Goal: Task Accomplishment & Management: Use online tool/utility

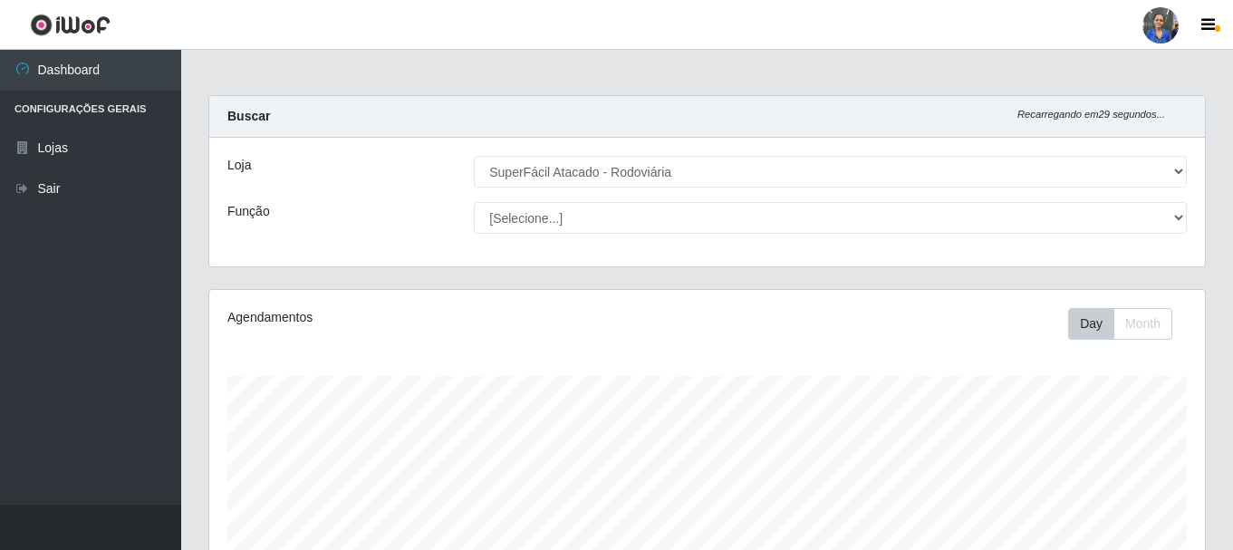
select select "400"
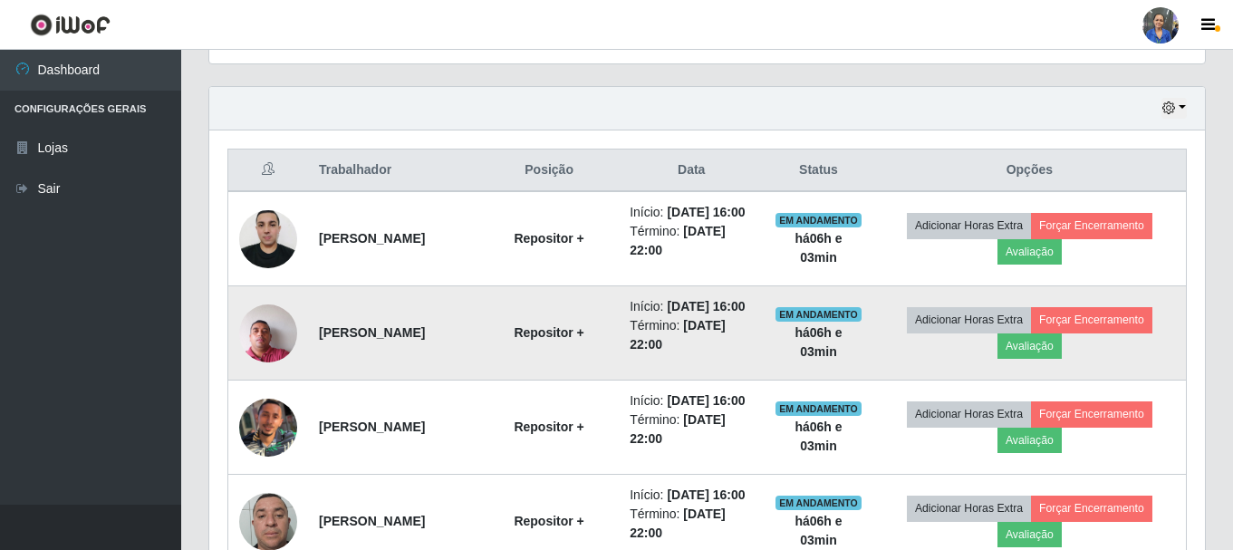
scroll to position [376, 996]
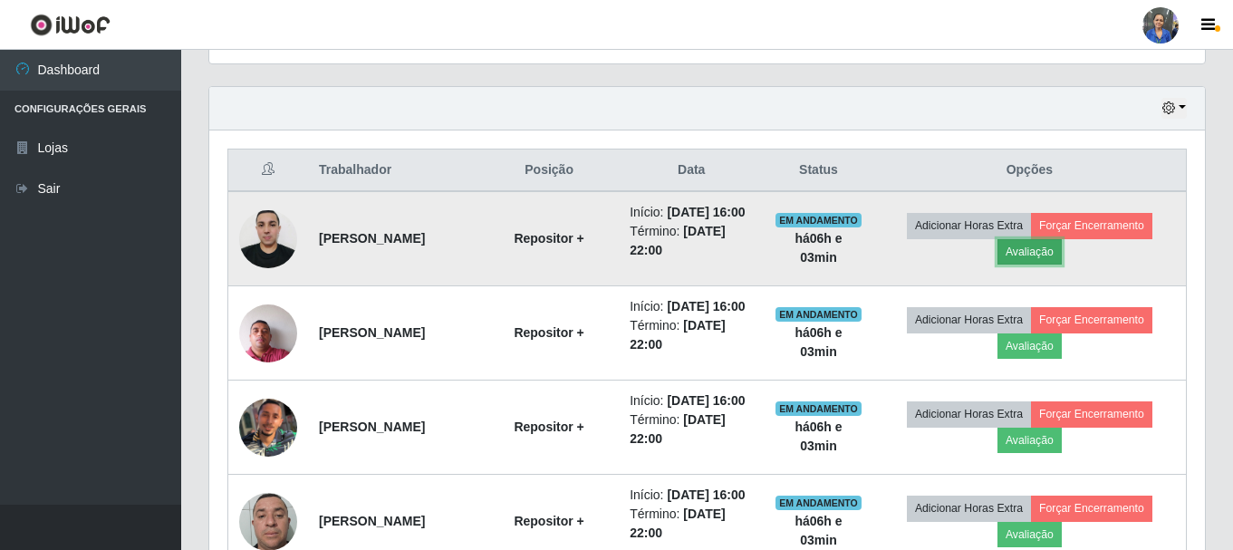
click at [1045, 256] on button "Avaliação" at bounding box center [1030, 251] width 64 height 25
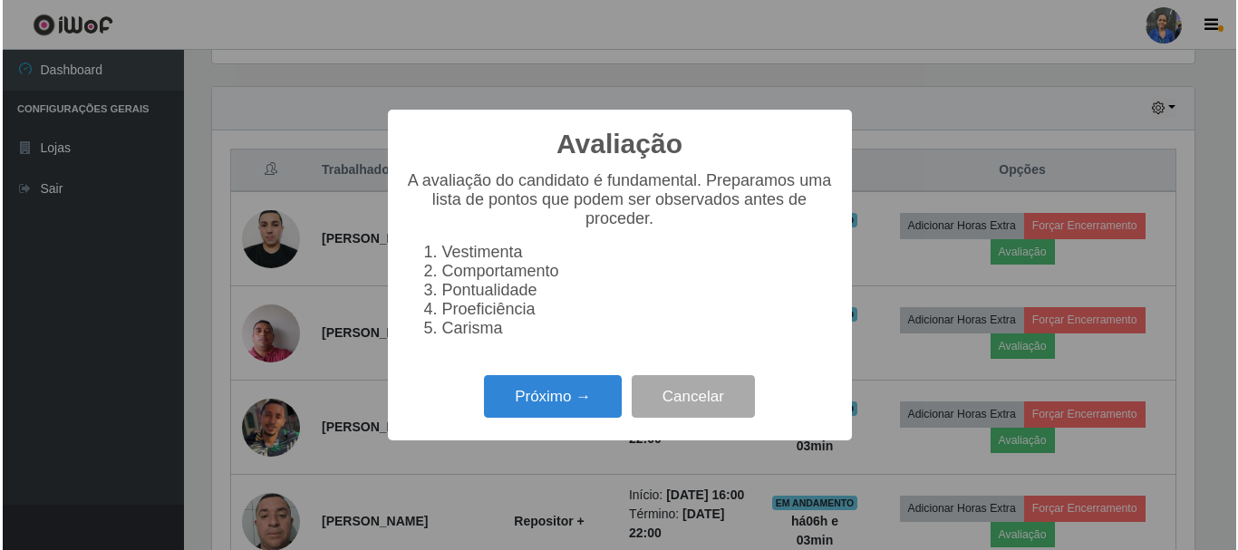
scroll to position [376, 987]
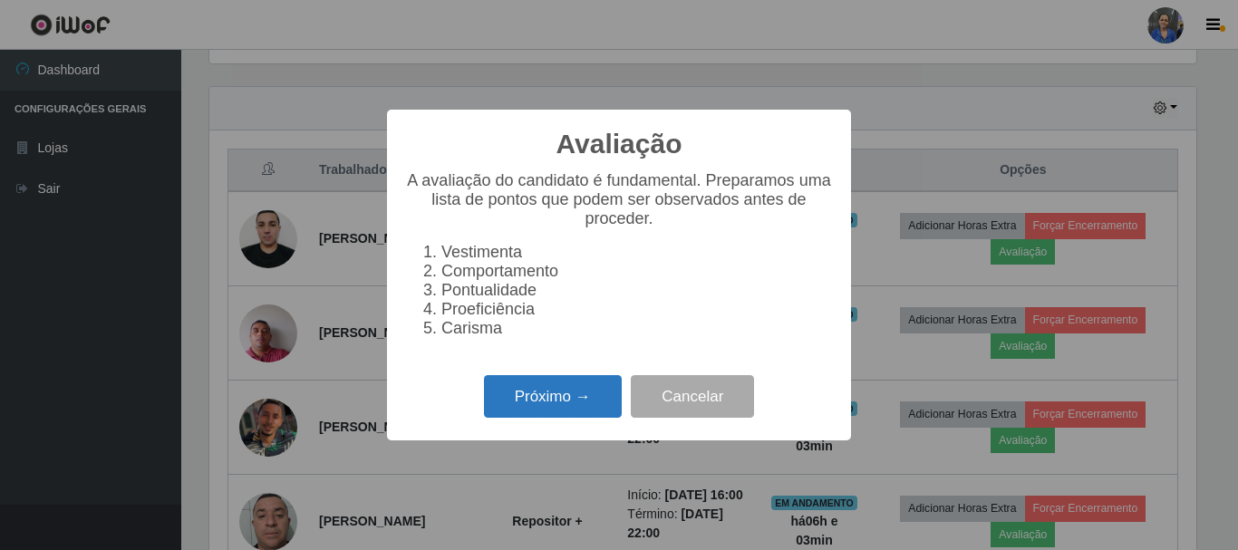
drag, startPoint x: 474, startPoint y: 441, endPoint x: 529, endPoint y: 424, distance: 57.9
click at [476, 439] on div "Avaliação × A avaliação do candidato é fundamental. Preparamos uma lista de pon…" at bounding box center [619, 275] width 464 height 331
click at [533, 418] on button "Próximo →" at bounding box center [553, 396] width 138 height 43
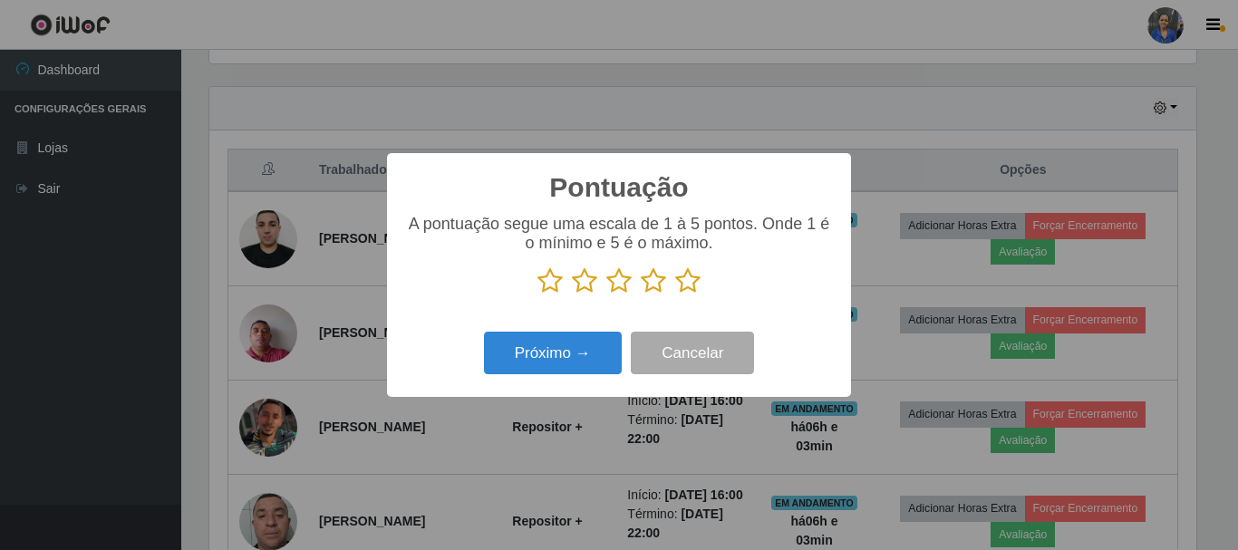
scroll to position [905819, 905209]
click at [697, 277] on icon at bounding box center [687, 280] width 25 height 27
click at [675, 295] on input "radio" at bounding box center [675, 295] width 0 height 0
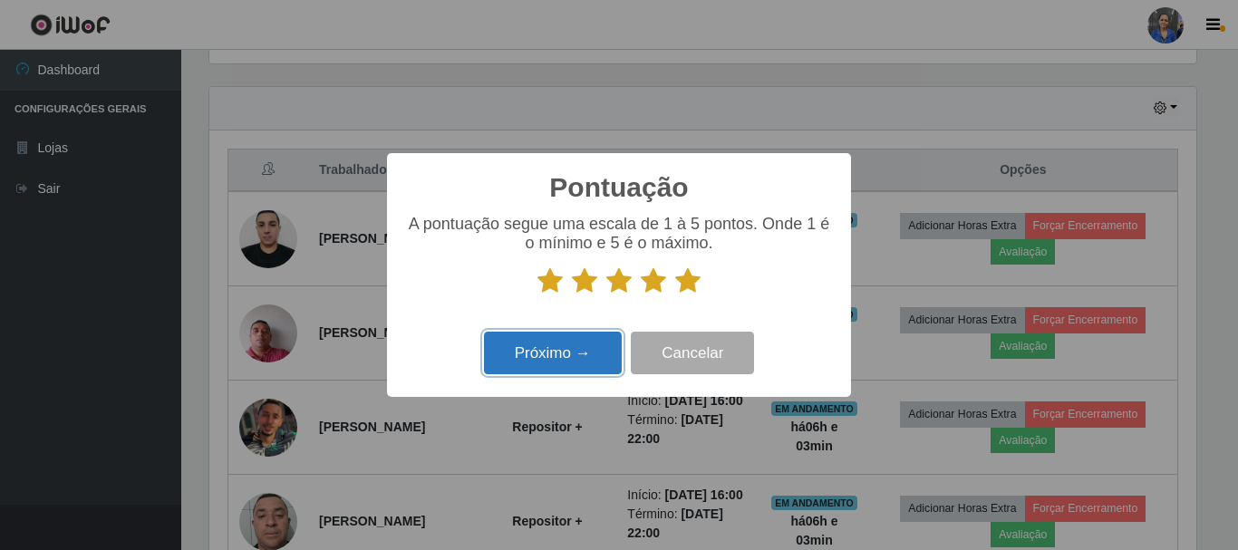
click at [569, 339] on button "Próximo →" at bounding box center [553, 353] width 138 height 43
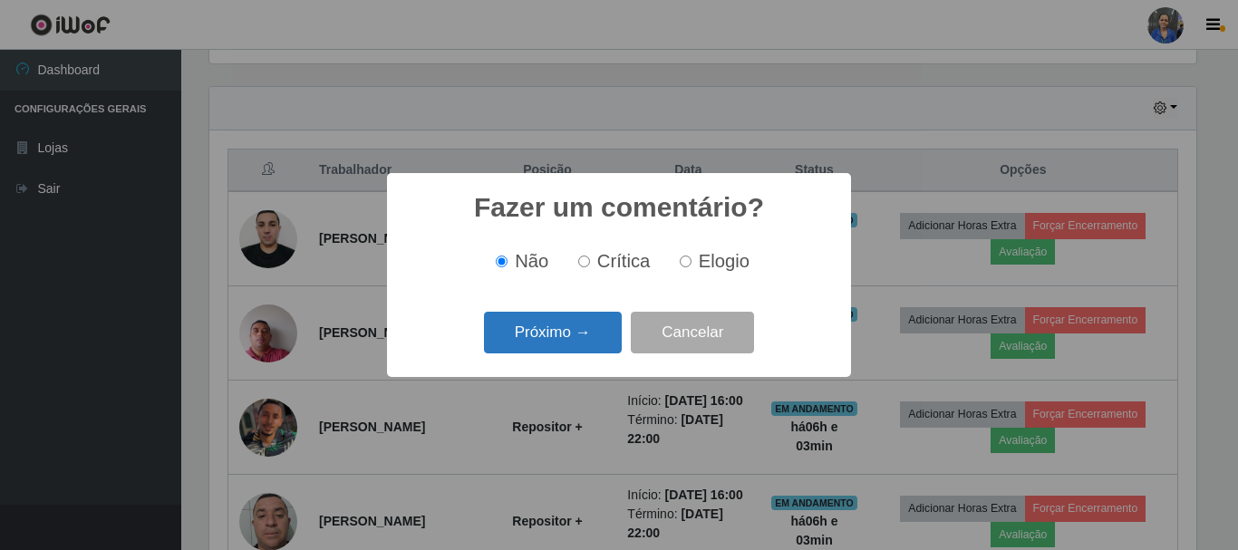
click at [568, 339] on button "Próximo →" at bounding box center [553, 333] width 138 height 43
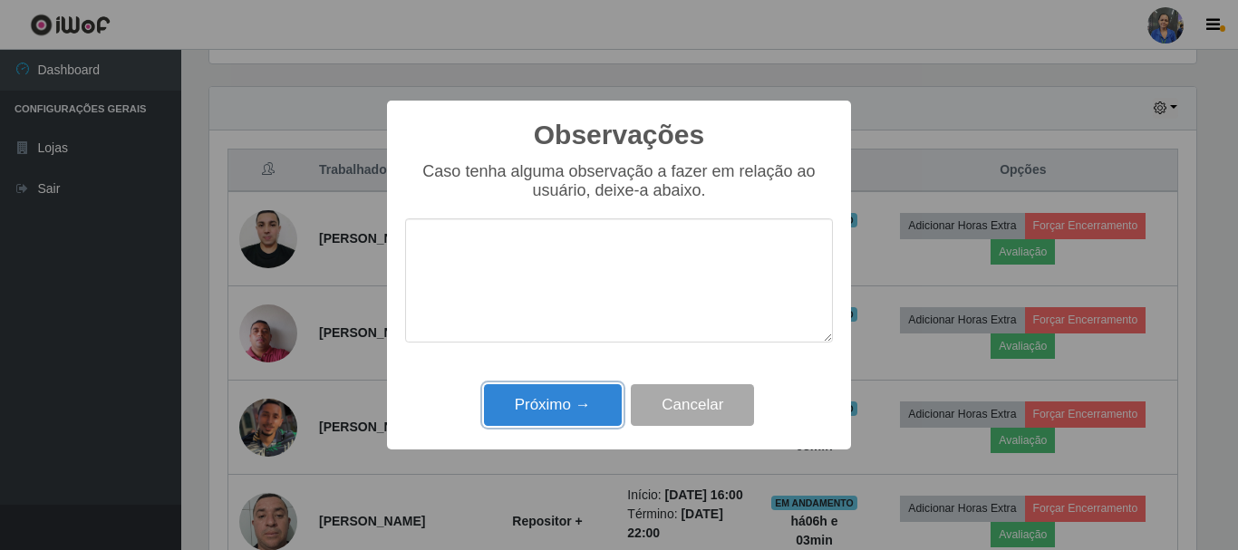
click at [557, 410] on button "Próximo →" at bounding box center [553, 405] width 138 height 43
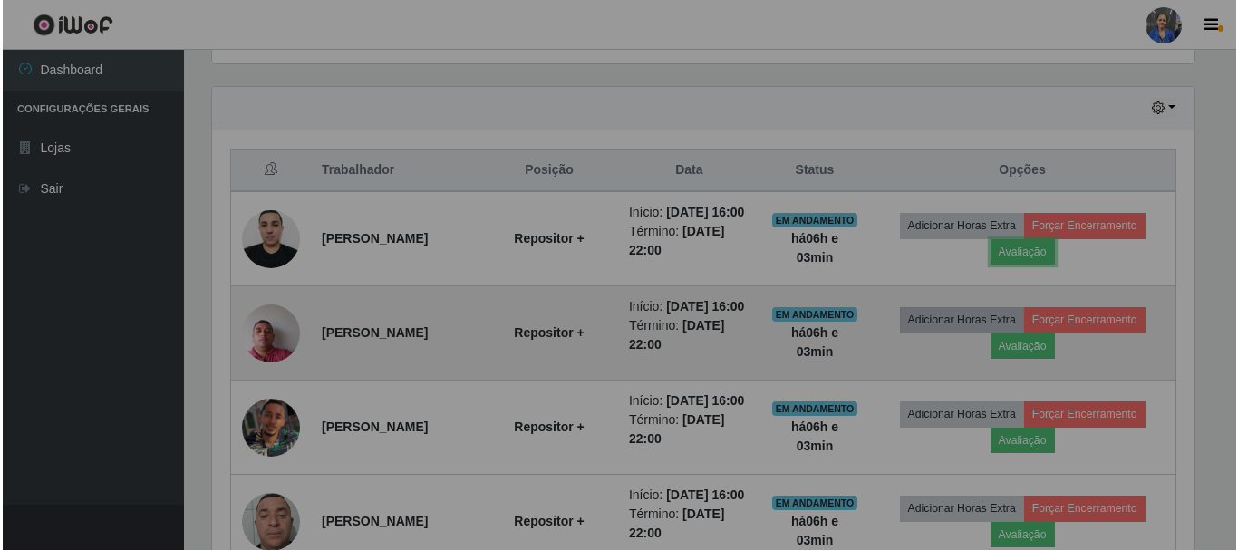
scroll to position [376, 996]
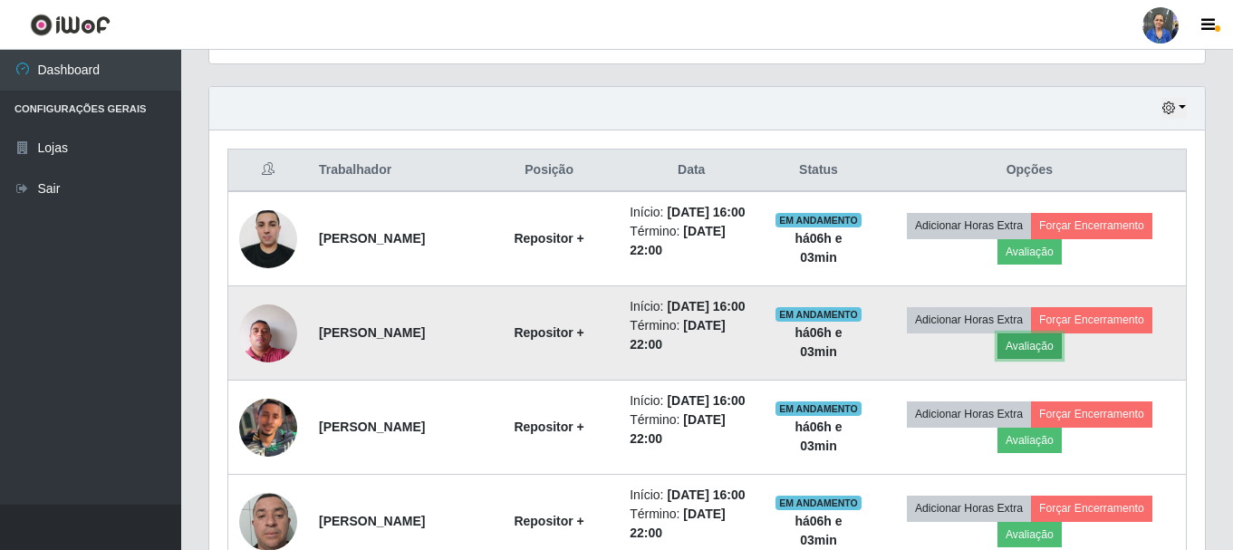
click at [1019, 359] on button "Avaliação" at bounding box center [1030, 345] width 64 height 25
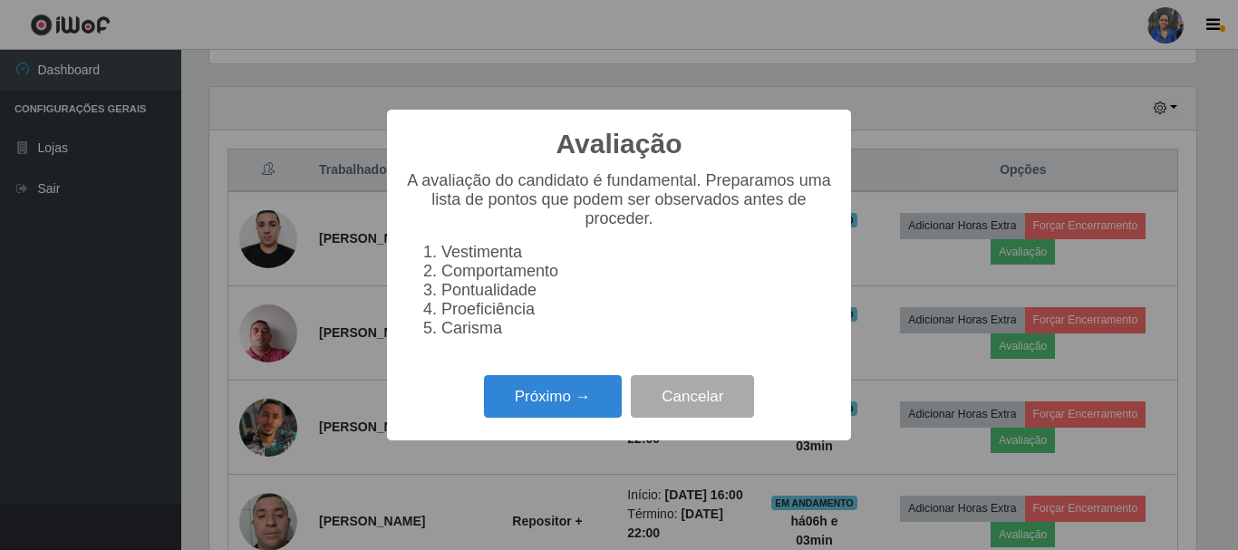
click at [554, 384] on div "Próximo → Cancelar" at bounding box center [619, 397] width 428 height 52
click at [562, 411] on button "Próximo →" at bounding box center [553, 396] width 138 height 43
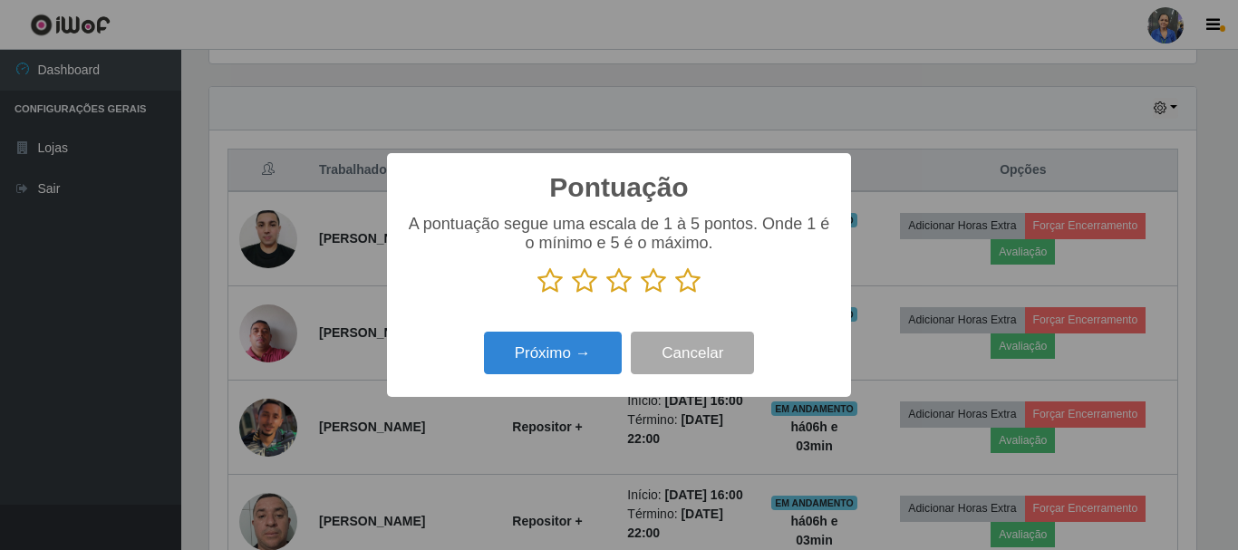
click at [682, 284] on icon at bounding box center [687, 280] width 25 height 27
click at [675, 295] on input "radio" at bounding box center [675, 295] width 0 height 0
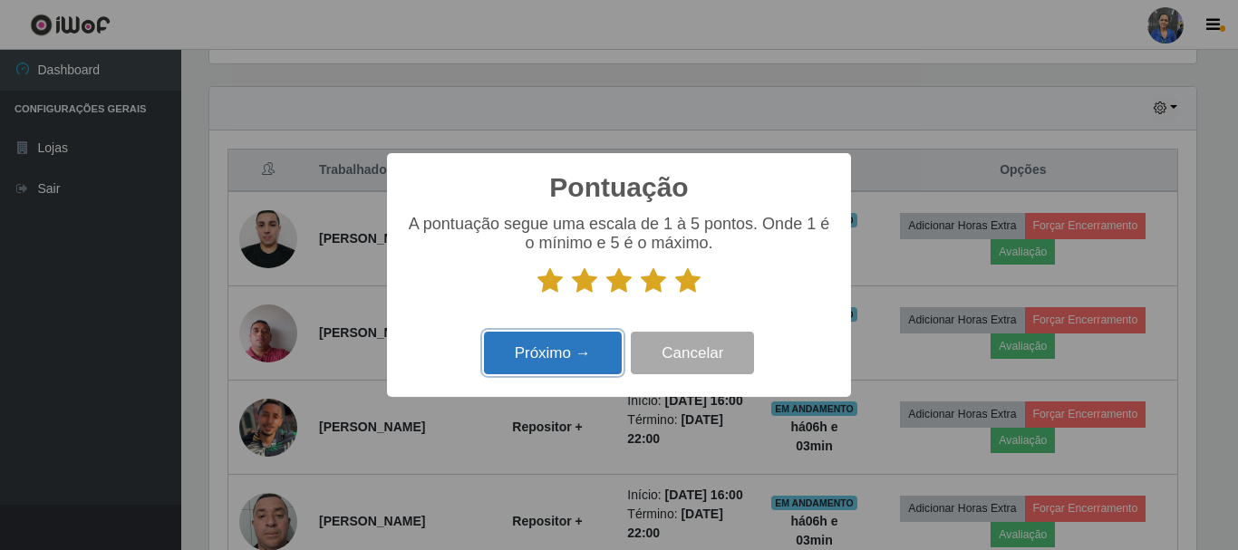
click at [511, 361] on button "Próximo →" at bounding box center [553, 353] width 138 height 43
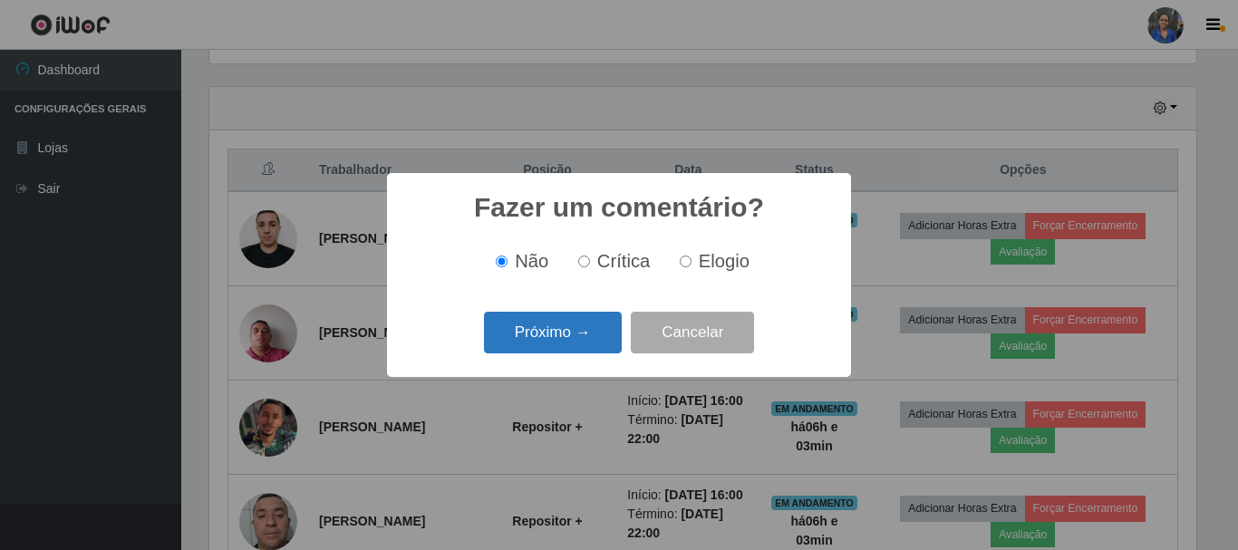
click at [540, 335] on button "Próximo →" at bounding box center [553, 333] width 138 height 43
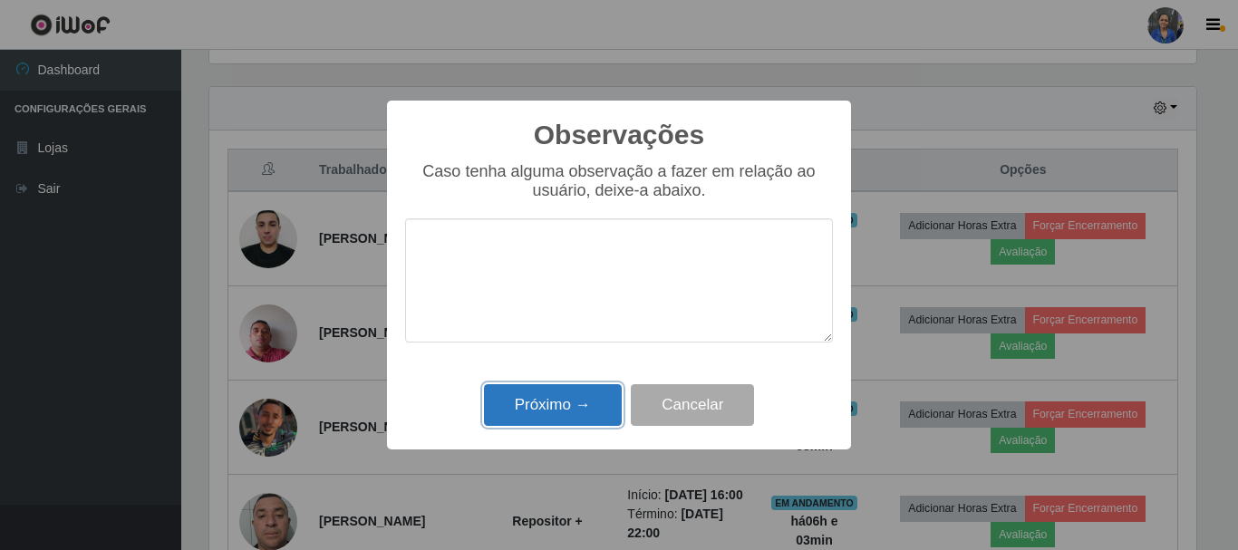
click at [566, 411] on button "Próximo →" at bounding box center [553, 405] width 138 height 43
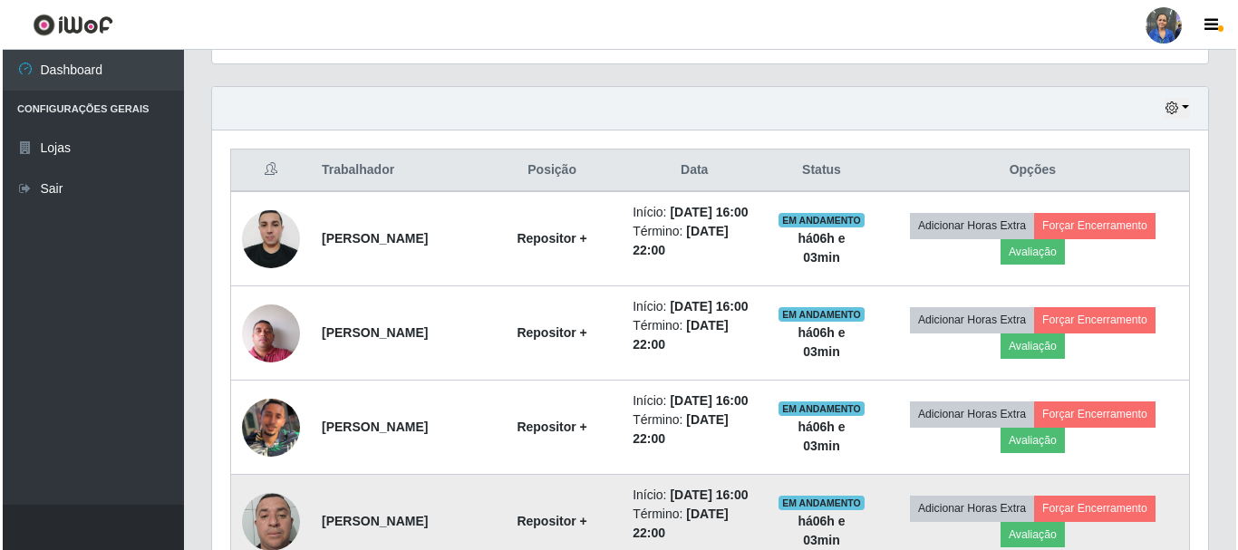
scroll to position [376, 996]
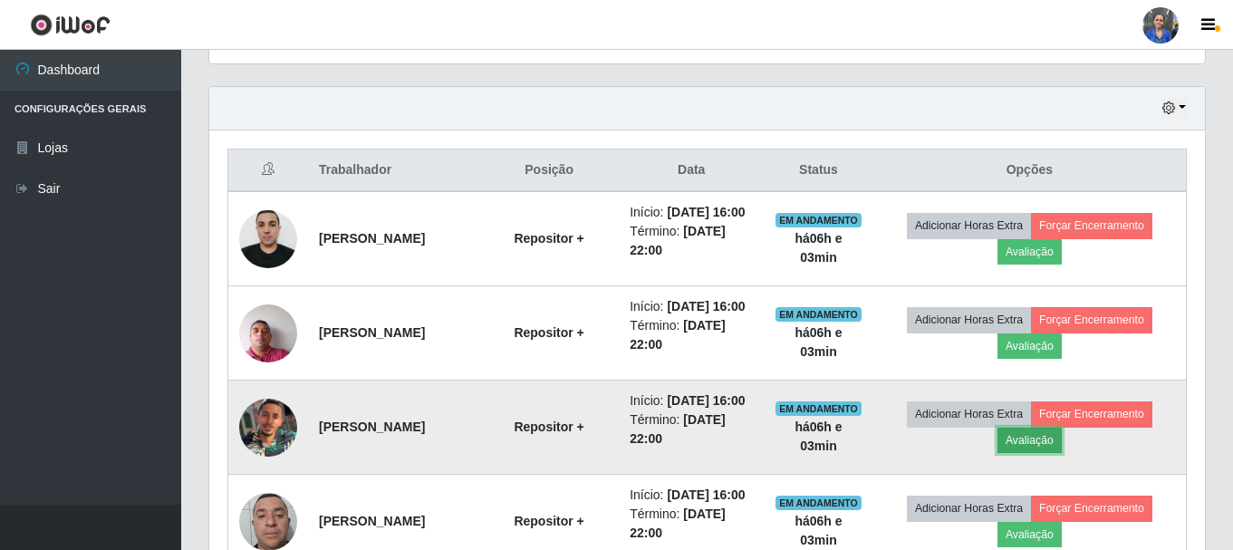
click at [1032, 453] on button "Avaliação" at bounding box center [1030, 440] width 64 height 25
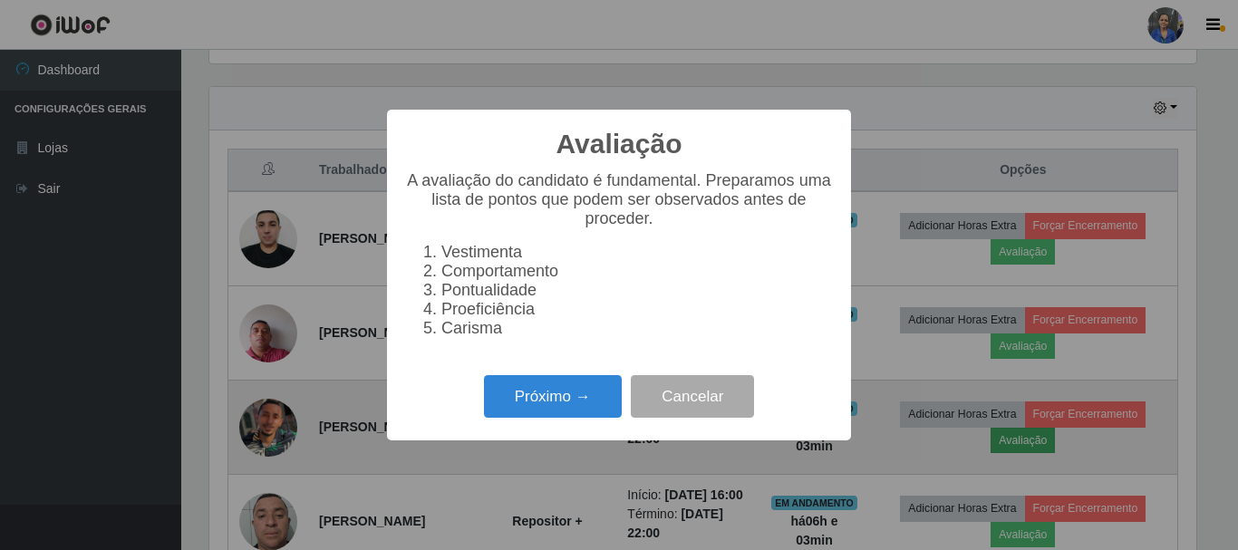
scroll to position [376, 987]
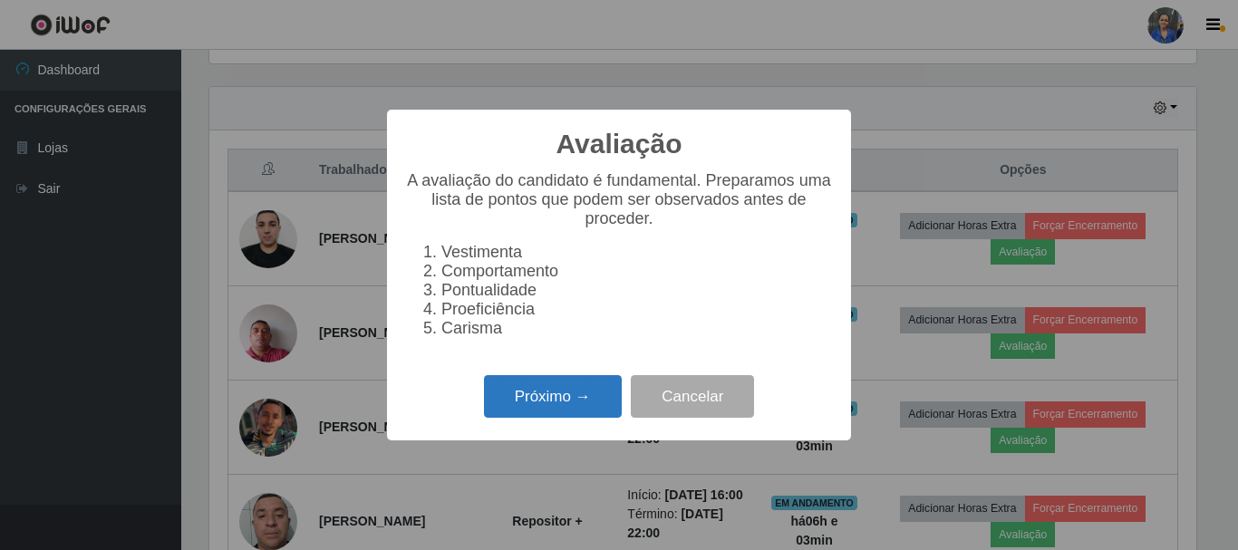
click at [562, 417] on button "Próximo →" at bounding box center [553, 396] width 138 height 43
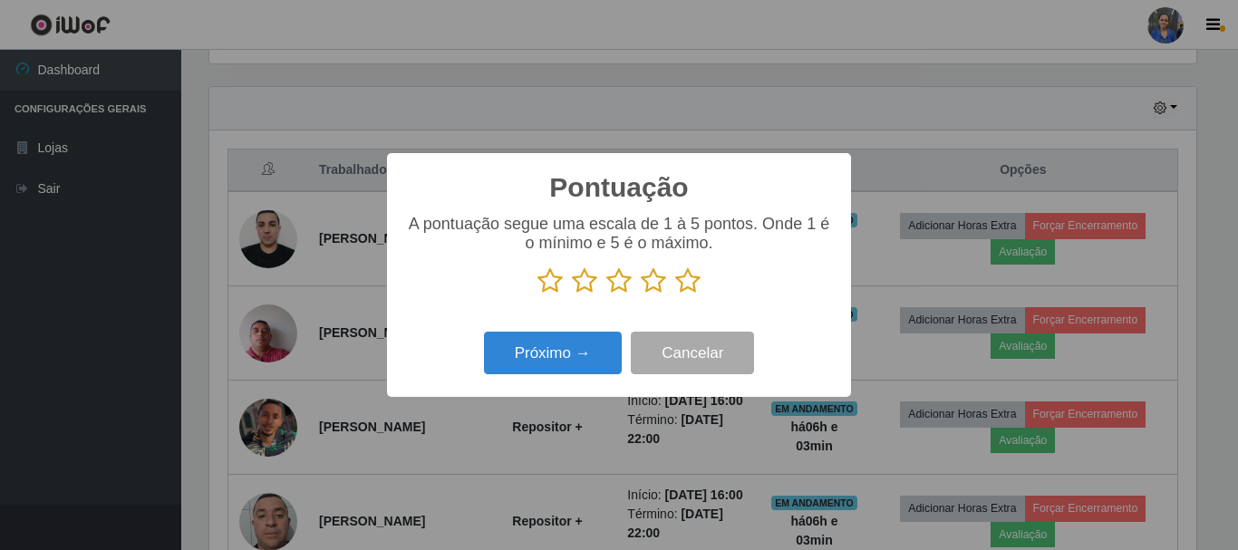
click at [681, 283] on icon at bounding box center [687, 280] width 25 height 27
click at [675, 295] on input "radio" at bounding box center [675, 295] width 0 height 0
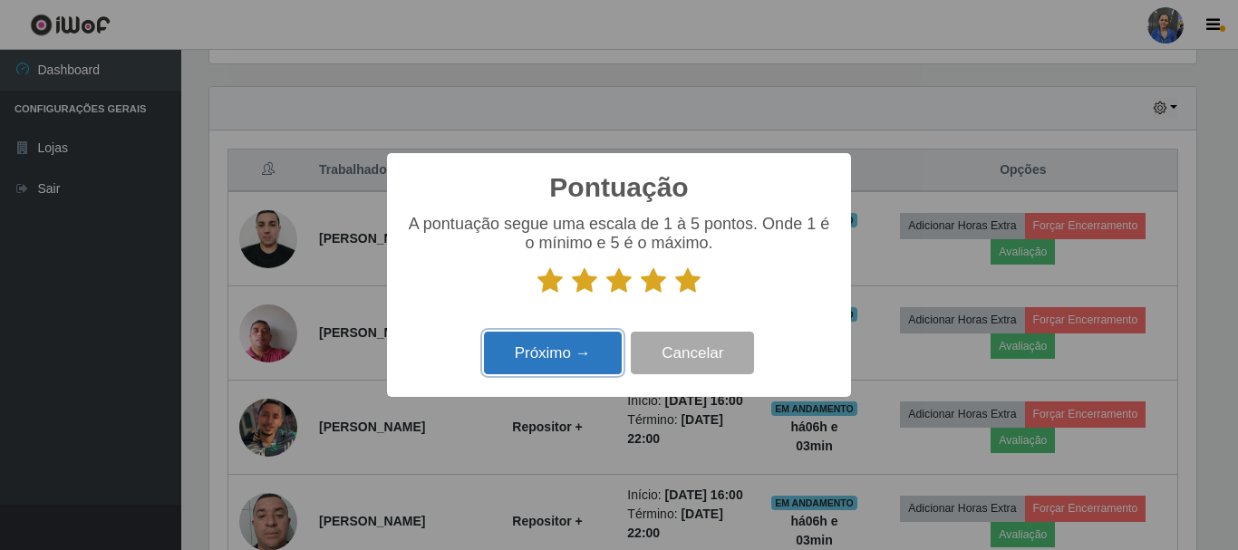
click at [581, 352] on button "Próximo →" at bounding box center [553, 353] width 138 height 43
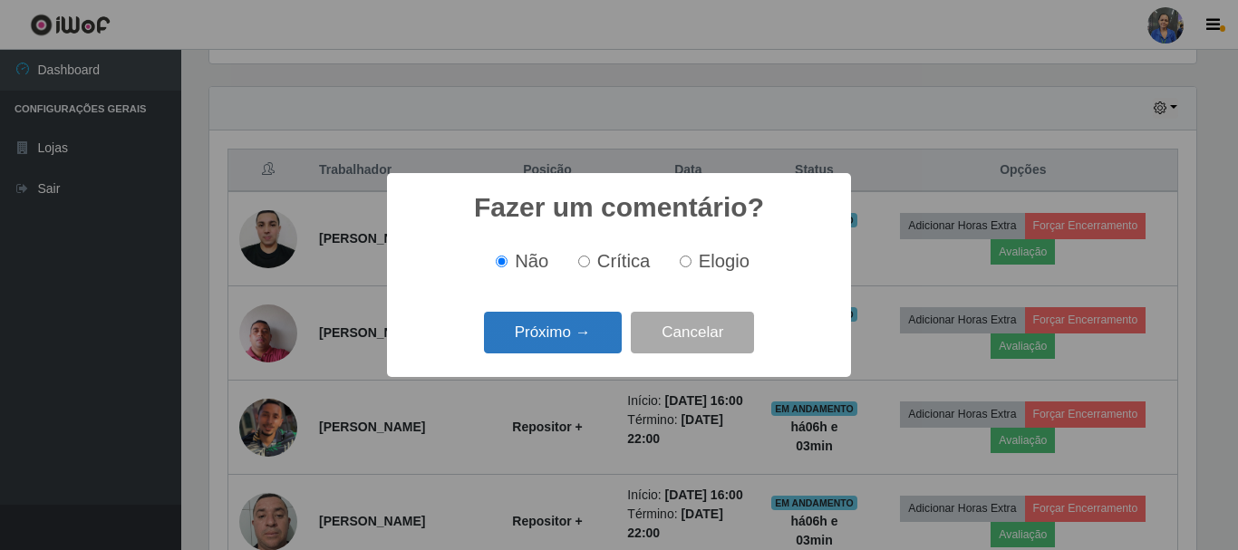
click at [576, 339] on button "Próximo →" at bounding box center [553, 333] width 138 height 43
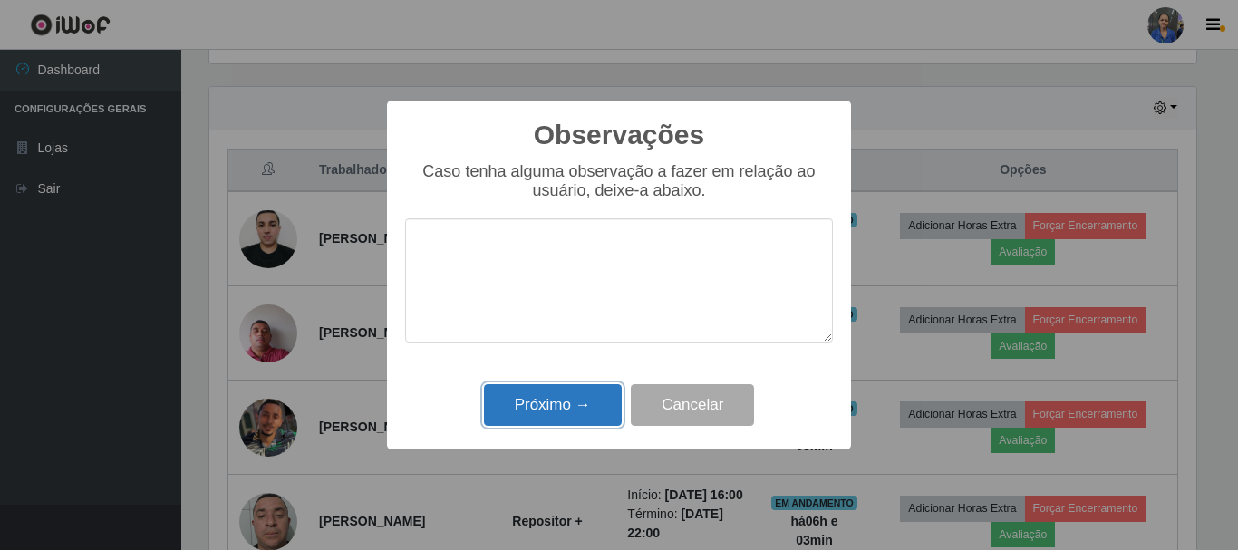
click at [569, 405] on button "Próximo →" at bounding box center [553, 405] width 138 height 43
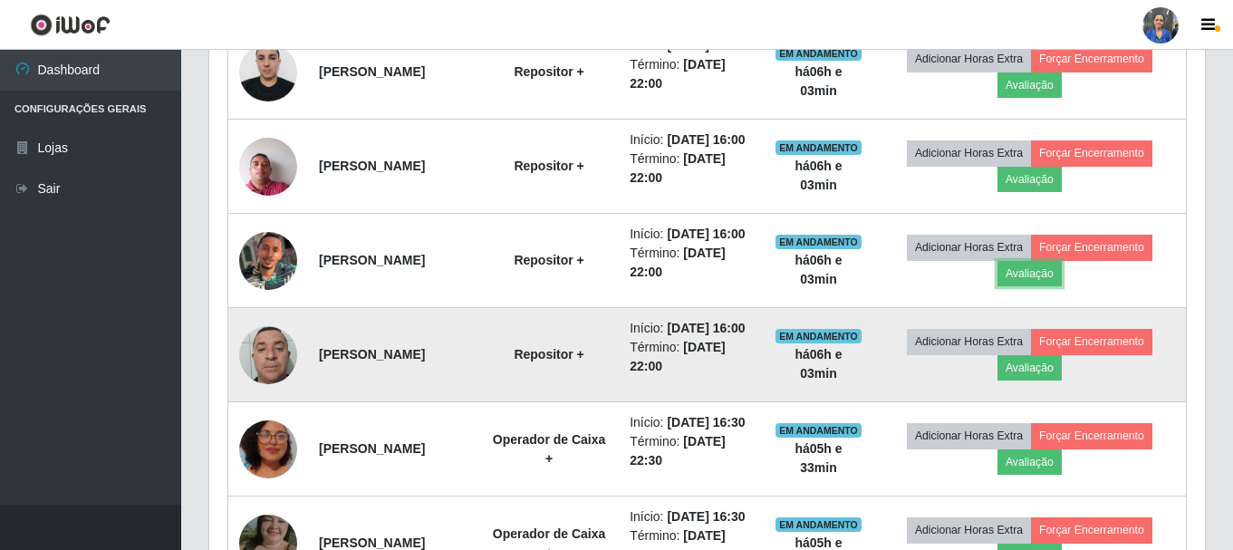
scroll to position [784, 0]
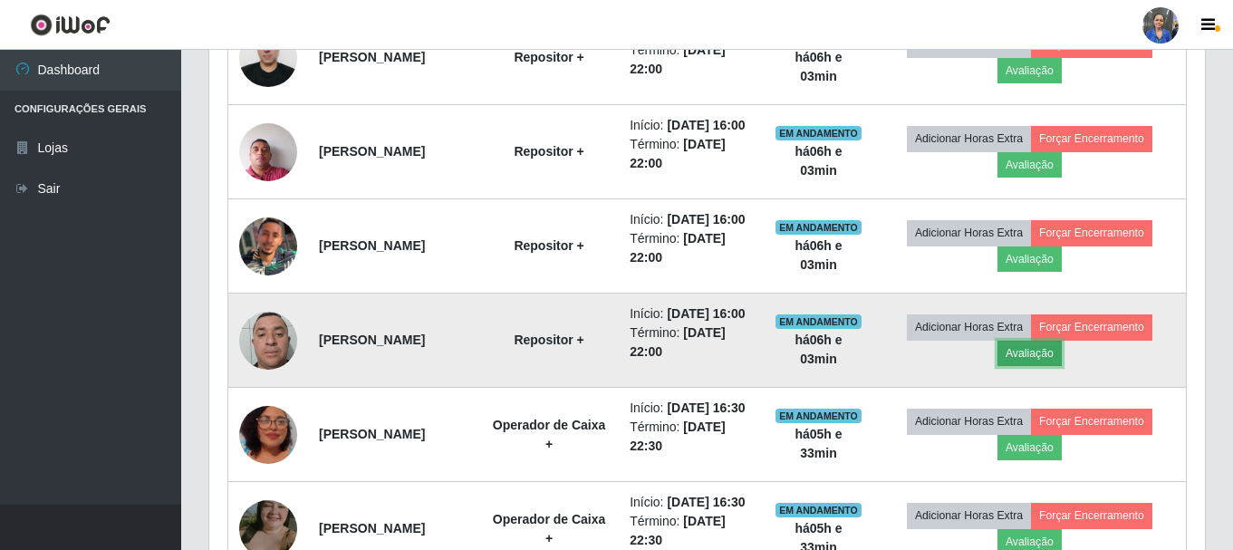
click at [1031, 366] on button "Avaliação" at bounding box center [1030, 353] width 64 height 25
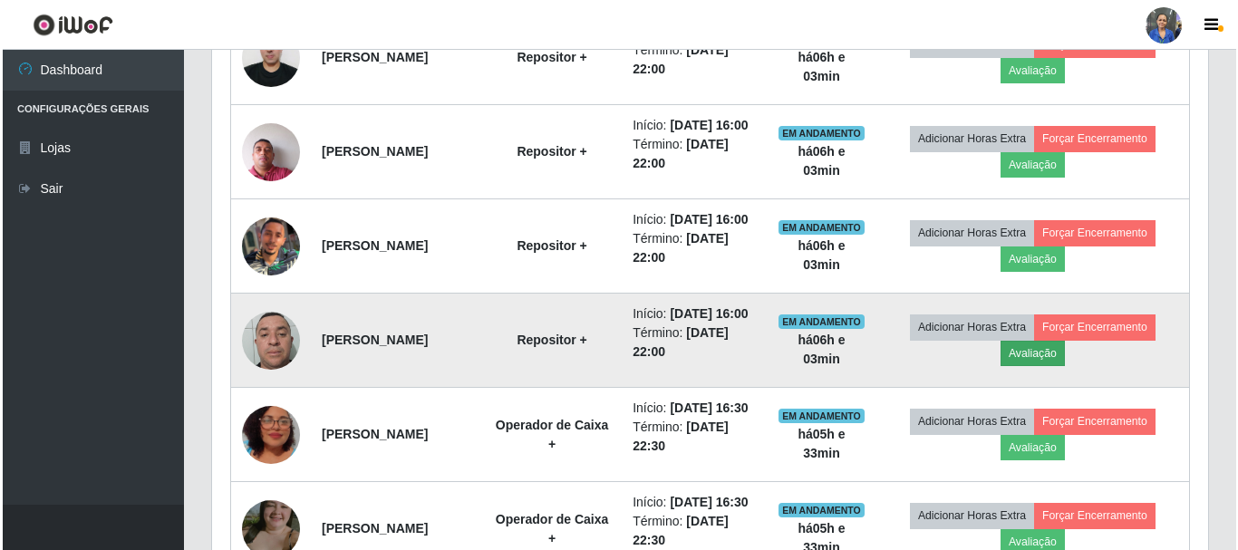
scroll to position [376, 987]
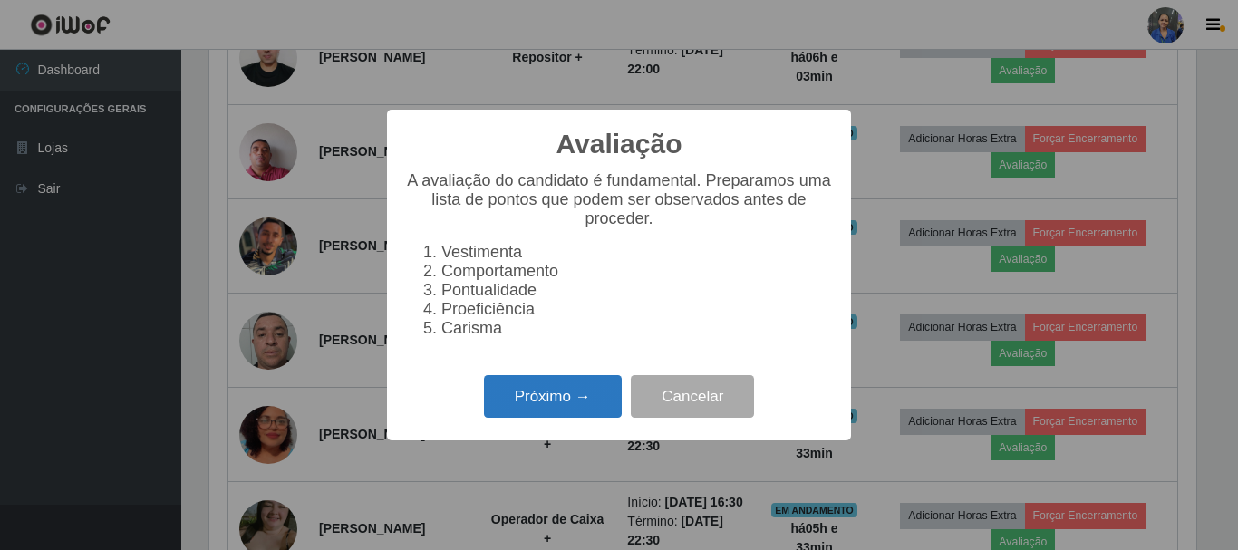
click at [549, 388] on button "Próximo →" at bounding box center [553, 396] width 138 height 43
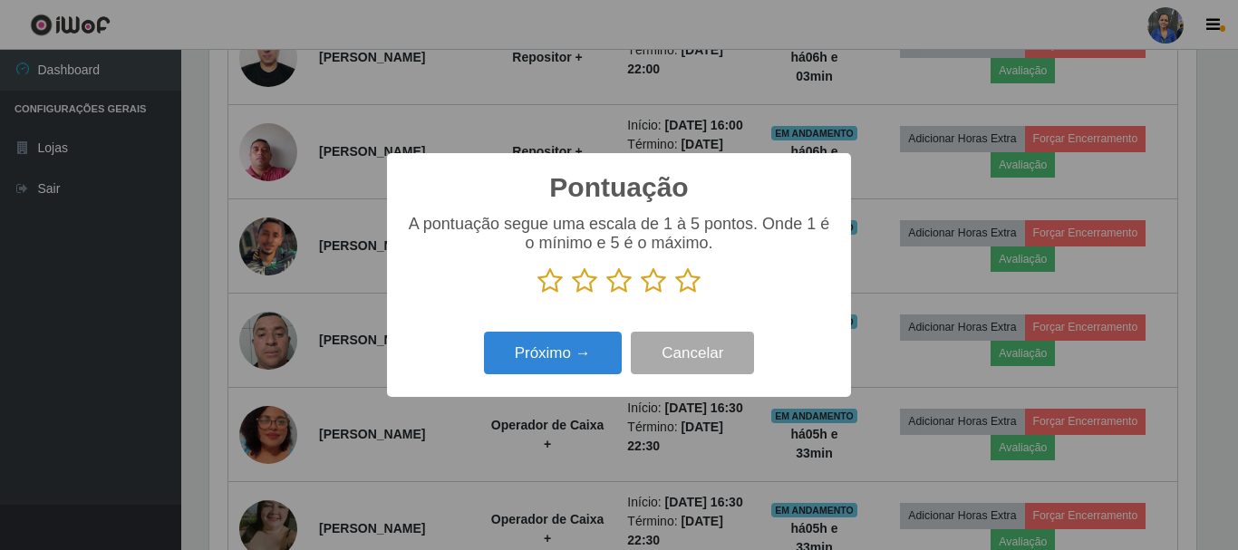
click at [690, 276] on icon at bounding box center [687, 280] width 25 height 27
click at [675, 295] on input "radio" at bounding box center [675, 295] width 0 height 0
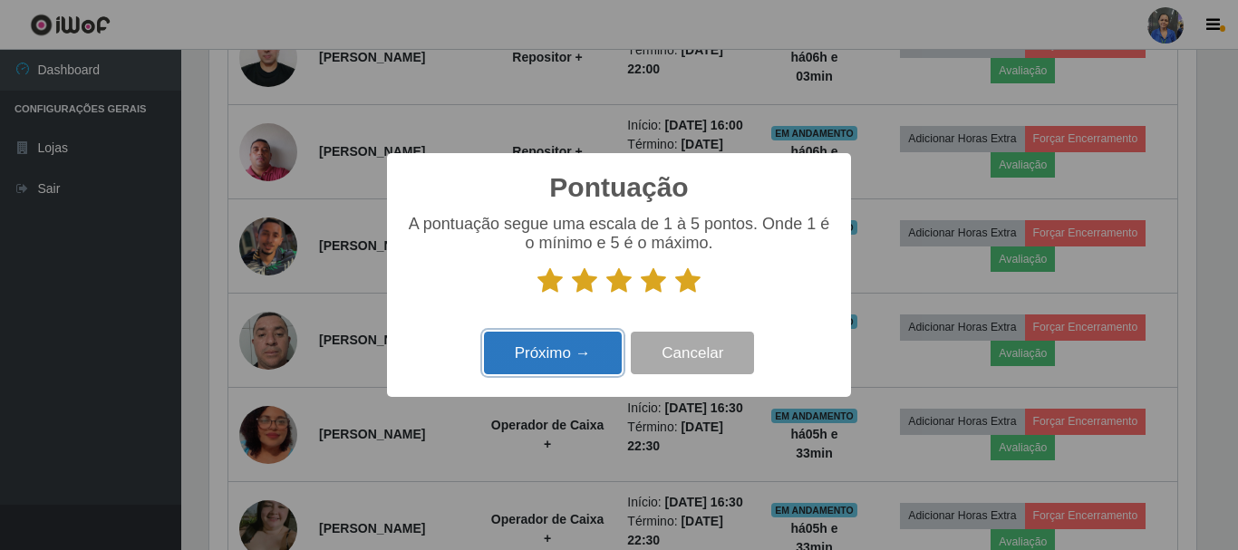
click at [540, 368] on button "Próximo →" at bounding box center [553, 353] width 138 height 43
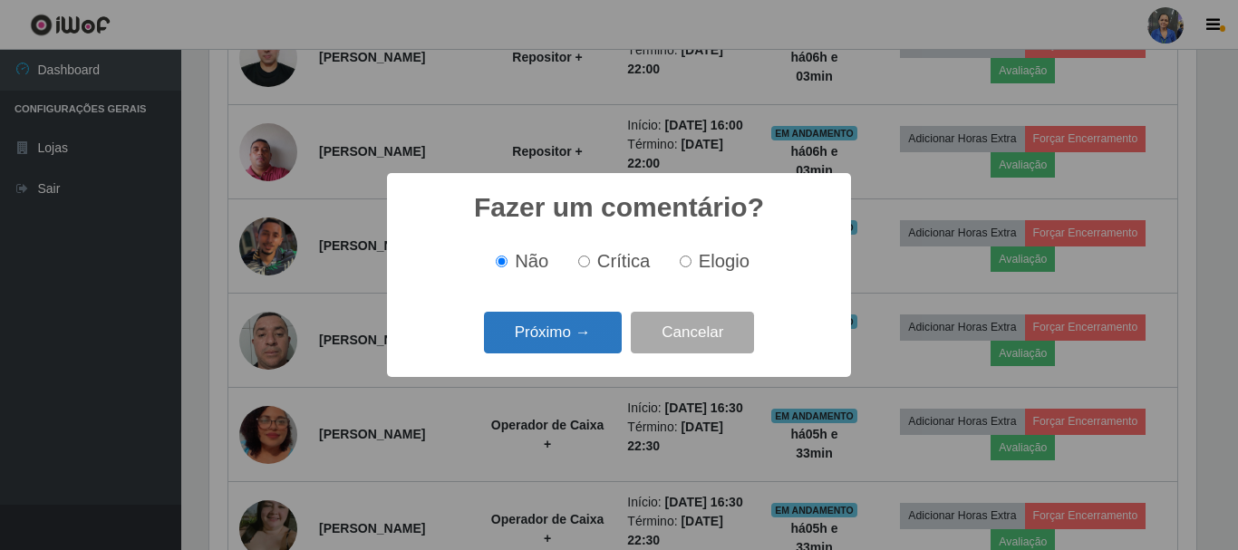
click at [544, 347] on button "Próximo →" at bounding box center [553, 333] width 138 height 43
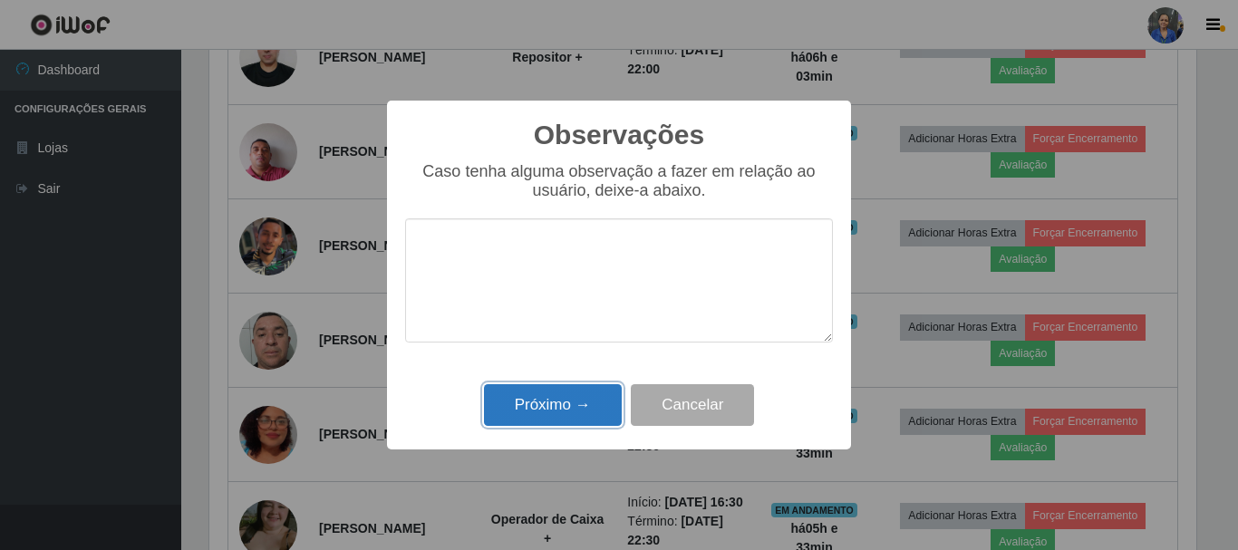
click at [548, 392] on button "Próximo →" at bounding box center [553, 405] width 138 height 43
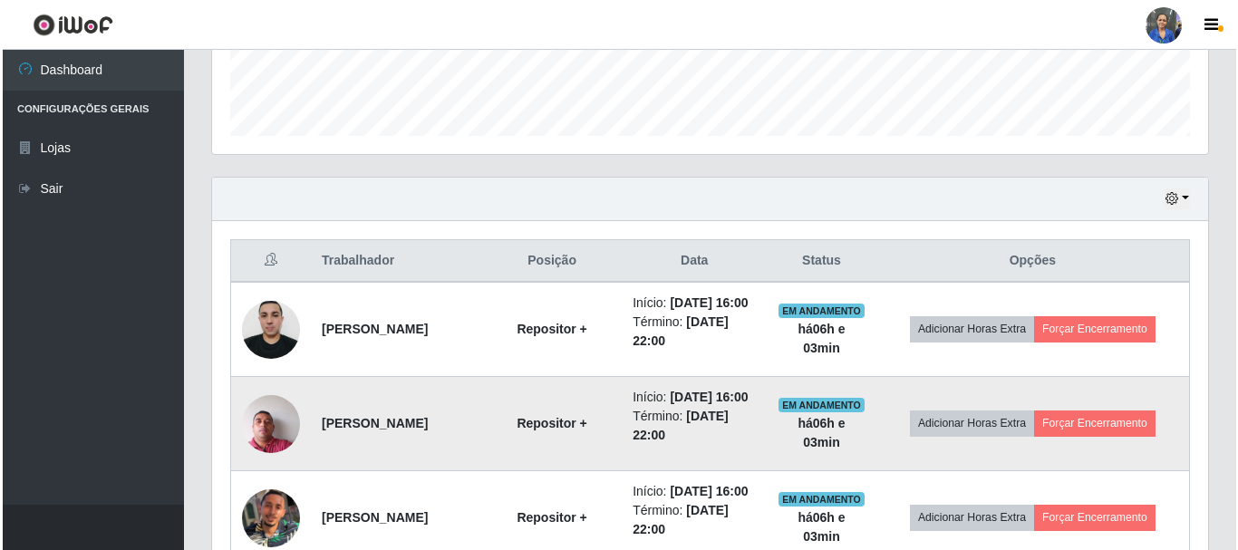
scroll to position [693, 0]
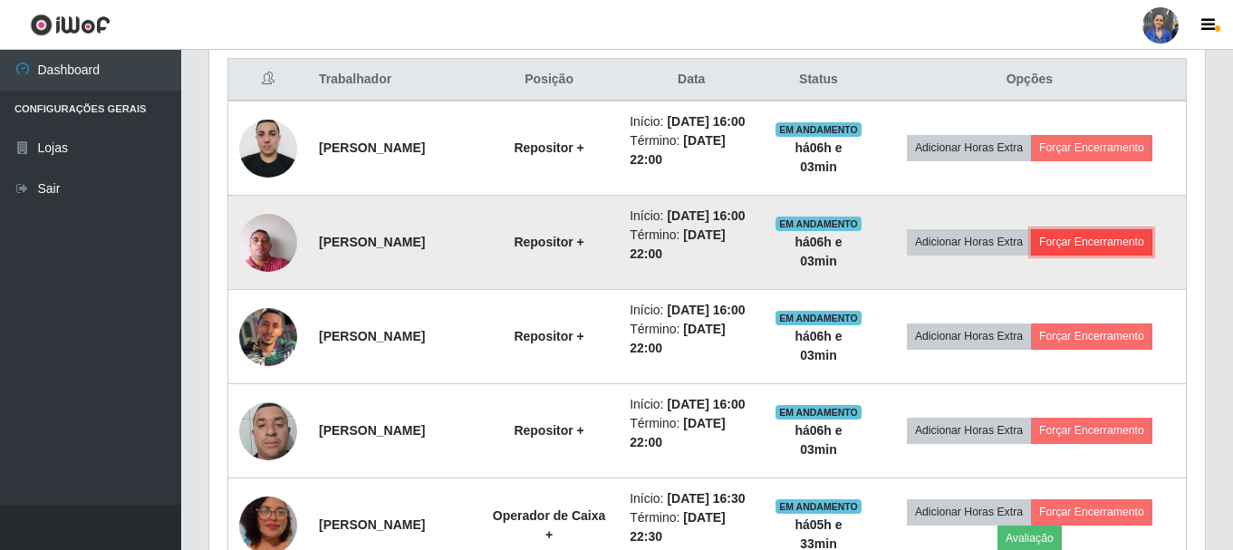
click at [1080, 255] on button "Forçar Encerramento" at bounding box center [1091, 241] width 121 height 25
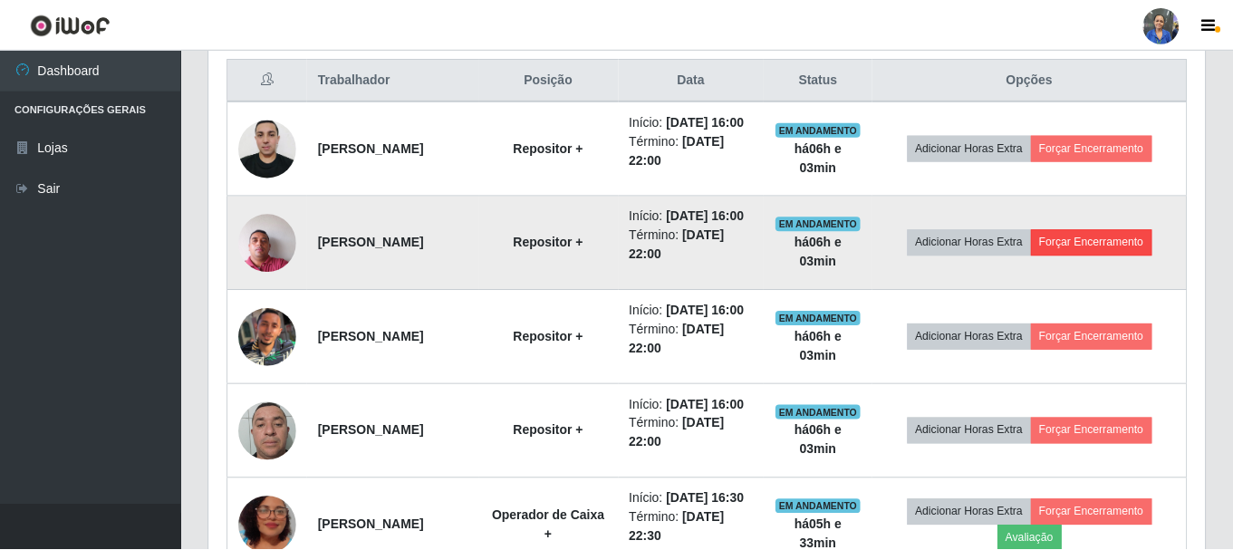
scroll to position [0, 0]
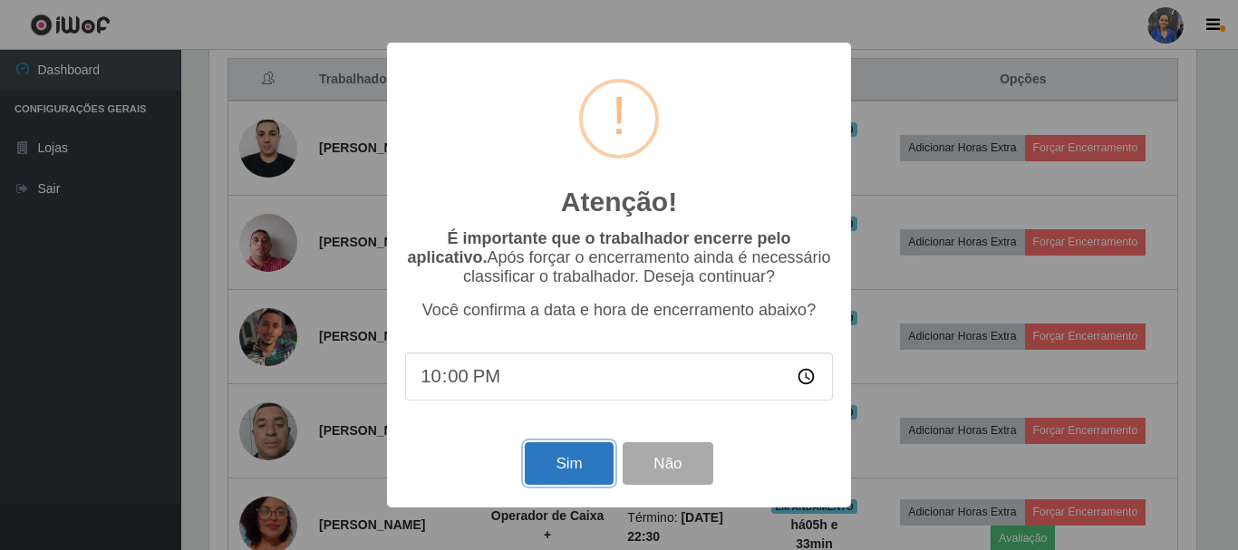
click at [546, 462] on button "Sim" at bounding box center [569, 463] width 88 height 43
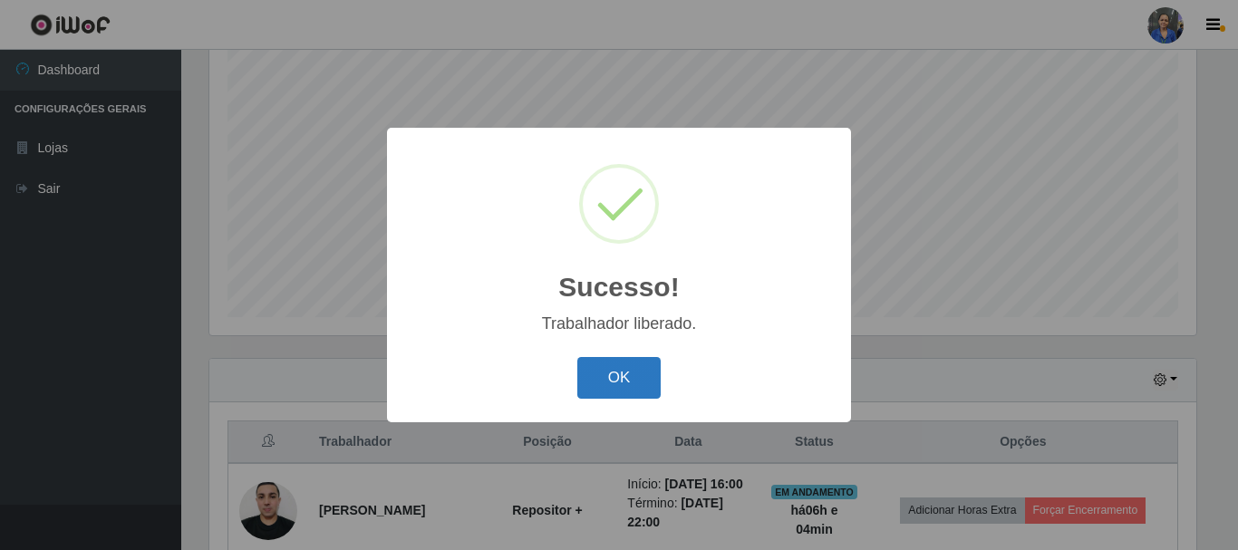
click at [617, 390] on button "OK" at bounding box center [619, 378] width 84 height 43
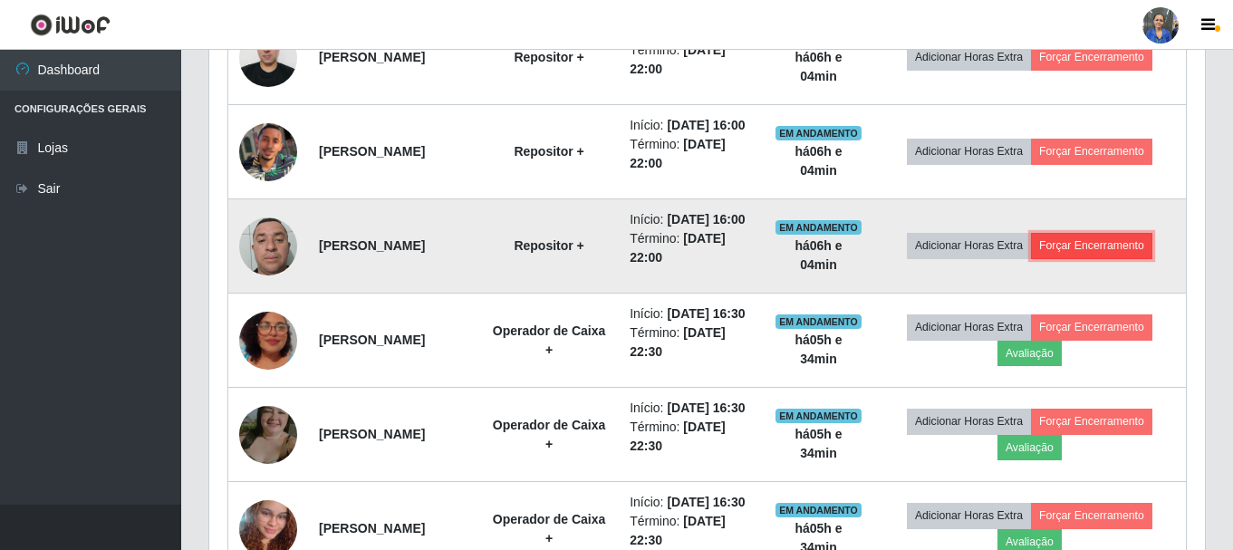
click at [1091, 258] on button "Forçar Encerramento" at bounding box center [1091, 245] width 121 height 25
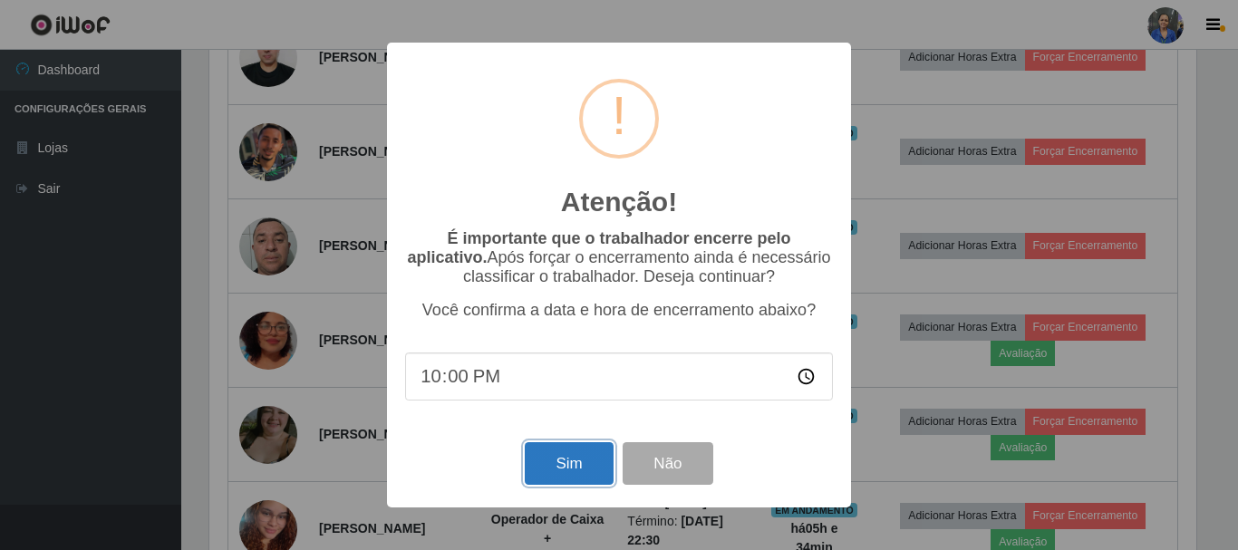
click at [541, 457] on button "Sim" at bounding box center [569, 463] width 88 height 43
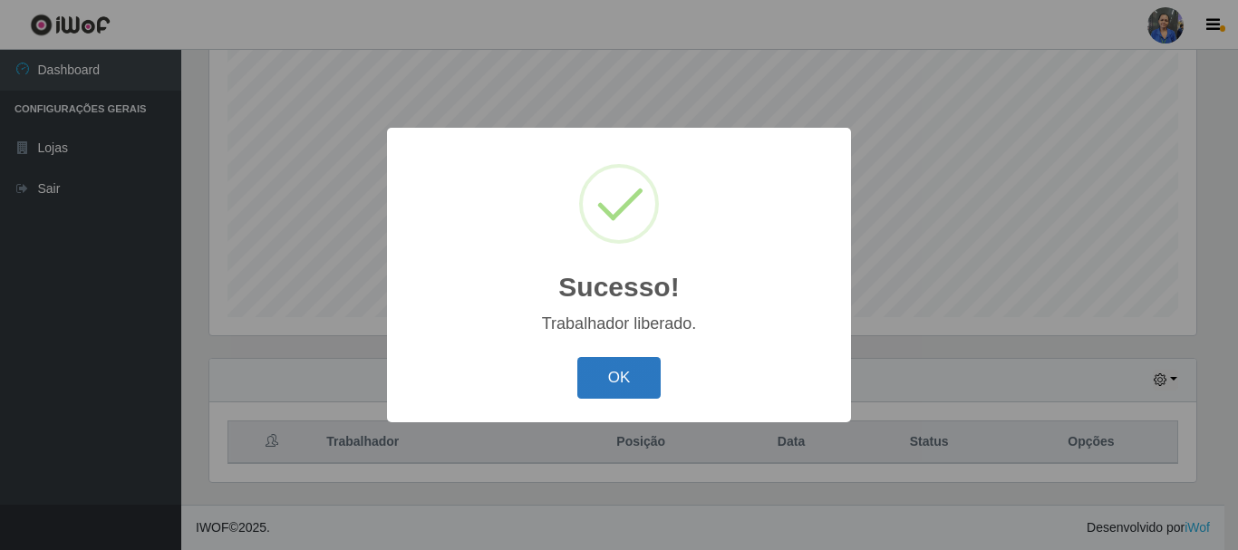
click at [638, 373] on button "OK" at bounding box center [619, 378] width 84 height 43
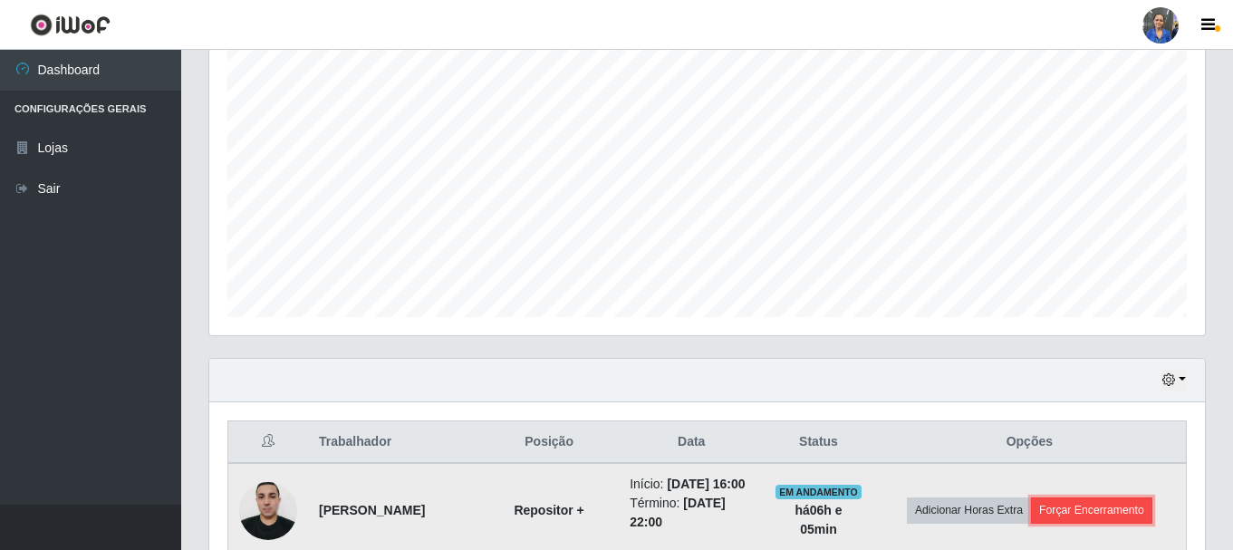
click at [1116, 519] on button "Forçar Encerramento" at bounding box center [1091, 510] width 121 height 25
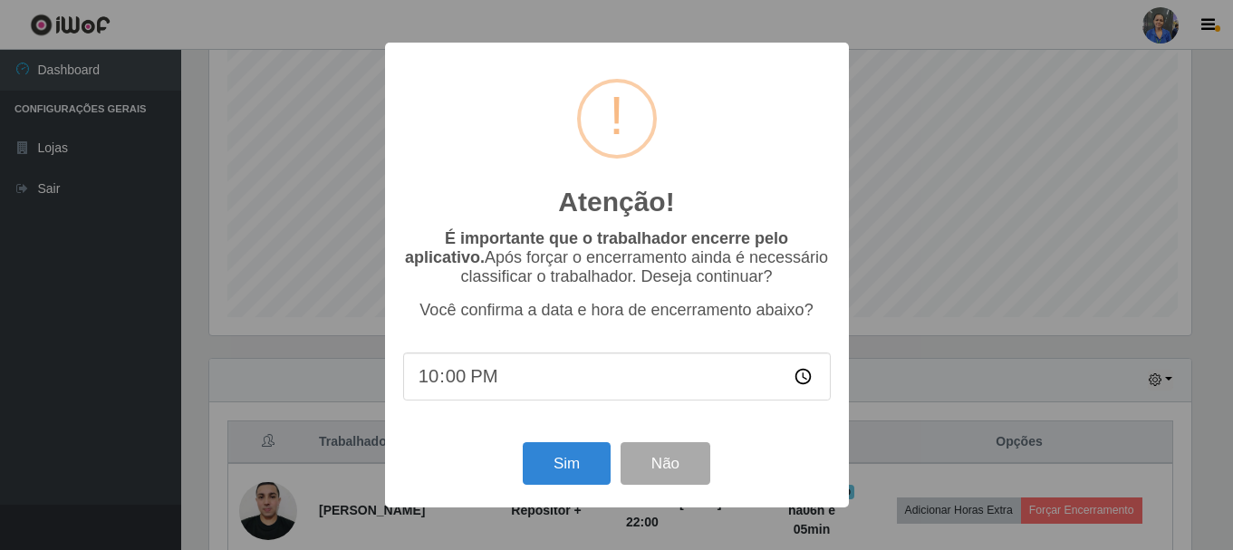
scroll to position [376, 987]
click at [570, 471] on button "Sim" at bounding box center [569, 463] width 88 height 43
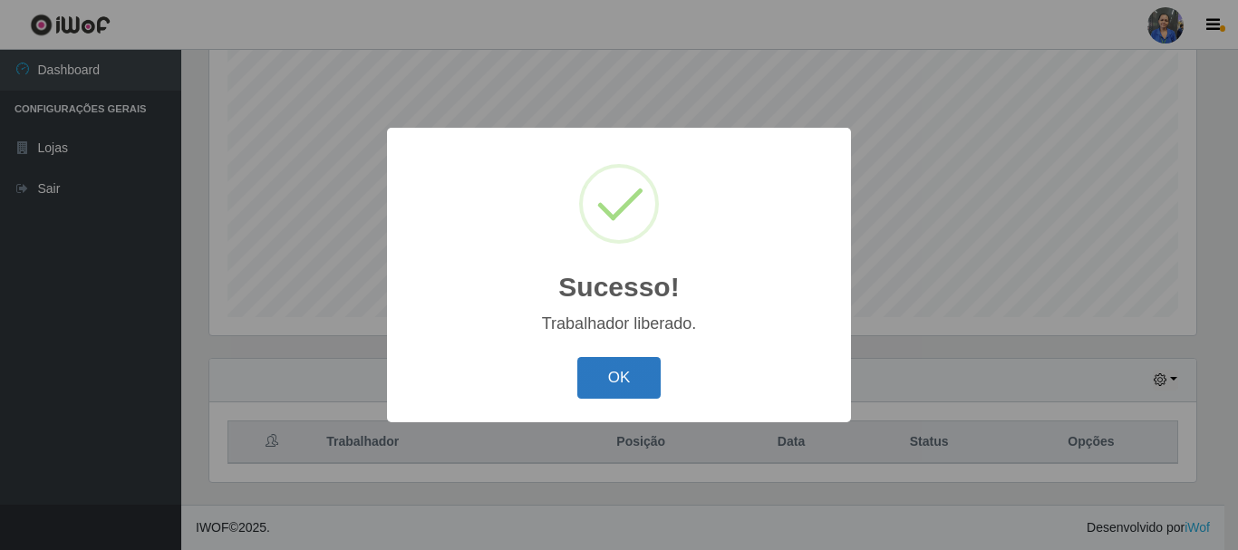
click at [623, 374] on button "OK" at bounding box center [619, 378] width 84 height 43
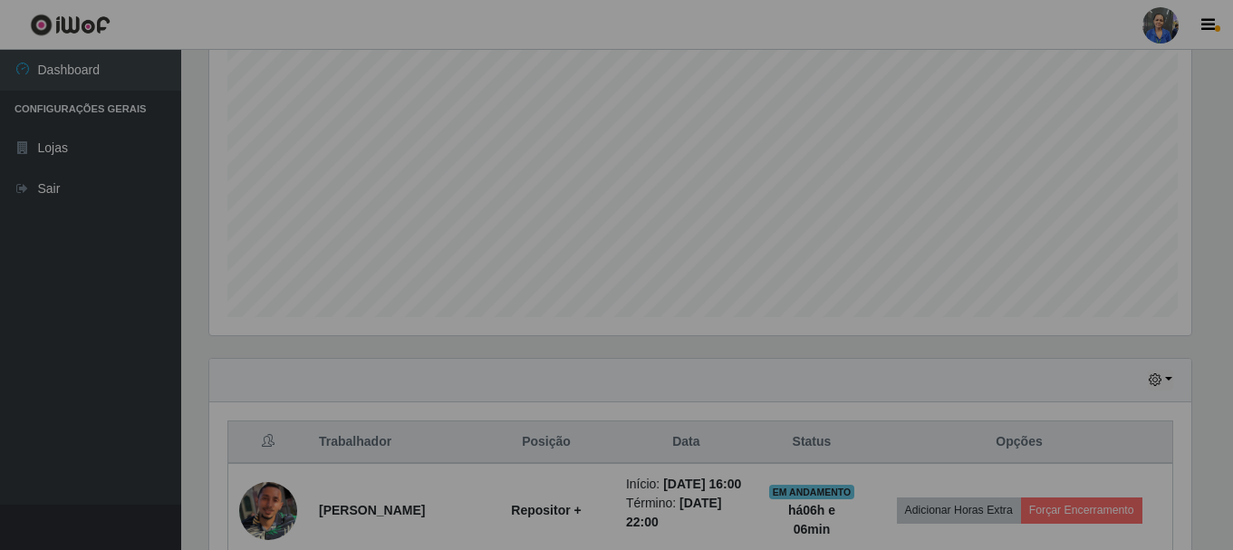
scroll to position [376, 996]
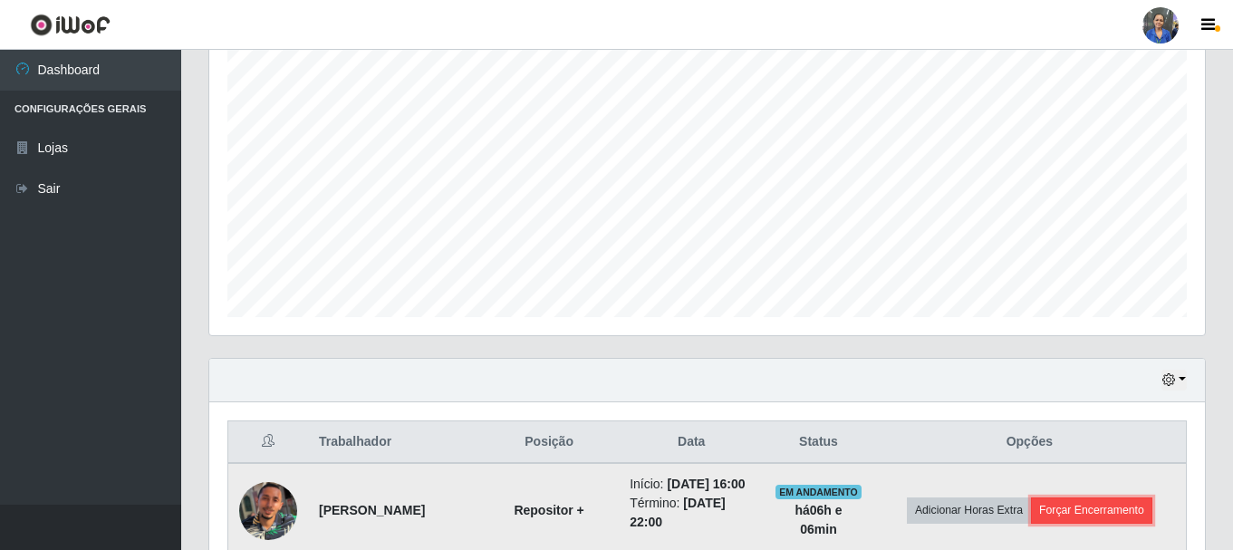
click at [1075, 523] on button "Forçar Encerramento" at bounding box center [1091, 510] width 121 height 25
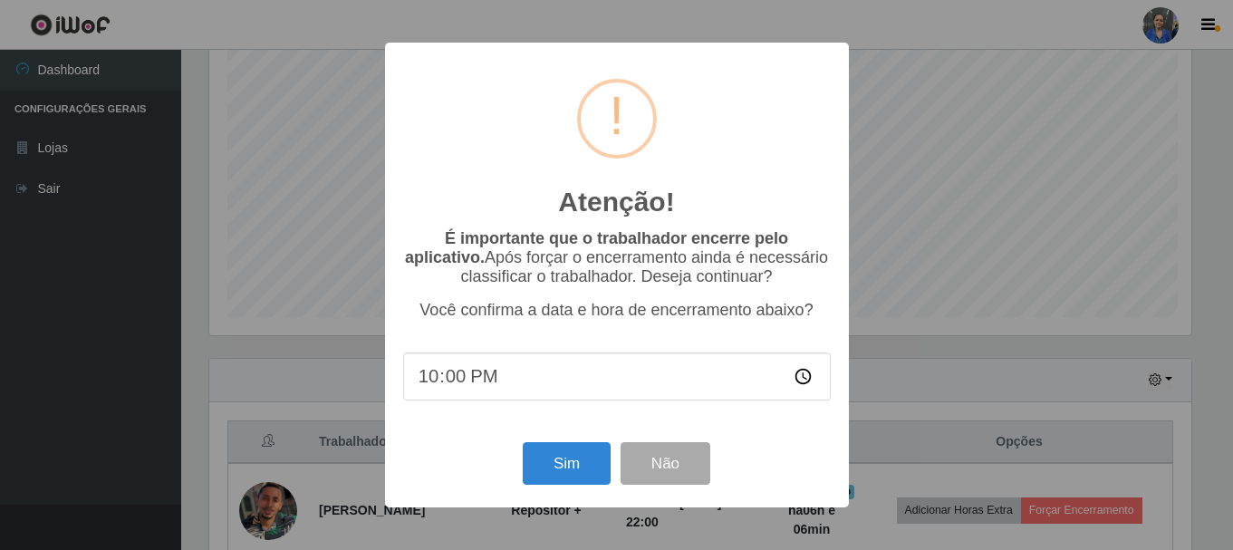
scroll to position [376, 987]
click at [581, 459] on button "Sim" at bounding box center [569, 463] width 88 height 43
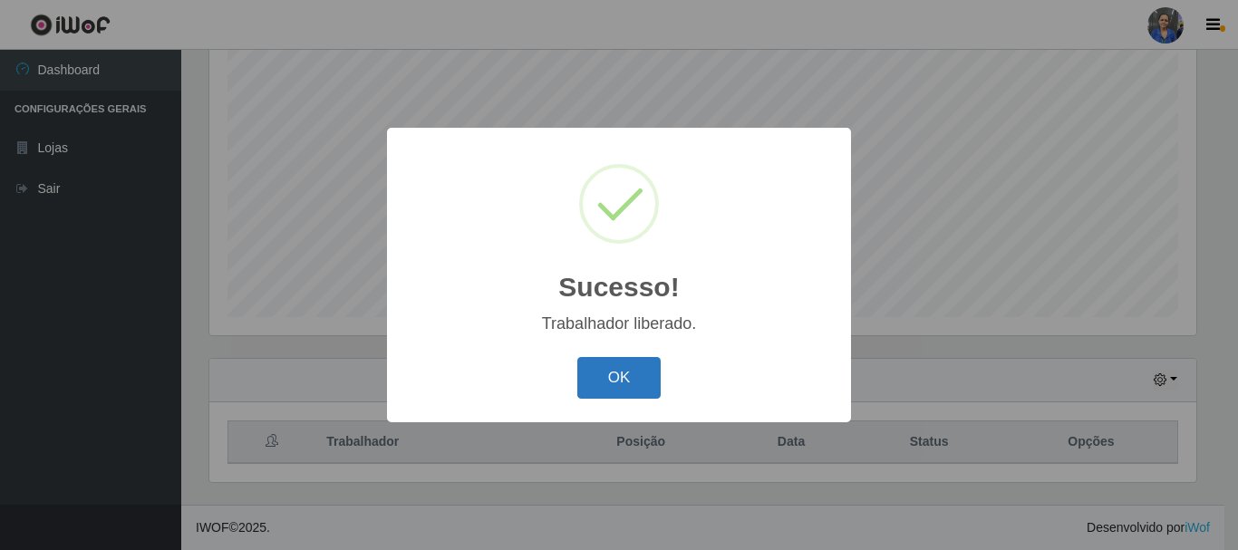
click at [577, 379] on button "OK" at bounding box center [619, 378] width 84 height 43
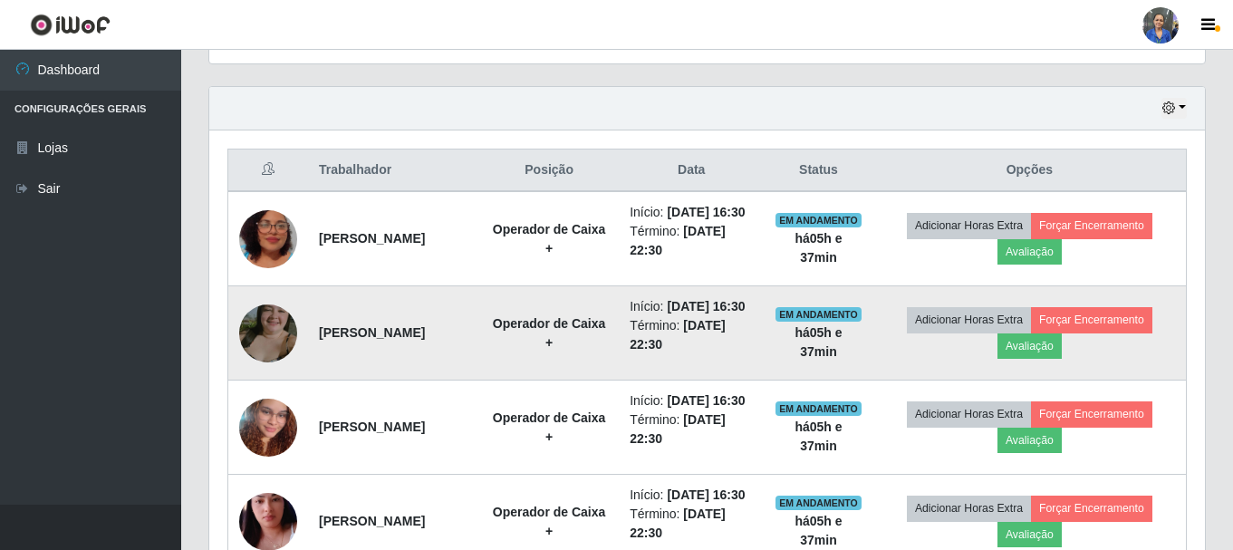
scroll to position [634, 0]
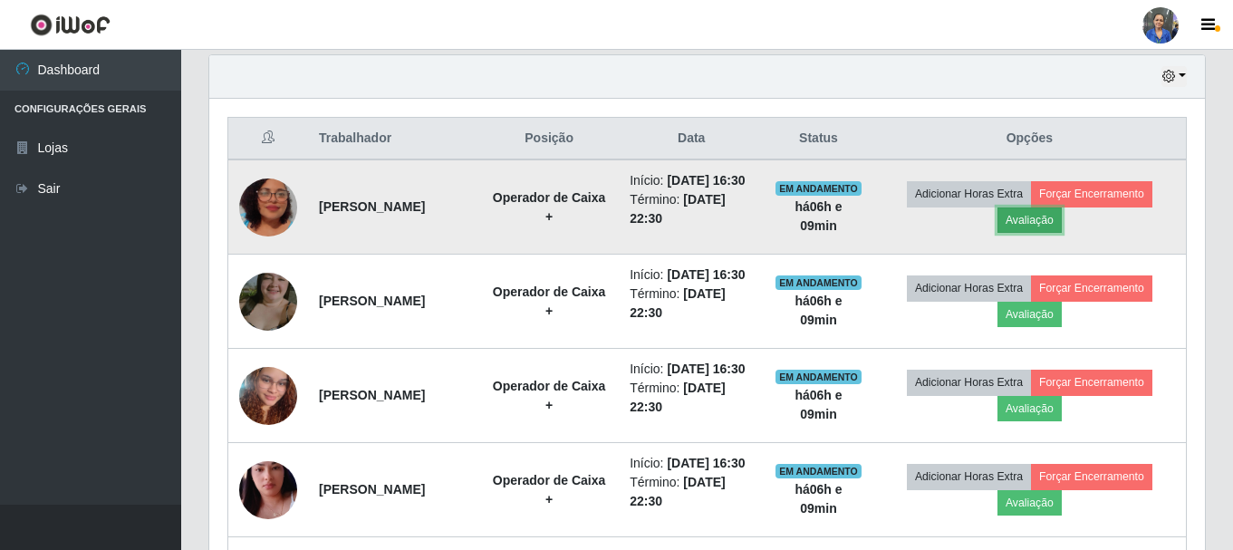
click at [1046, 233] on button "Avaliação" at bounding box center [1030, 220] width 64 height 25
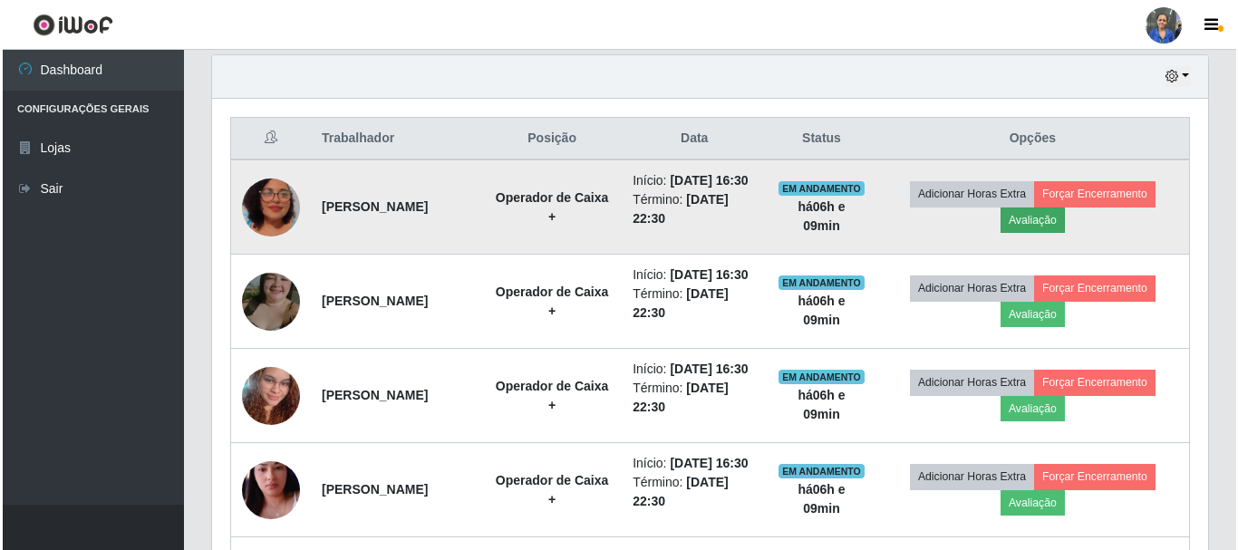
scroll to position [376, 987]
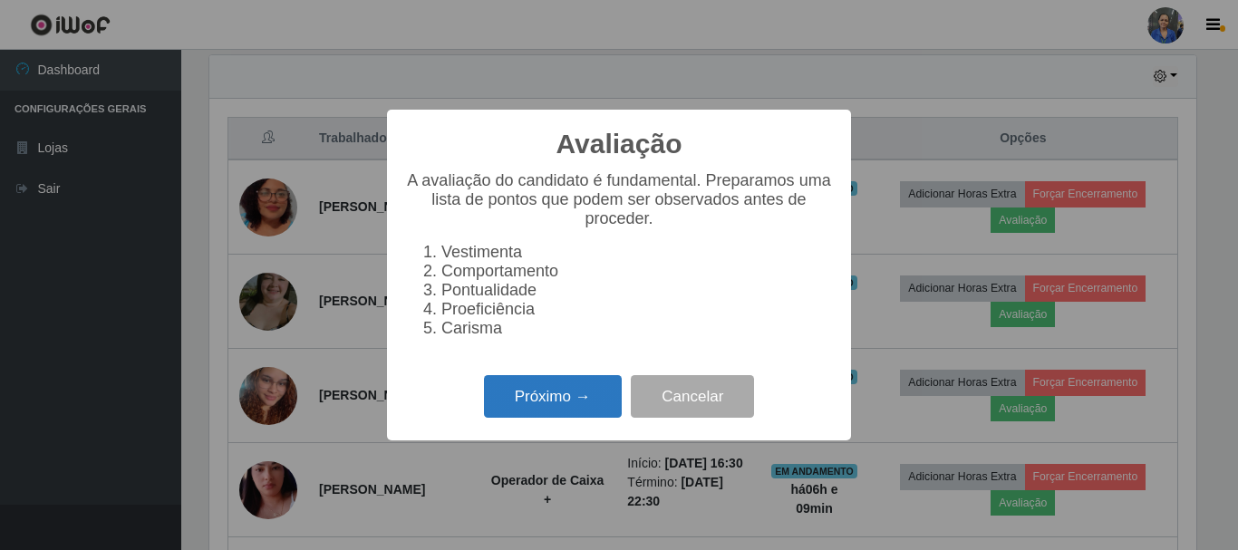
click at [538, 397] on button "Próximo →" at bounding box center [553, 396] width 138 height 43
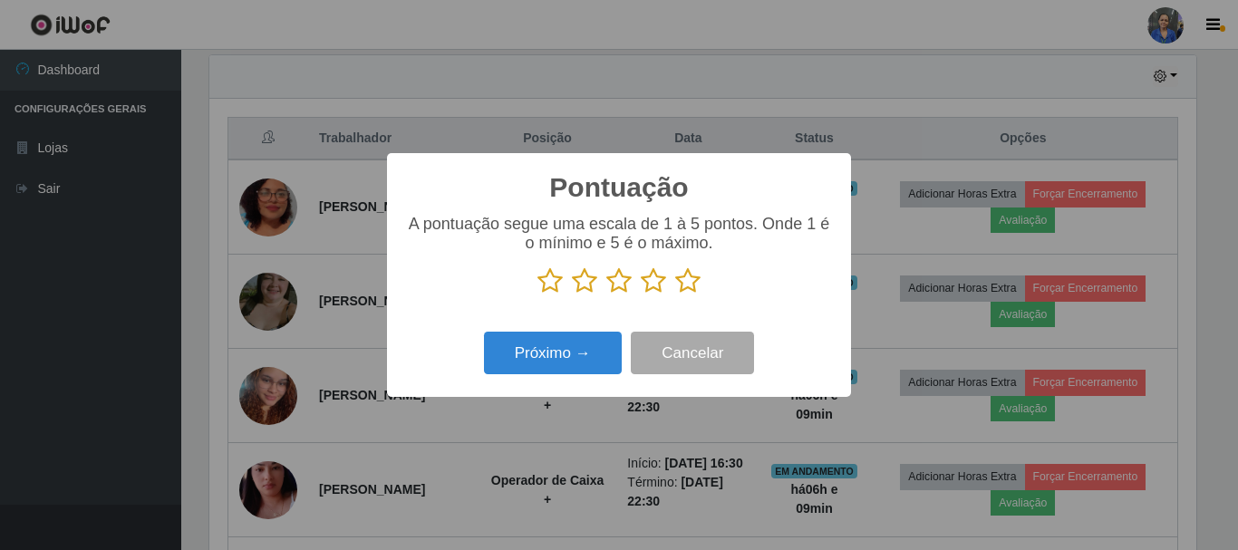
click at [686, 286] on icon at bounding box center [687, 280] width 25 height 27
click at [675, 295] on input "radio" at bounding box center [675, 295] width 0 height 0
click at [607, 329] on div "Pontuação × A pontuação segue uma escala de 1 à 5 pontos. Onde 1 é o mínimo e 5…" at bounding box center [619, 275] width 464 height 244
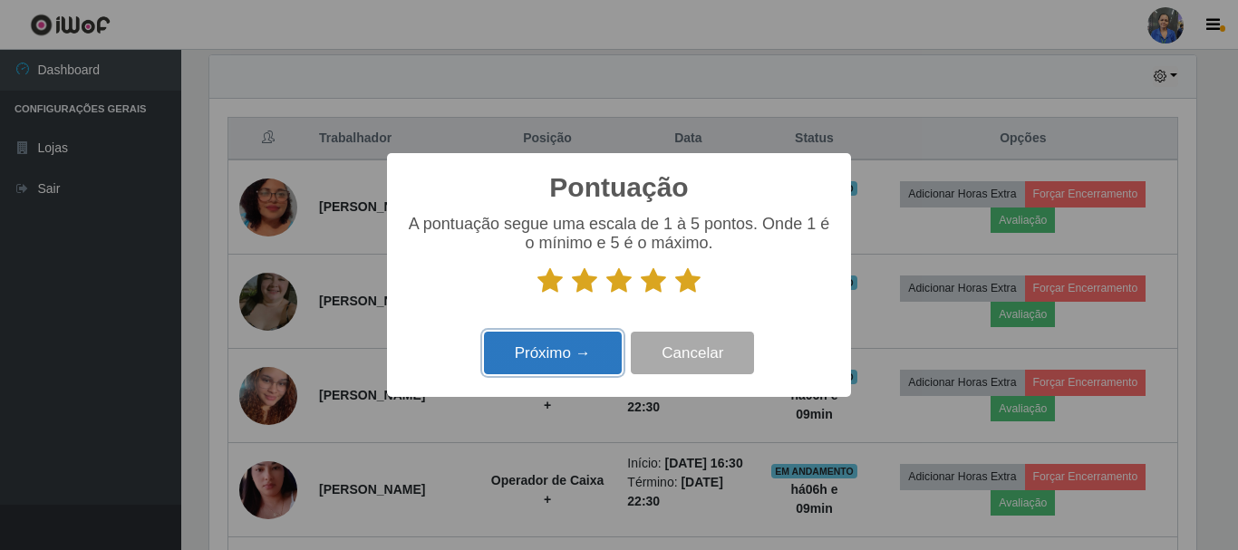
click at [589, 343] on button "Próximo →" at bounding box center [553, 353] width 138 height 43
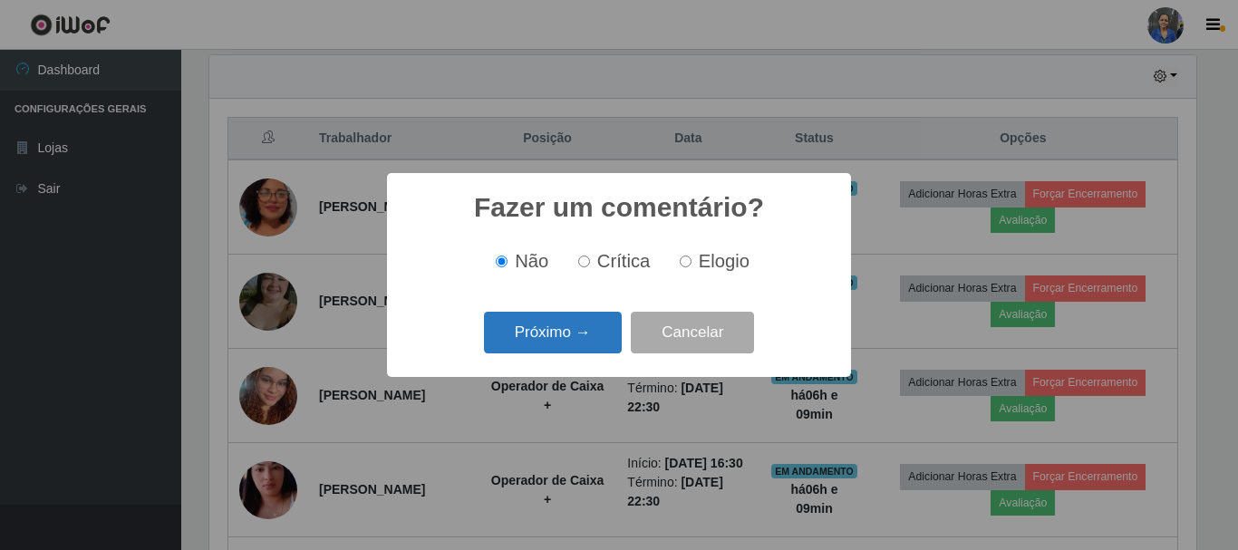
click at [575, 346] on button "Próximo →" at bounding box center [553, 333] width 138 height 43
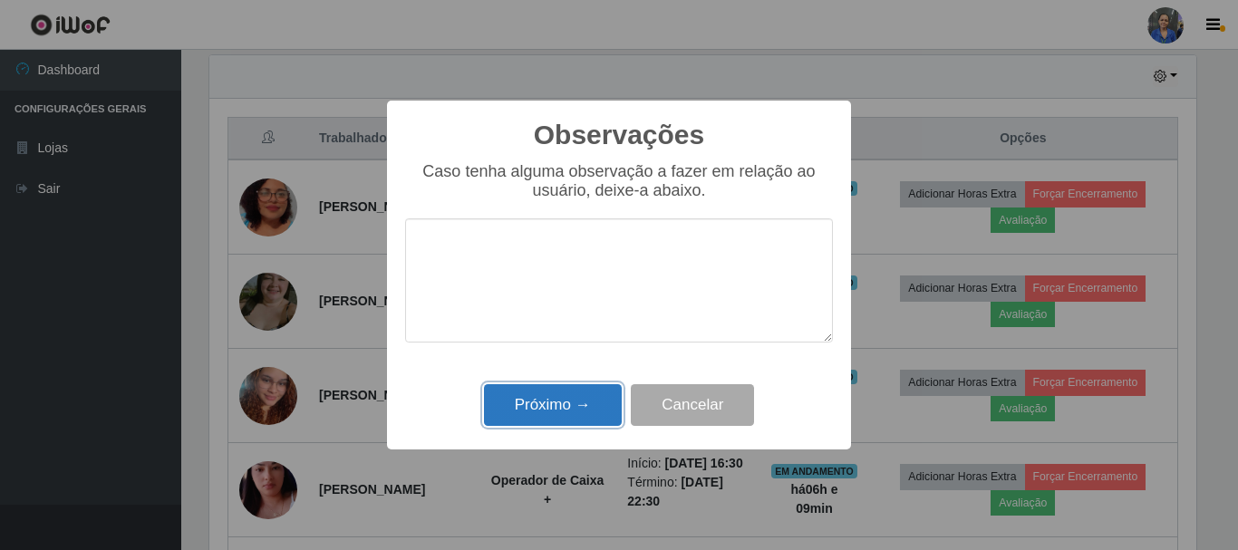
click at [574, 399] on button "Próximo →" at bounding box center [553, 405] width 138 height 43
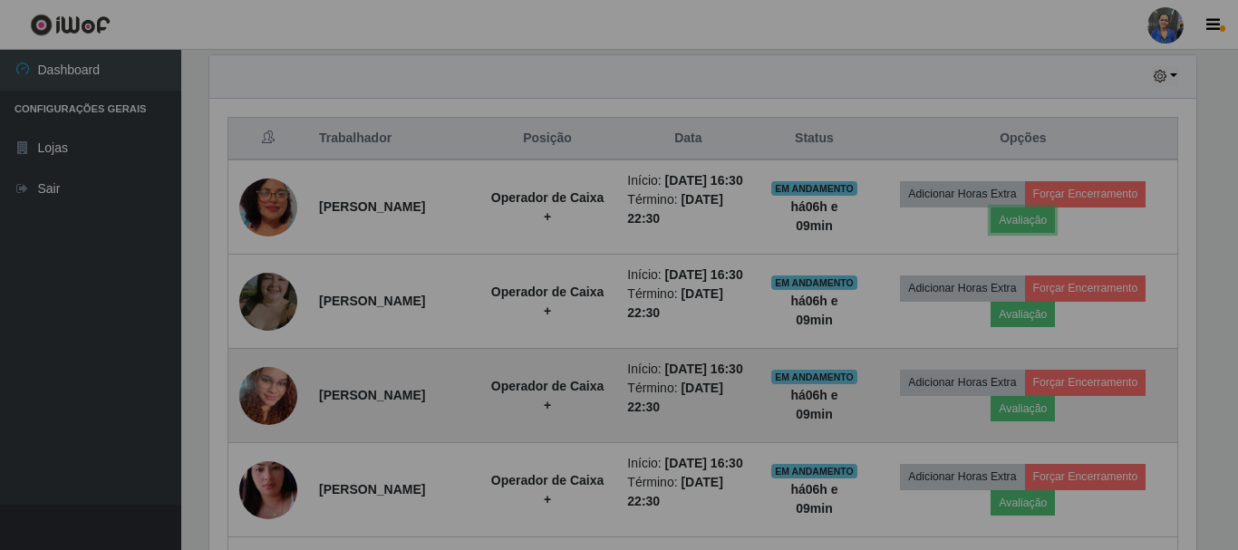
scroll to position [376, 996]
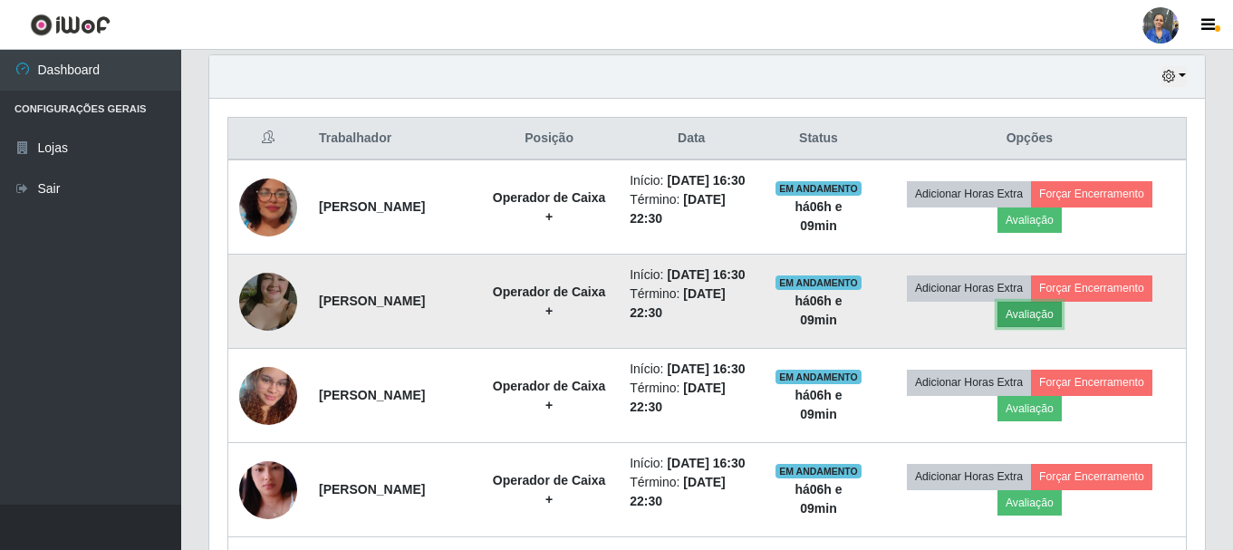
click at [1025, 327] on button "Avaliação" at bounding box center [1030, 314] width 64 height 25
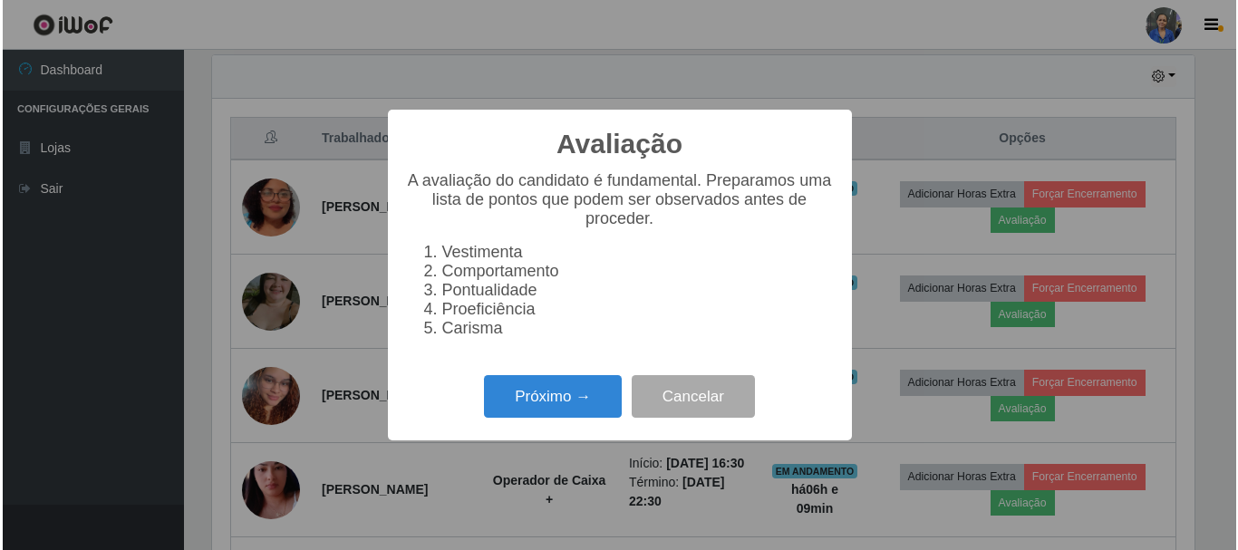
scroll to position [376, 987]
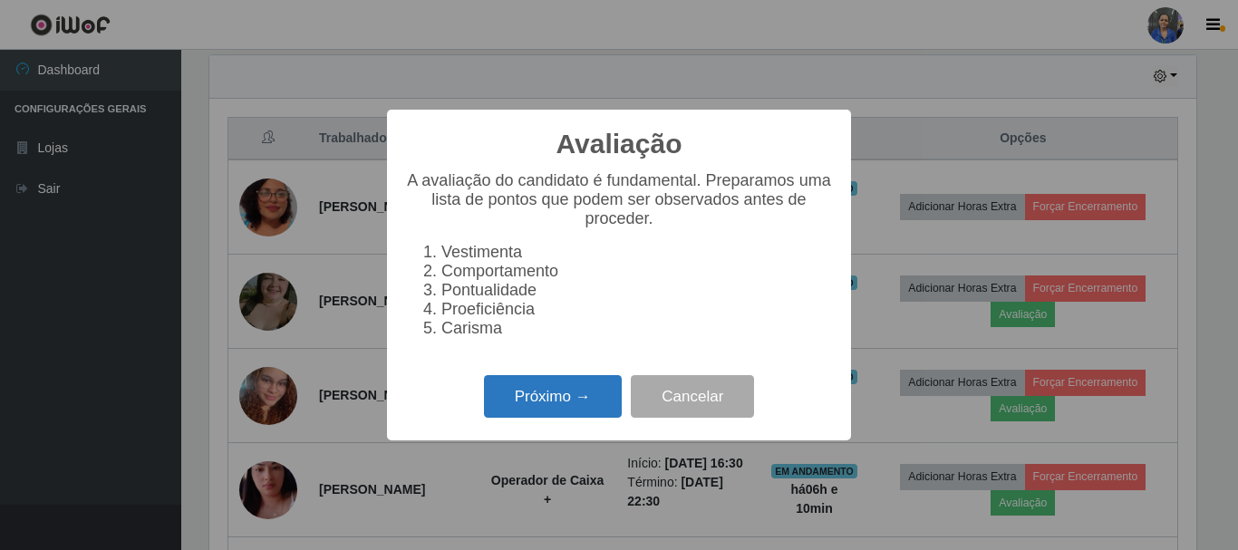
click at [555, 418] on button "Próximo →" at bounding box center [553, 396] width 138 height 43
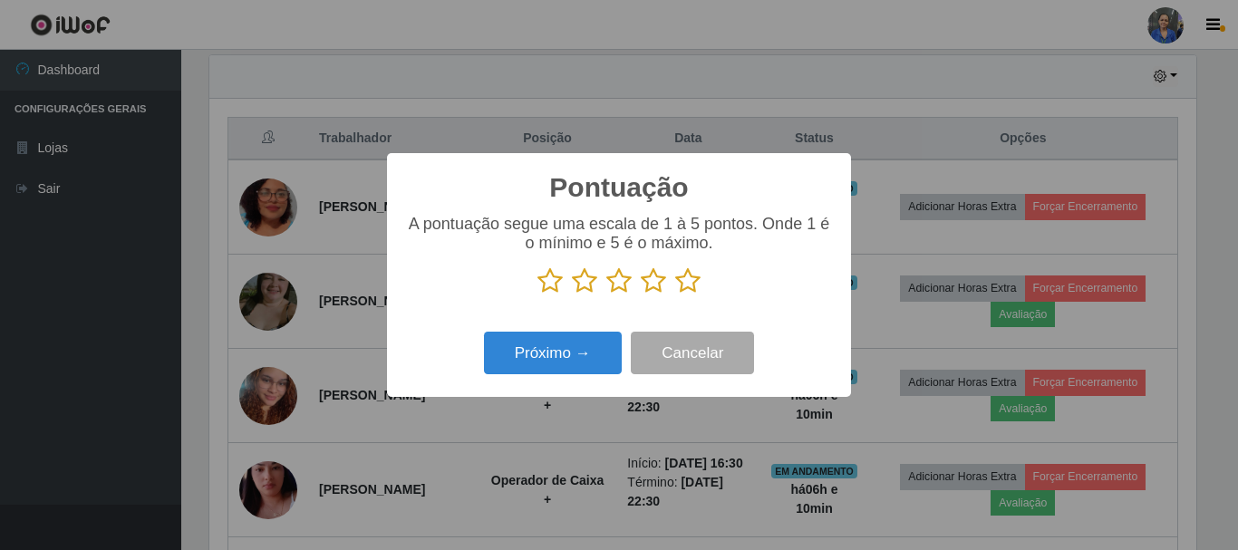
click at [687, 279] on icon at bounding box center [687, 280] width 25 height 27
click at [675, 295] on input "radio" at bounding box center [675, 295] width 0 height 0
drag, startPoint x: 509, startPoint y: 384, endPoint x: 518, endPoint y: 350, distance: 35.6
click at [509, 383] on div "Pontuação × A pontuação segue uma escala de 1 à 5 pontos. Onde 1 é o mínimo e 5…" at bounding box center [619, 275] width 464 height 244
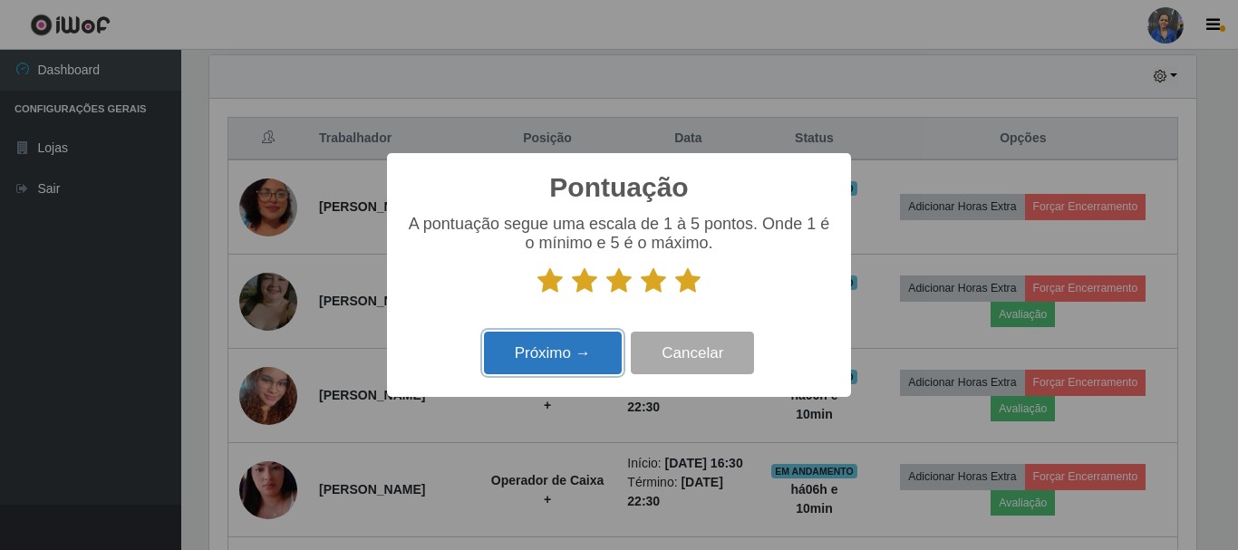
click at [519, 349] on button "Próximo →" at bounding box center [553, 353] width 138 height 43
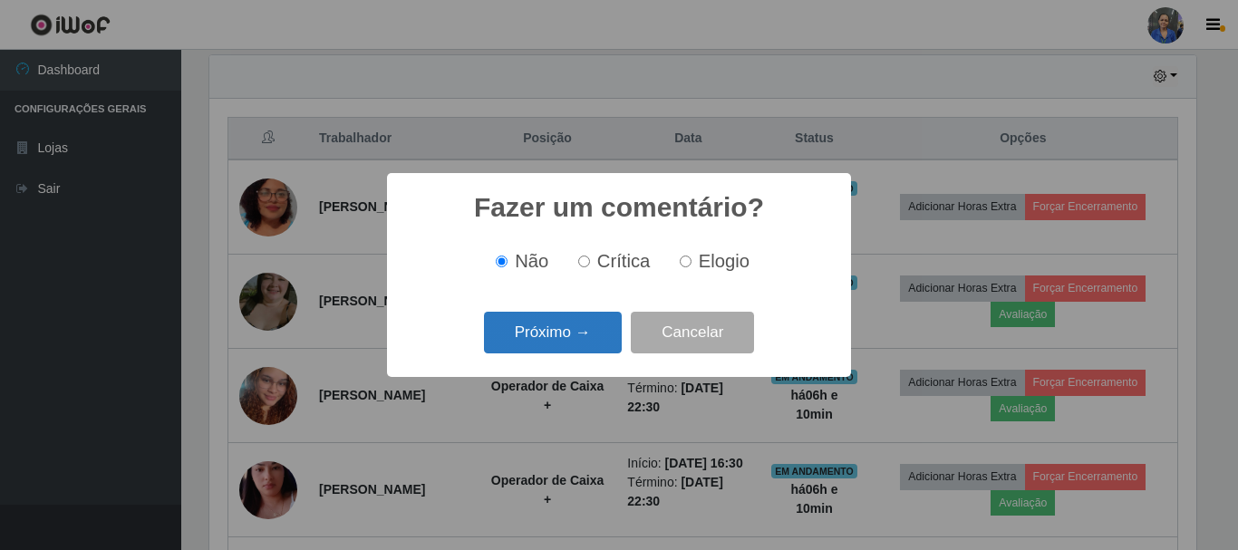
click at [540, 328] on button "Próximo →" at bounding box center [553, 333] width 138 height 43
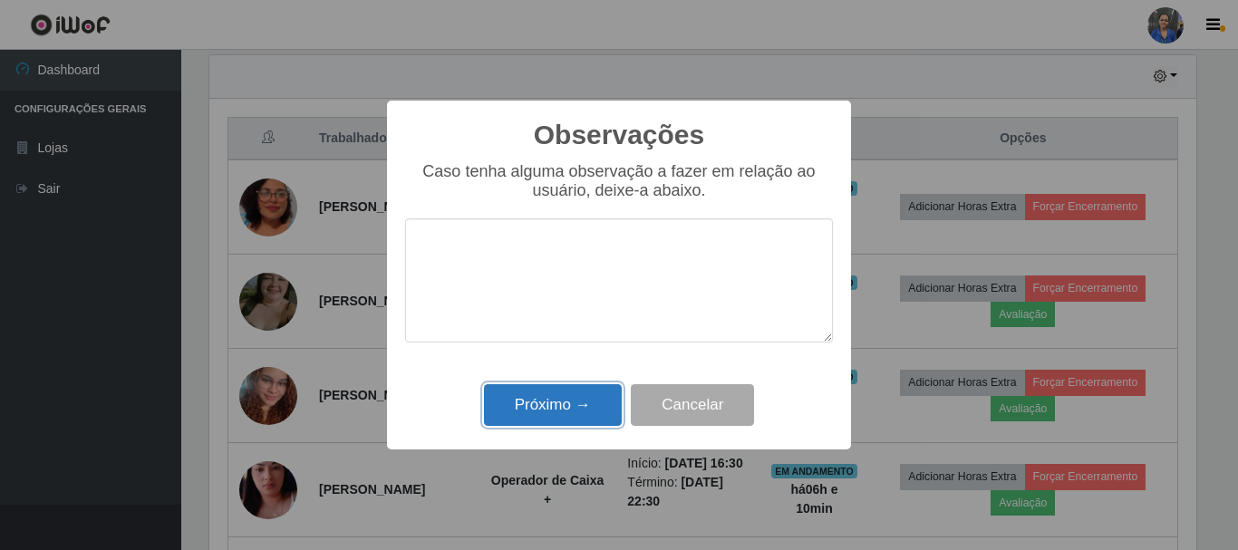
click at [548, 417] on button "Próximo →" at bounding box center [553, 405] width 138 height 43
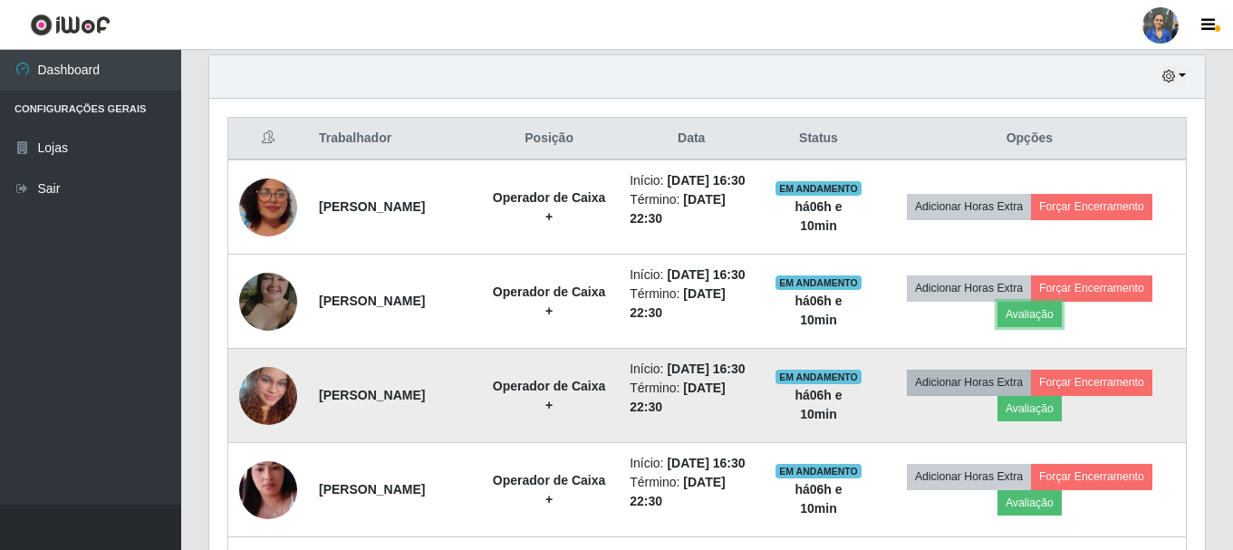
scroll to position [376, 996]
click at [1049, 421] on button "Avaliação" at bounding box center [1030, 408] width 64 height 25
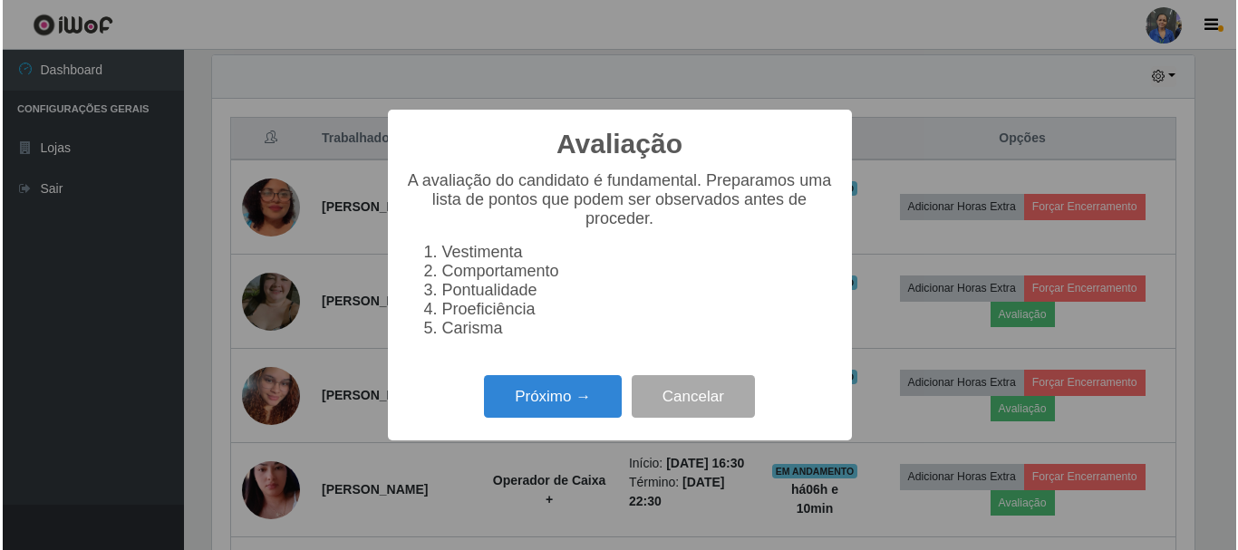
scroll to position [376, 987]
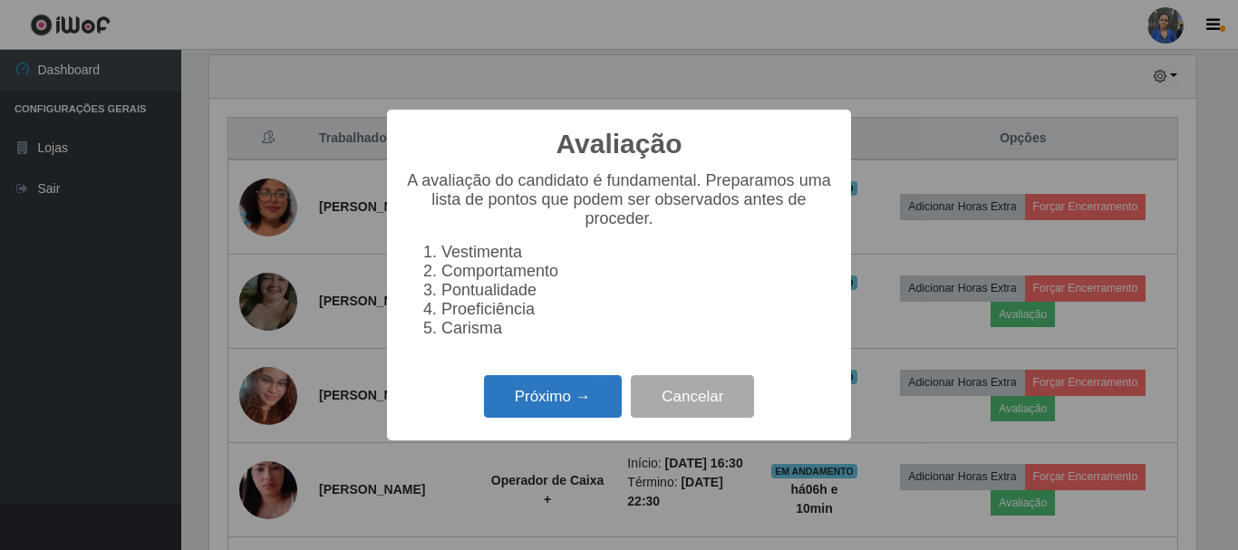
click at [509, 388] on button "Próximo →" at bounding box center [553, 396] width 138 height 43
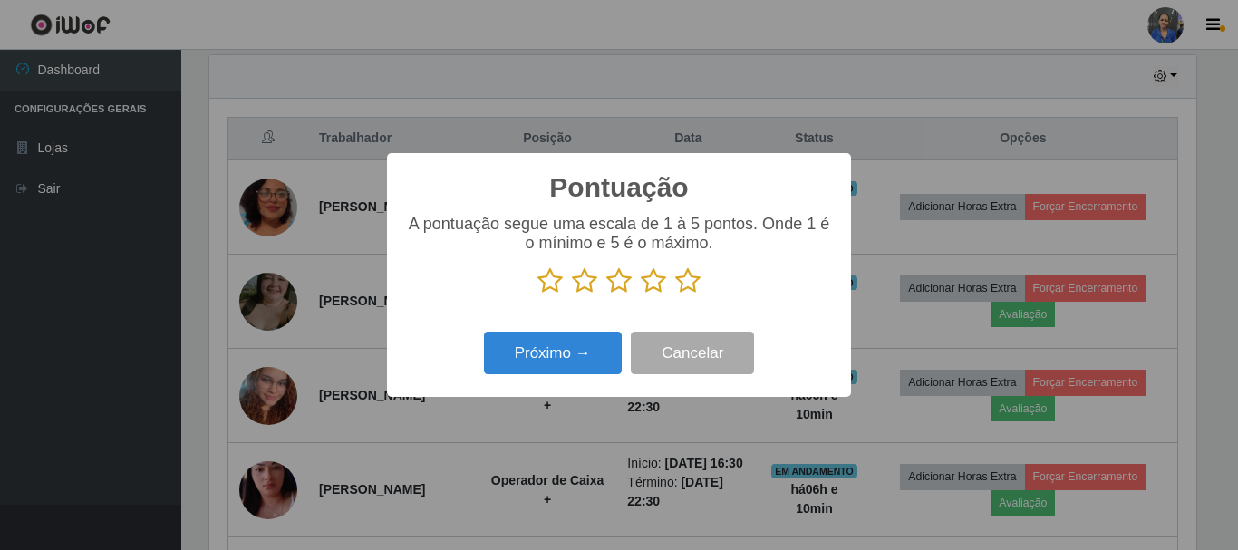
click at [706, 272] on p at bounding box center [619, 280] width 428 height 27
click at [690, 282] on icon at bounding box center [687, 280] width 25 height 27
click at [675, 295] on input "radio" at bounding box center [675, 295] width 0 height 0
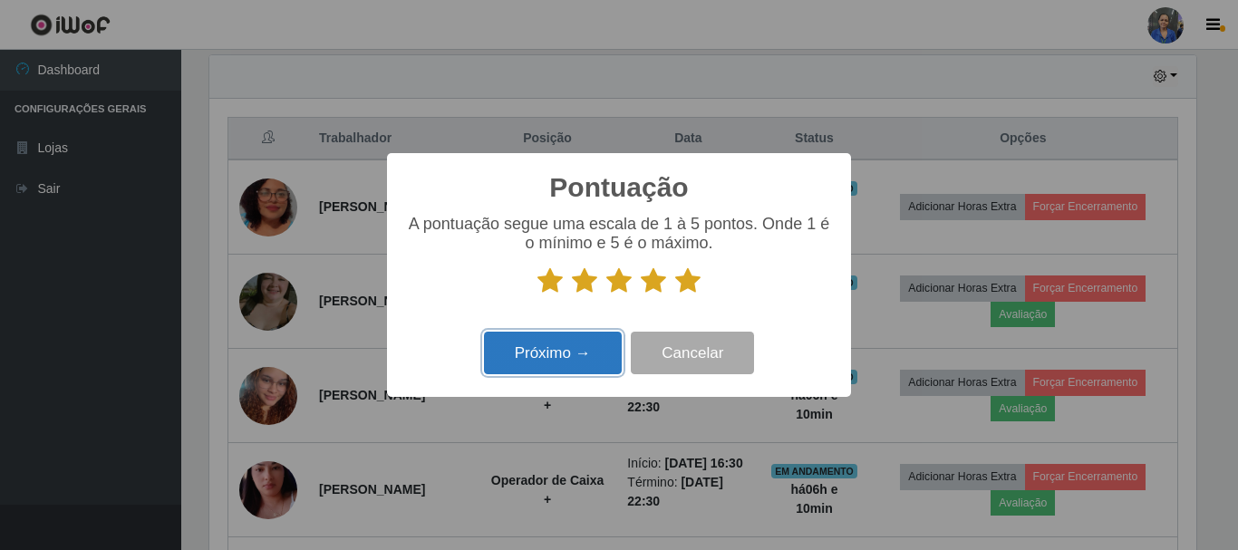
click at [542, 362] on button "Próximo →" at bounding box center [553, 353] width 138 height 43
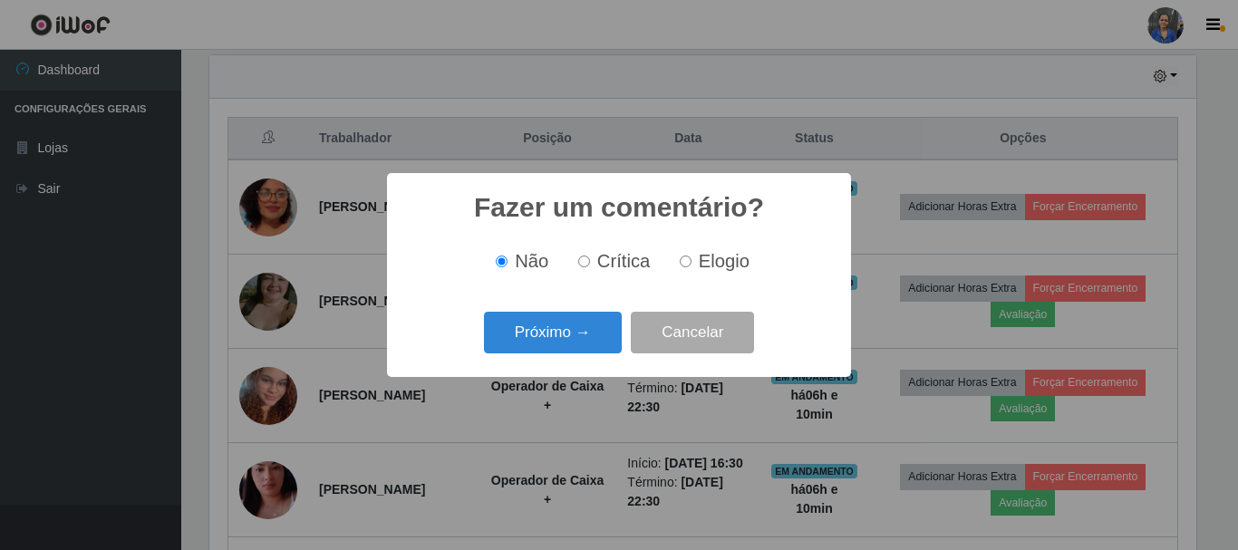
click at [548, 337] on button "Próximo →" at bounding box center [553, 333] width 138 height 43
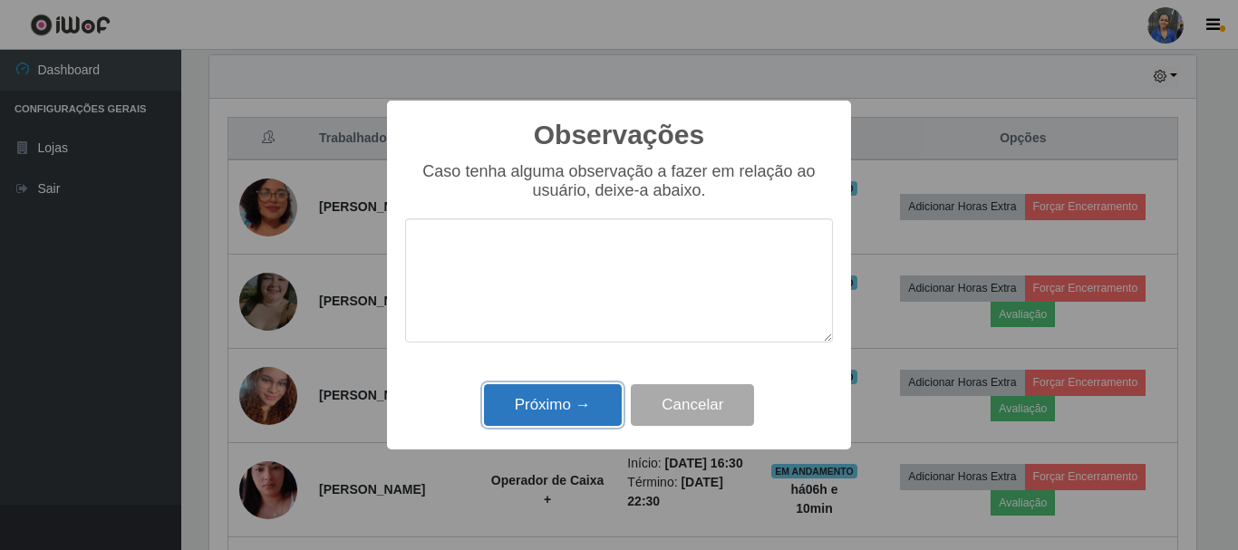
click at [542, 398] on button "Próximo →" at bounding box center [553, 405] width 138 height 43
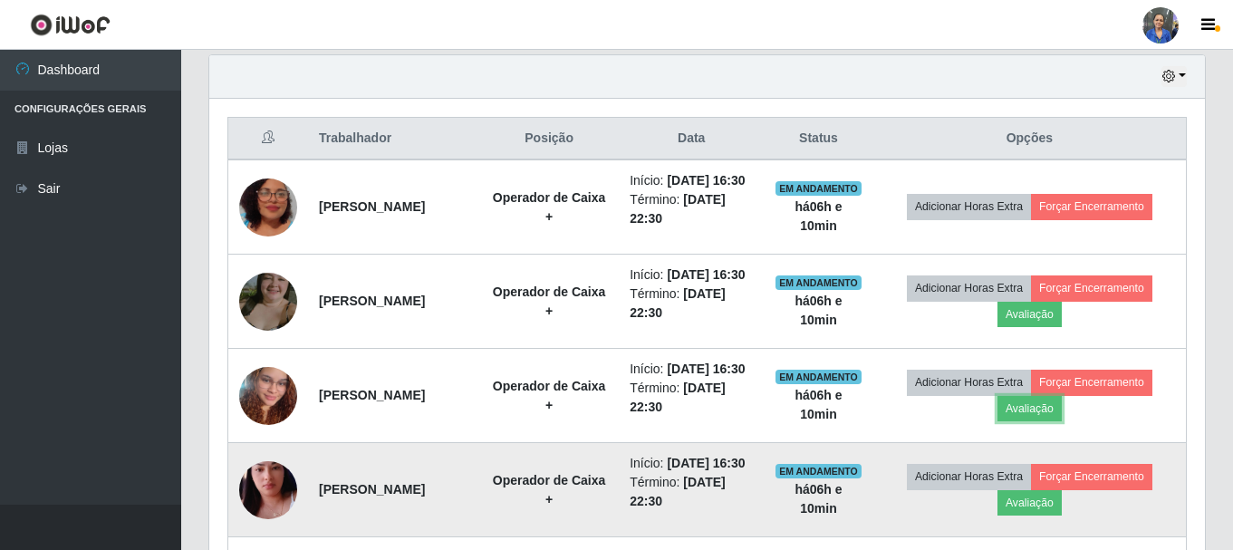
scroll to position [816, 0]
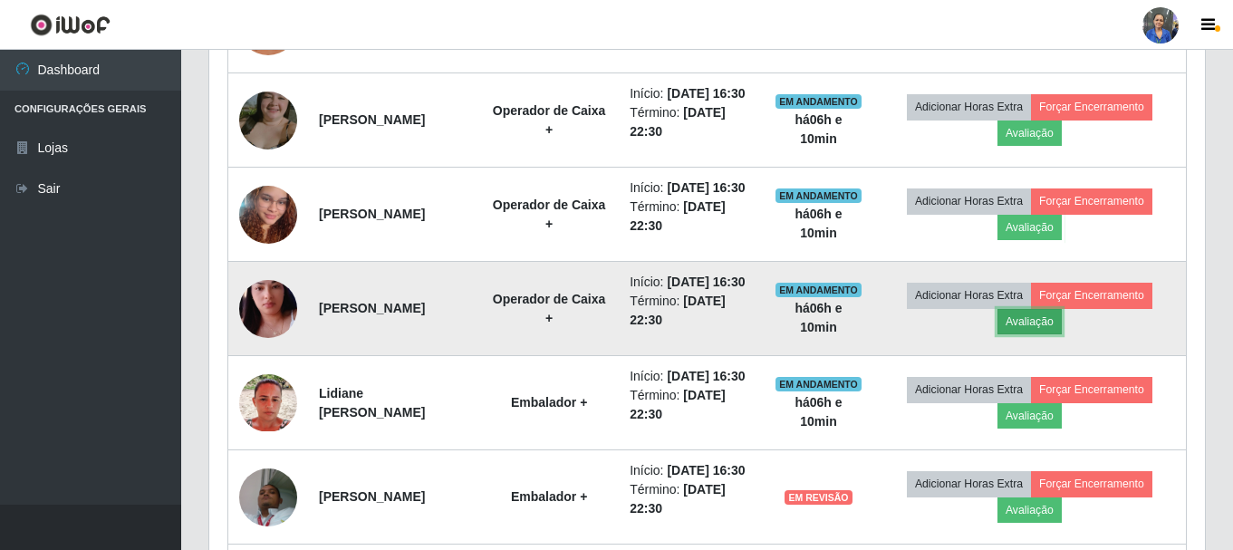
click at [1033, 334] on button "Avaliação" at bounding box center [1030, 321] width 64 height 25
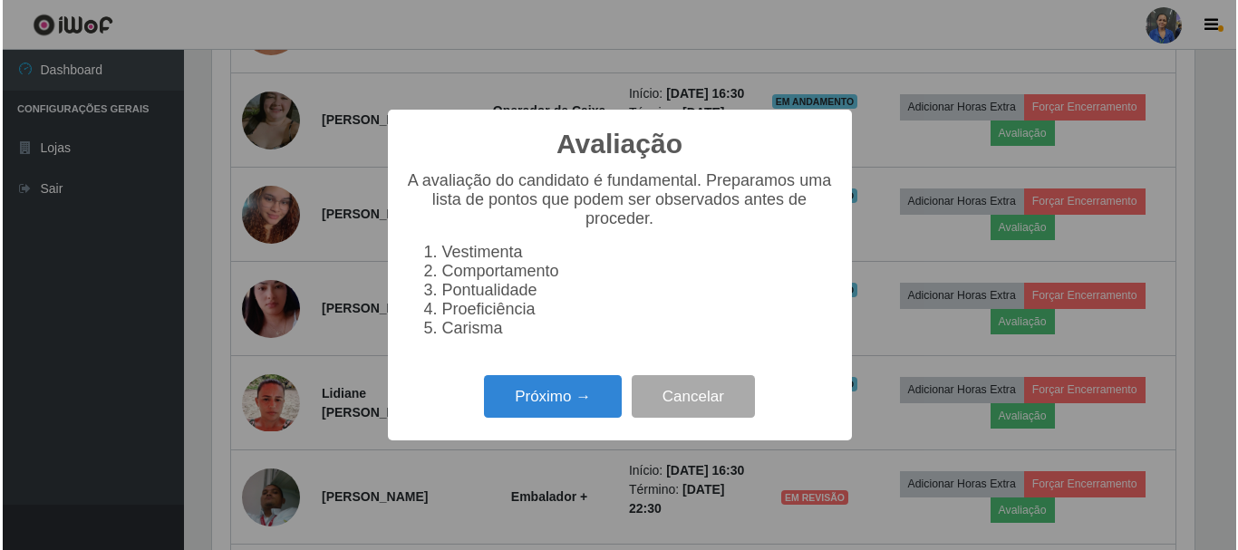
scroll to position [376, 987]
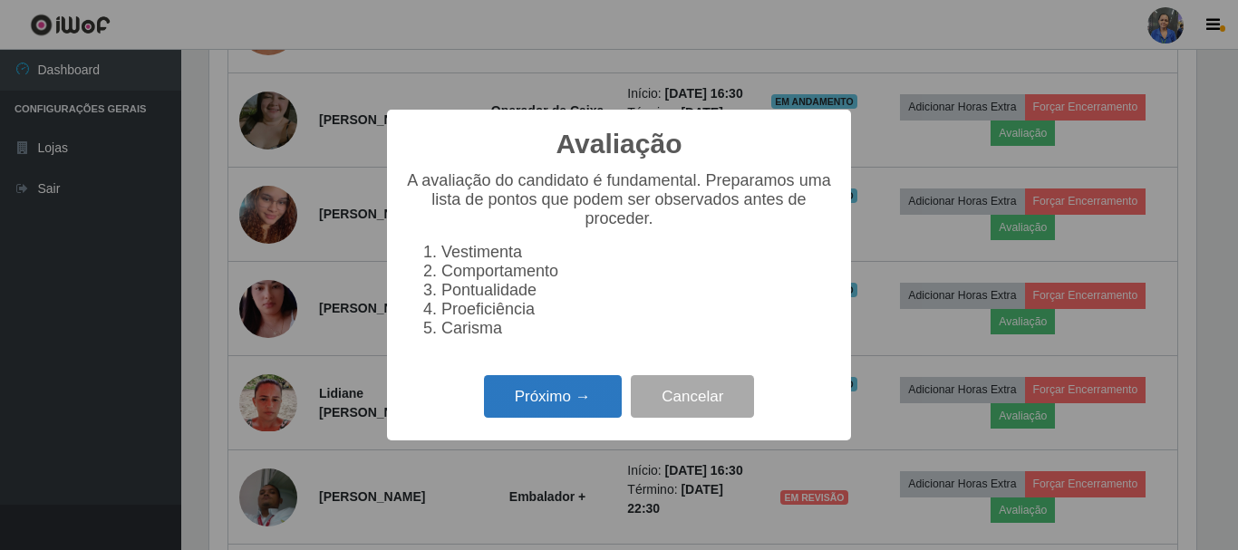
click at [506, 413] on button "Próximo →" at bounding box center [553, 396] width 138 height 43
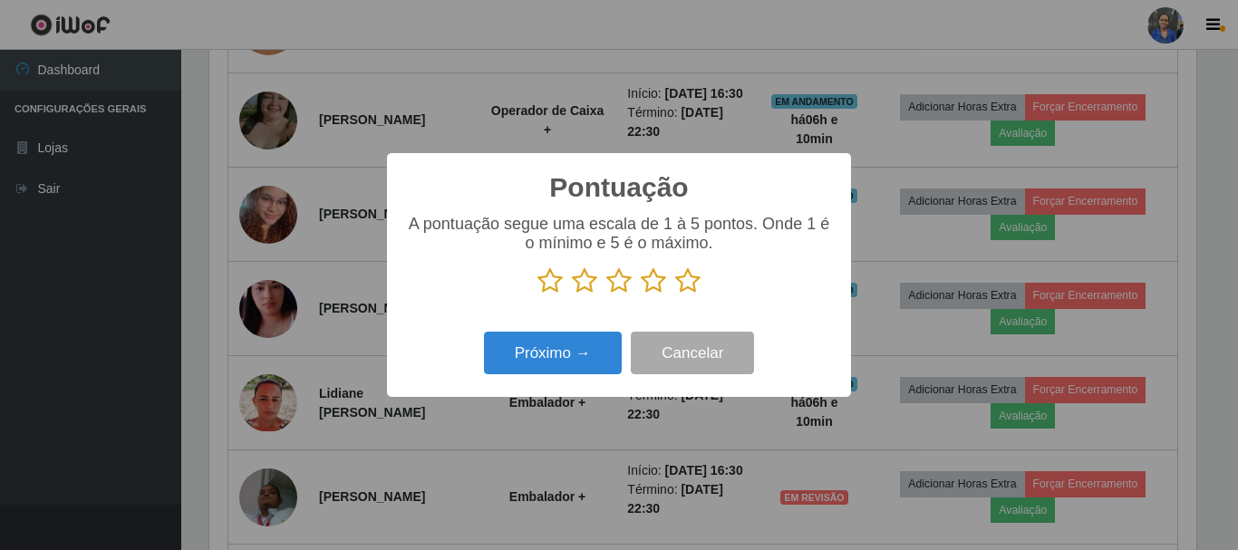
scroll to position [905819, 905209]
click at [689, 283] on icon at bounding box center [687, 280] width 25 height 27
click at [675, 295] on input "radio" at bounding box center [675, 295] width 0 height 0
click at [565, 379] on div "Próximo → Cancelar" at bounding box center [619, 353] width 428 height 52
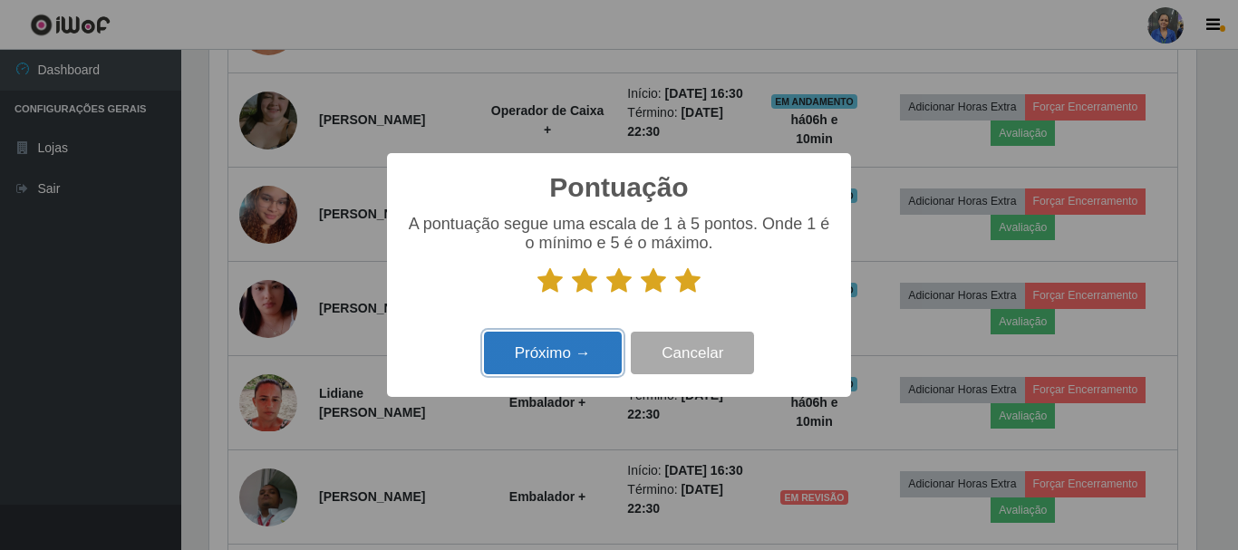
click at [560, 353] on button "Próximo →" at bounding box center [553, 353] width 138 height 43
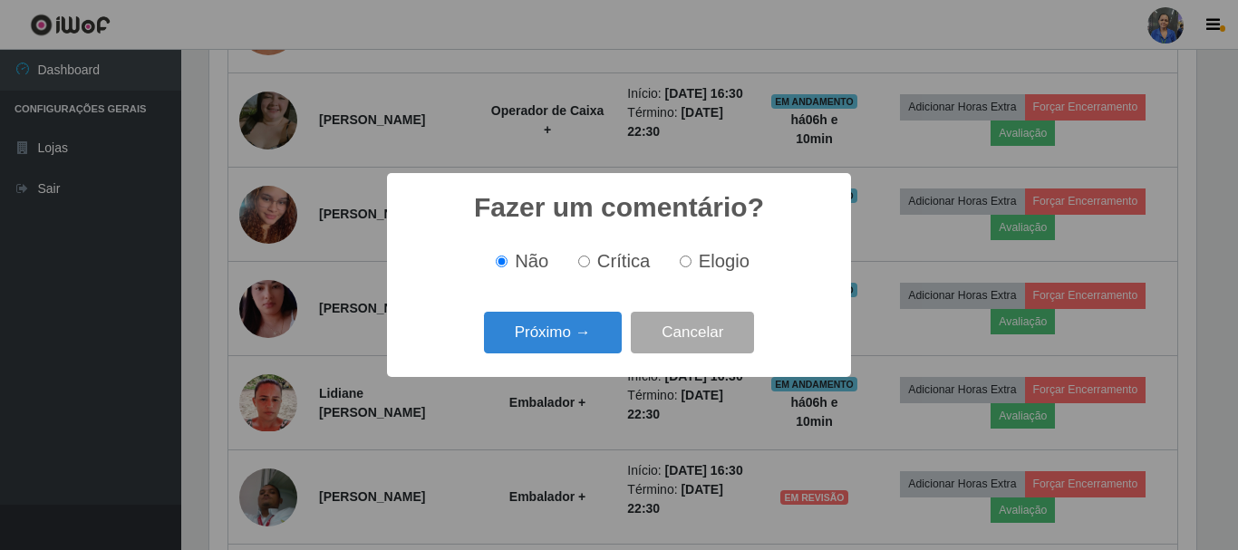
click at [560, 353] on button "Próximo →" at bounding box center [553, 333] width 138 height 43
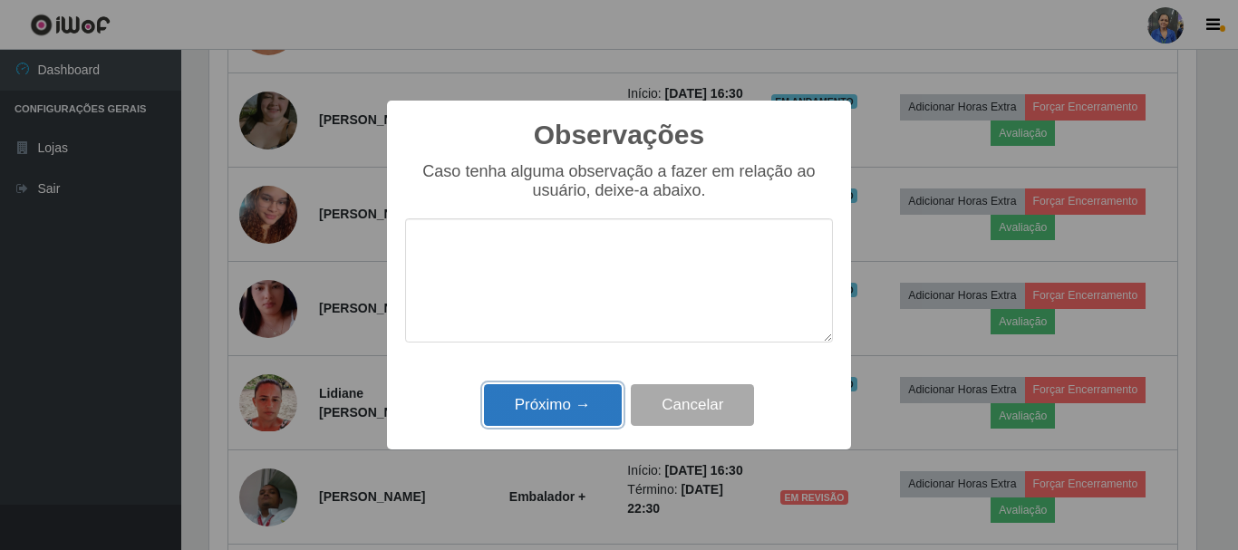
click at [565, 401] on button "Próximo →" at bounding box center [553, 405] width 138 height 43
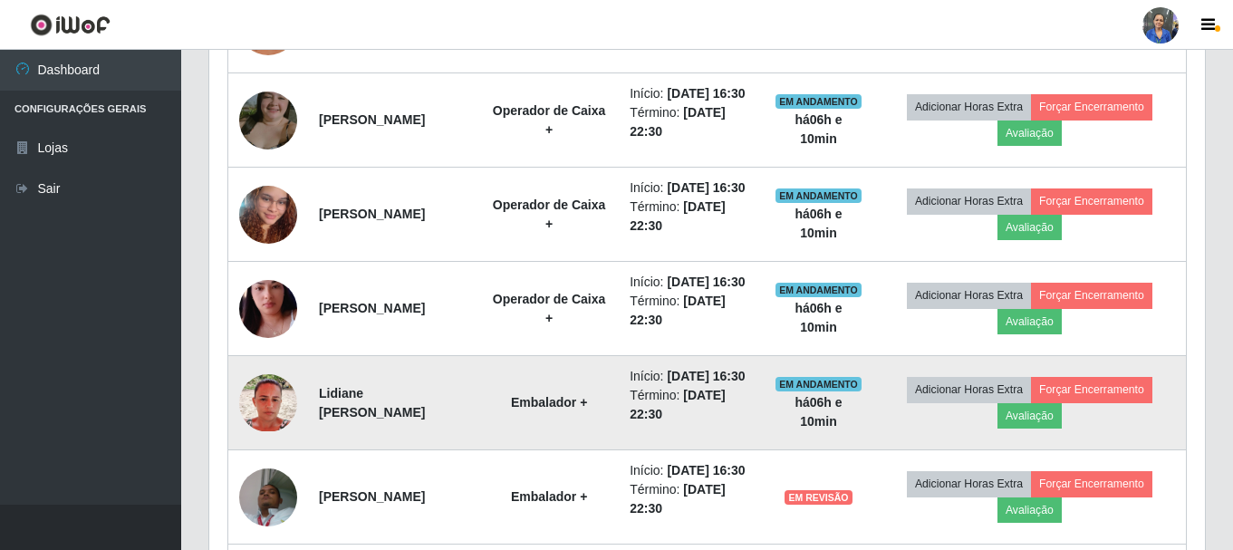
scroll to position [376, 996]
click at [1050, 429] on button "Avaliação" at bounding box center [1030, 415] width 64 height 25
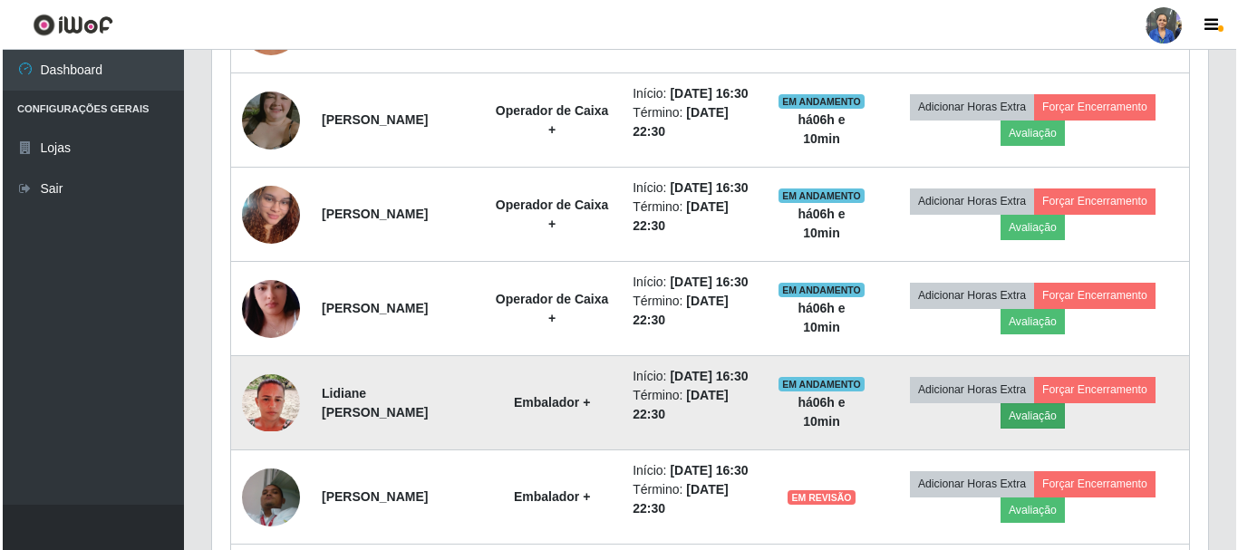
scroll to position [376, 987]
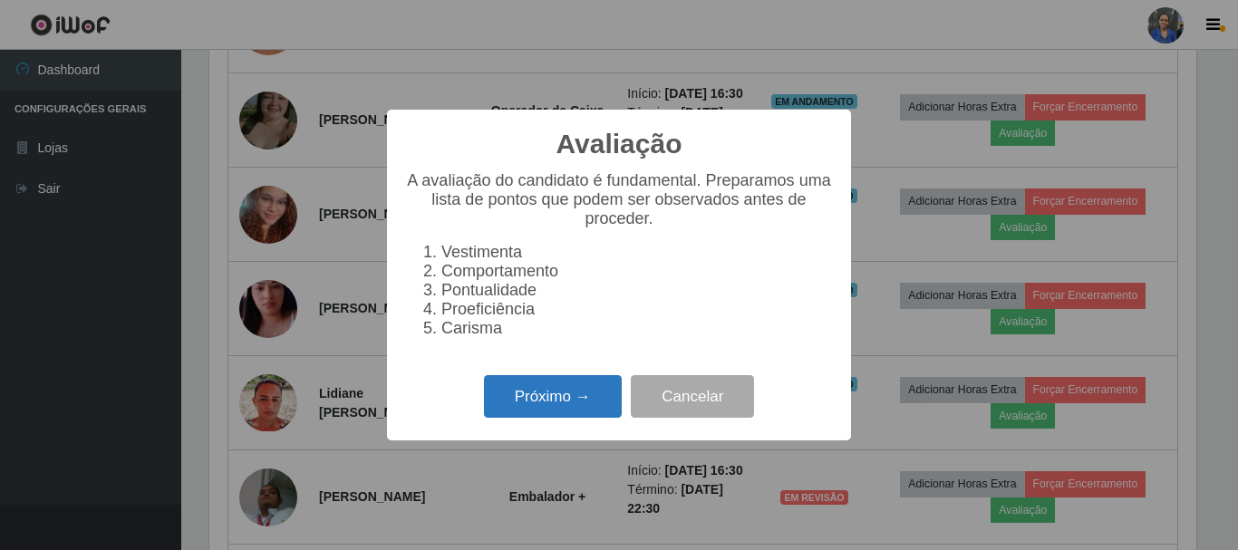
click at [537, 403] on button "Próximo →" at bounding box center [553, 396] width 138 height 43
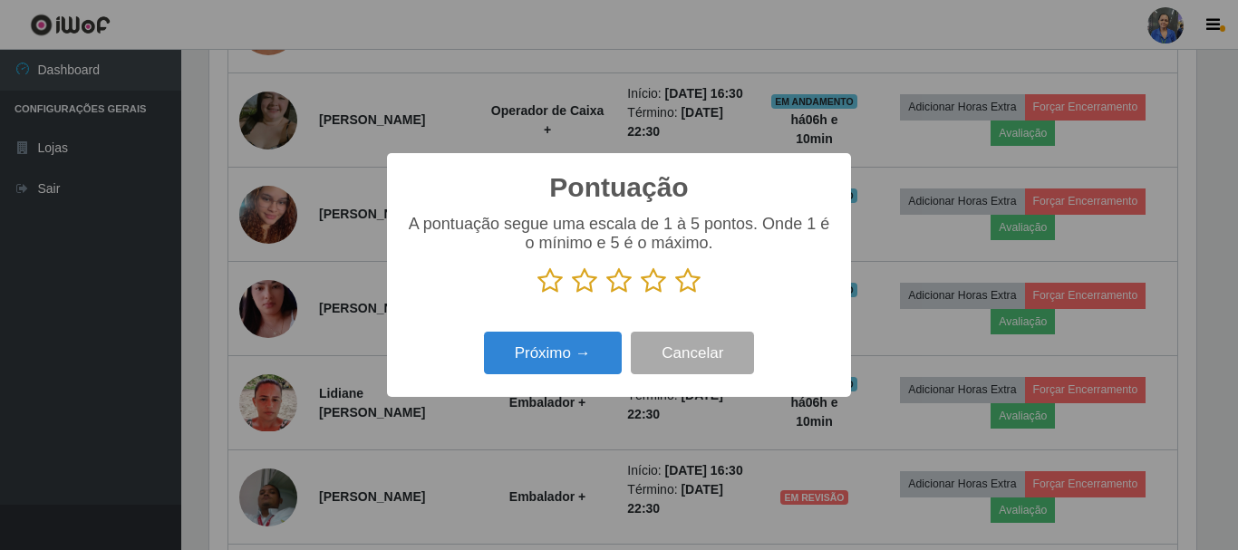
scroll to position [905819, 905209]
click at [689, 281] on icon at bounding box center [687, 280] width 25 height 27
click at [675, 295] on input "radio" at bounding box center [675, 295] width 0 height 0
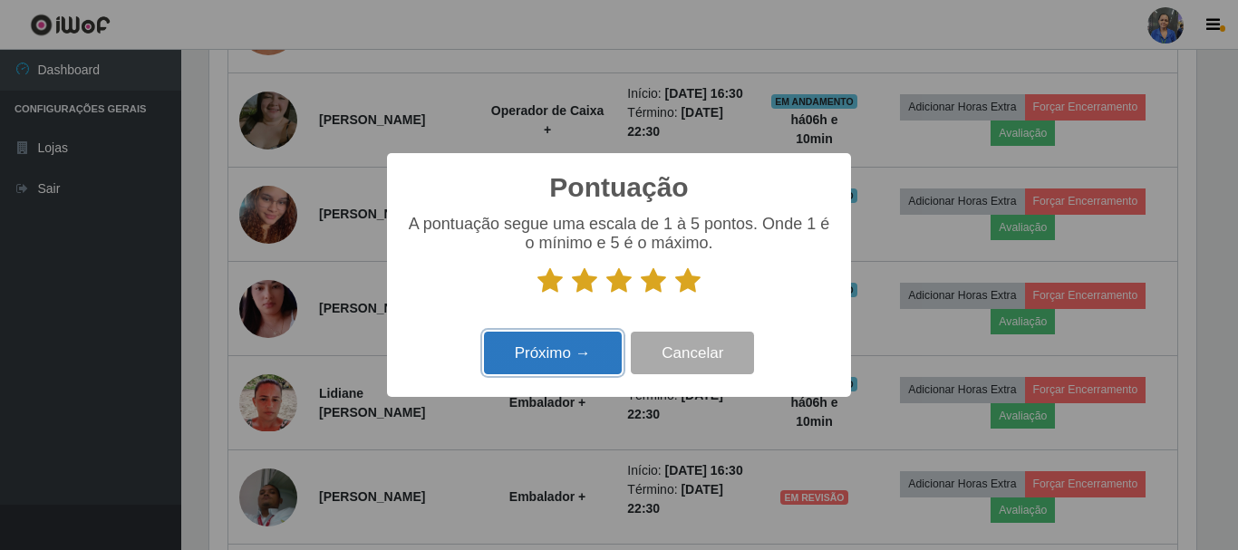
click at [549, 352] on button "Próximo →" at bounding box center [553, 353] width 138 height 43
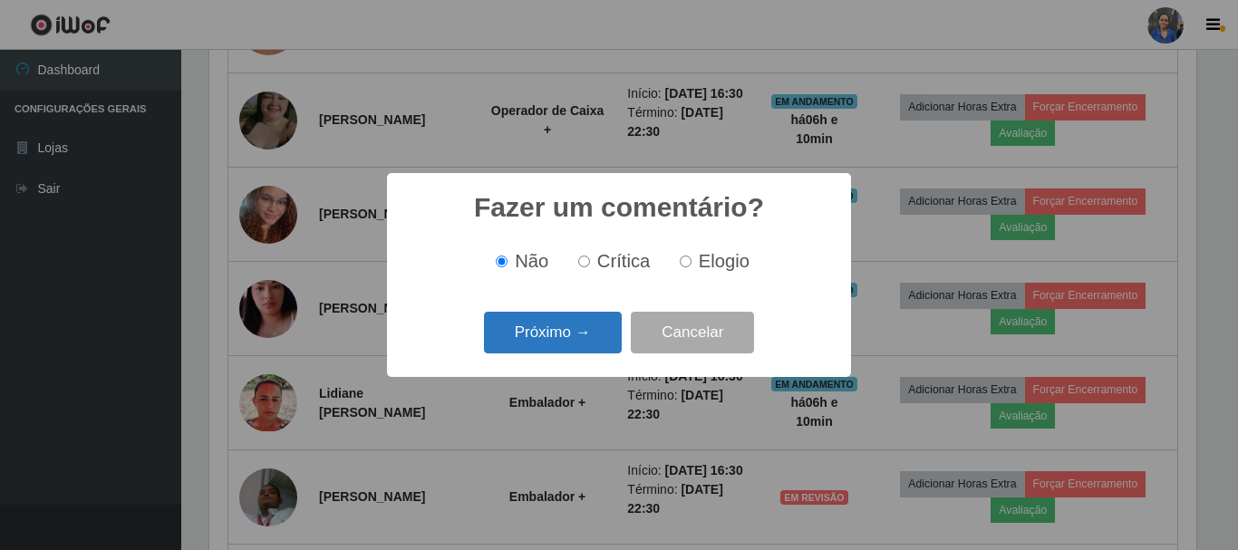
click at [548, 351] on button "Próximo →" at bounding box center [553, 333] width 138 height 43
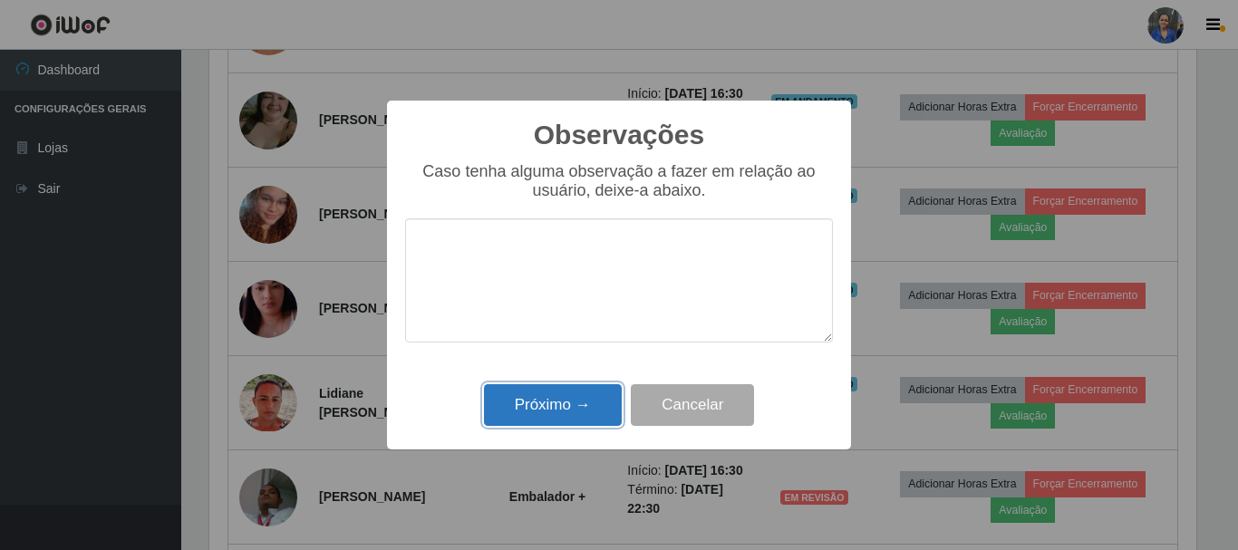
click at [558, 415] on button "Próximo →" at bounding box center [553, 405] width 138 height 43
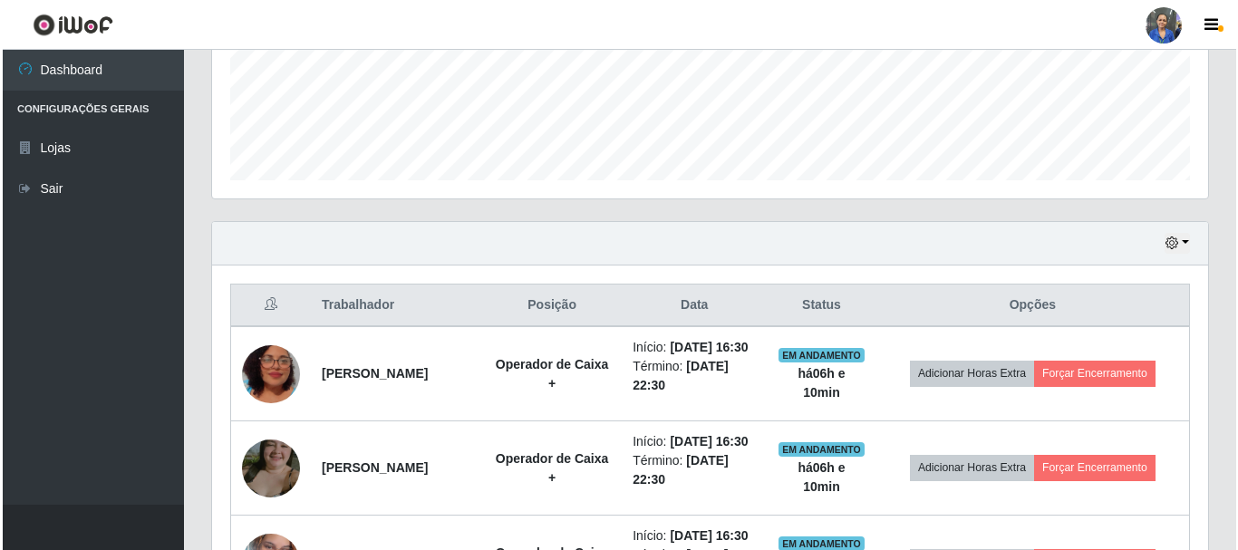
scroll to position [453, 0]
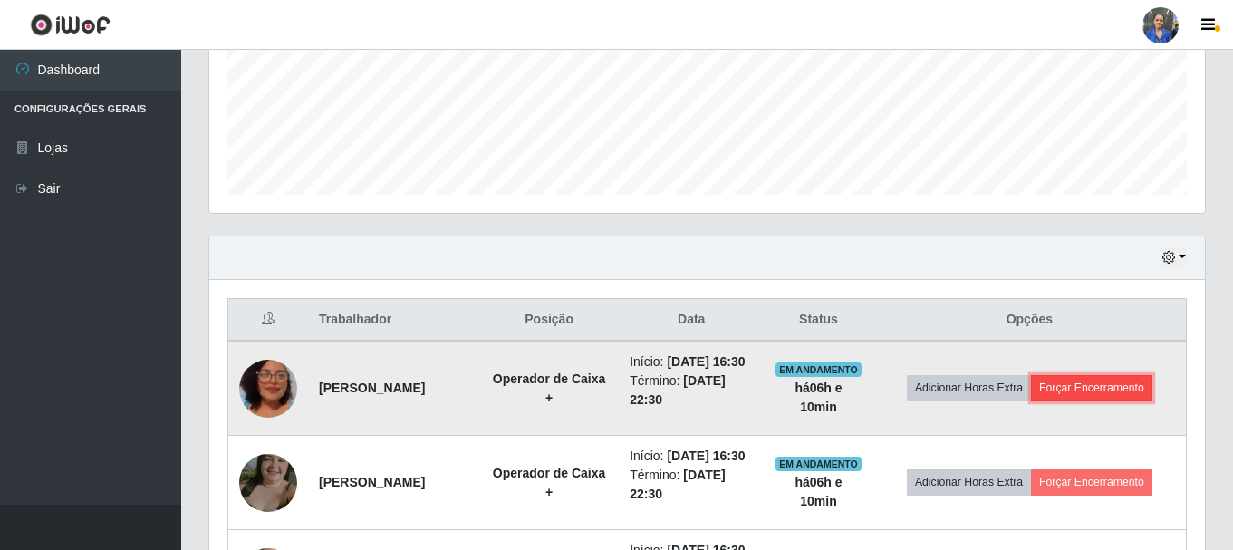
click at [1116, 396] on button "Forçar Encerramento" at bounding box center [1091, 387] width 121 height 25
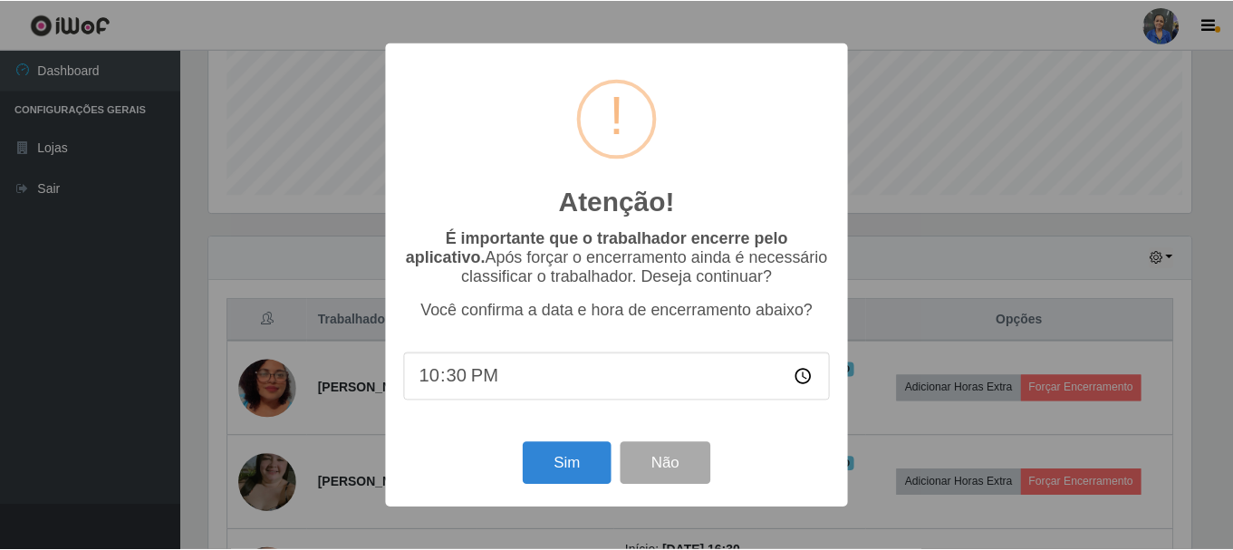
scroll to position [376, 987]
click at [560, 457] on button "Sim" at bounding box center [569, 463] width 88 height 43
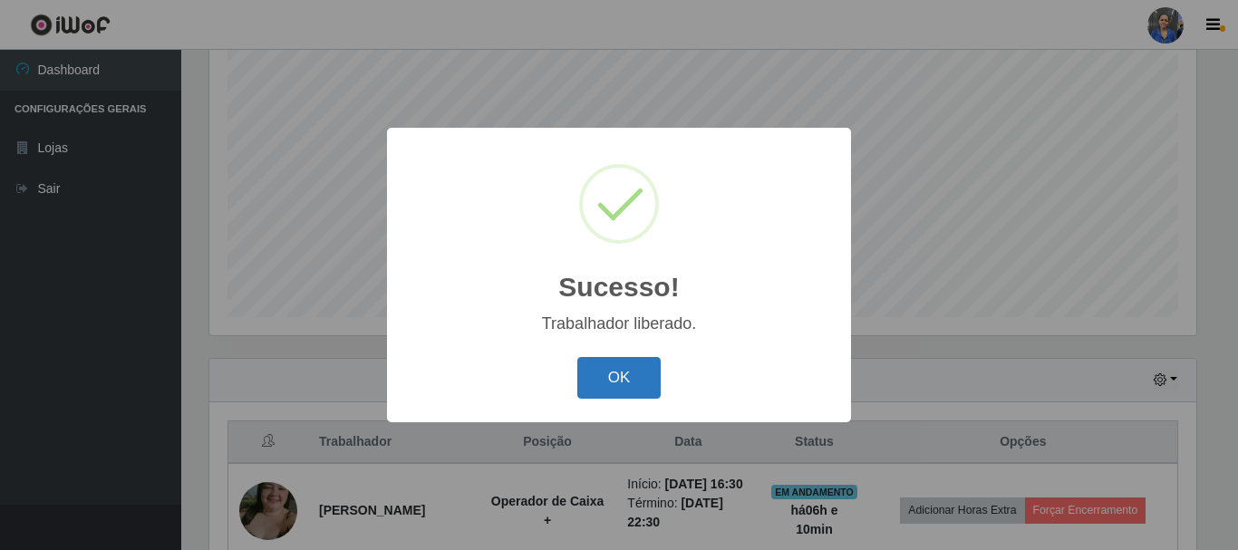
click at [602, 393] on button "OK" at bounding box center [619, 378] width 84 height 43
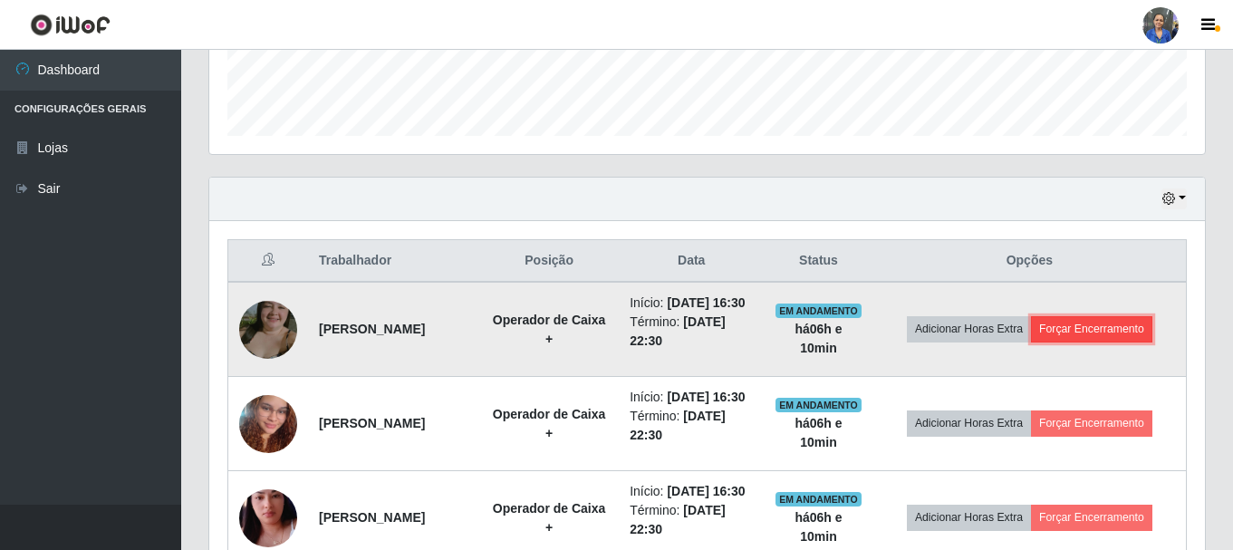
click at [1067, 318] on button "Forçar Encerramento" at bounding box center [1091, 328] width 121 height 25
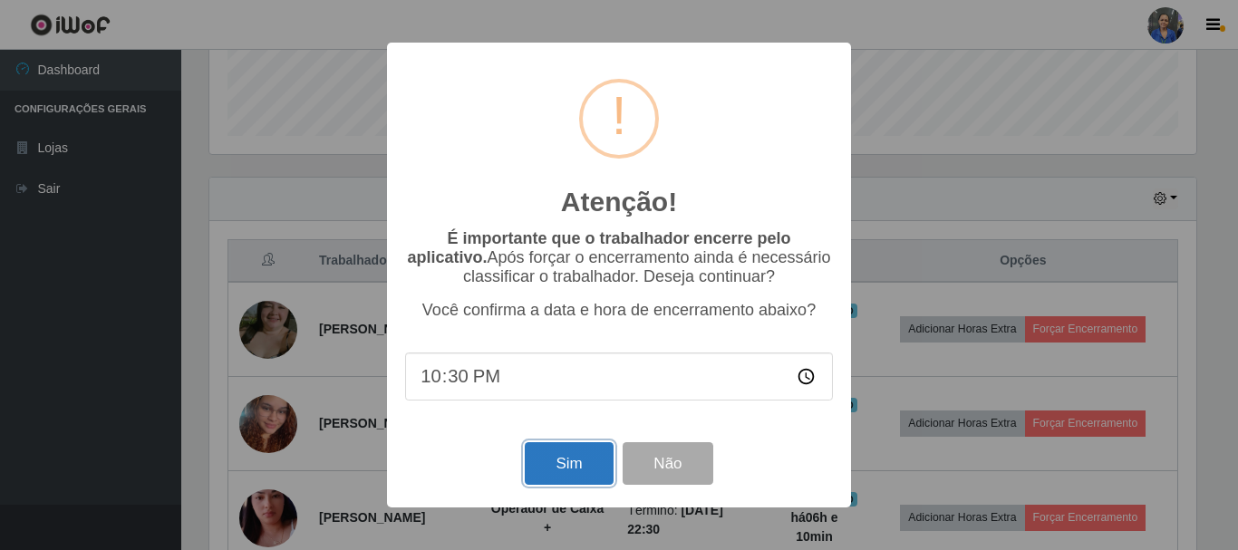
click at [562, 458] on button "Sim" at bounding box center [569, 463] width 88 height 43
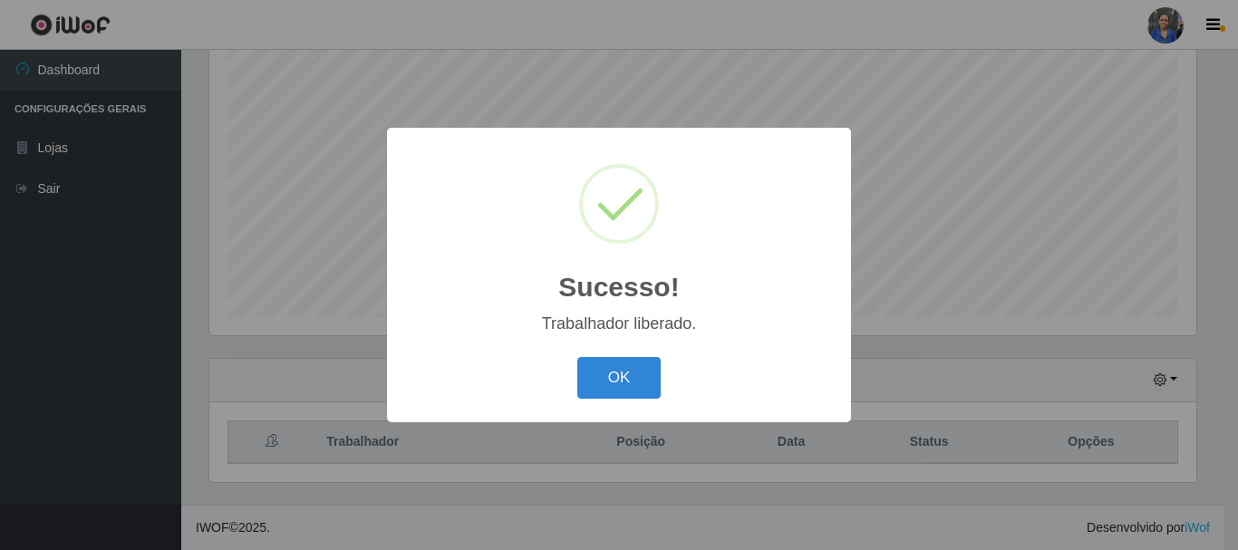
click at [594, 350] on div "Sucesso! × Trabalhador liberado. OK Cancel" at bounding box center [619, 275] width 464 height 294
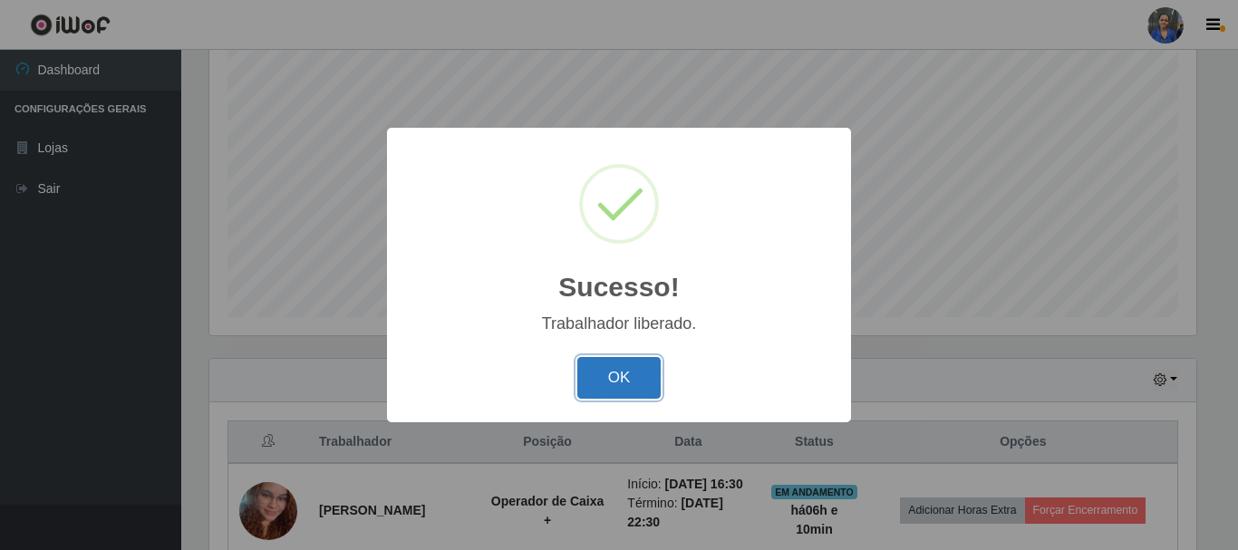
click at [612, 391] on button "OK" at bounding box center [619, 378] width 84 height 43
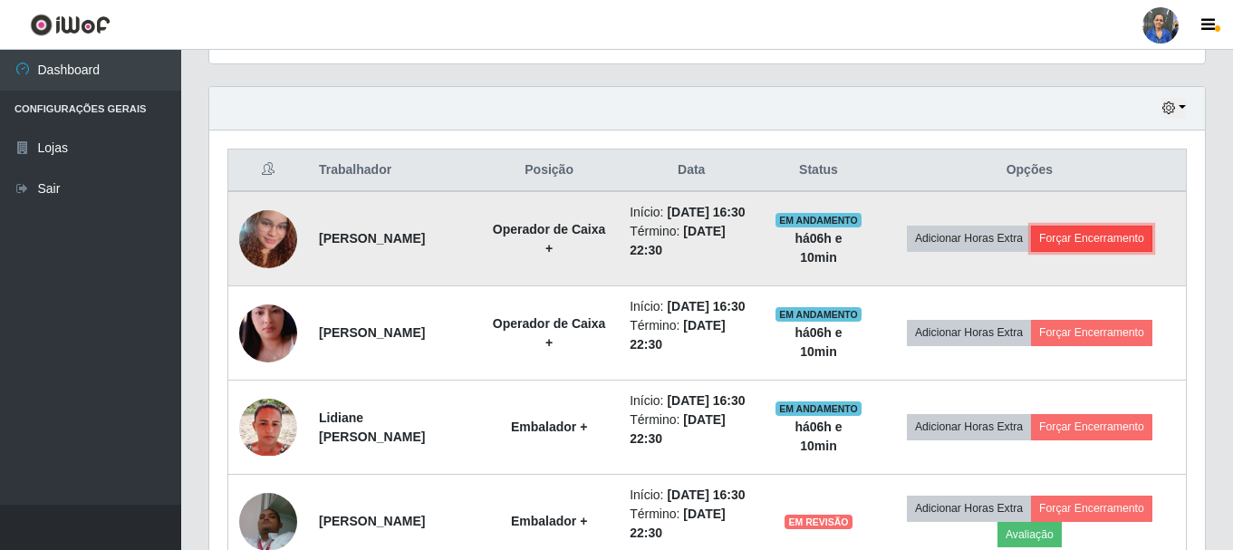
click at [1121, 241] on button "Forçar Encerramento" at bounding box center [1091, 238] width 121 height 25
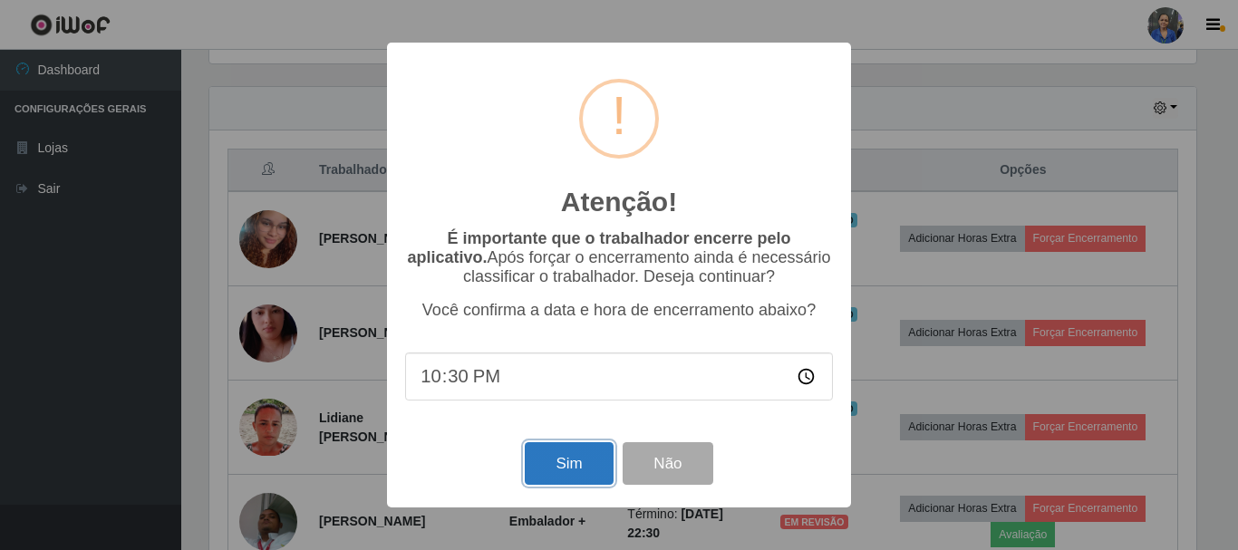
click at [556, 475] on button "Sim" at bounding box center [569, 463] width 88 height 43
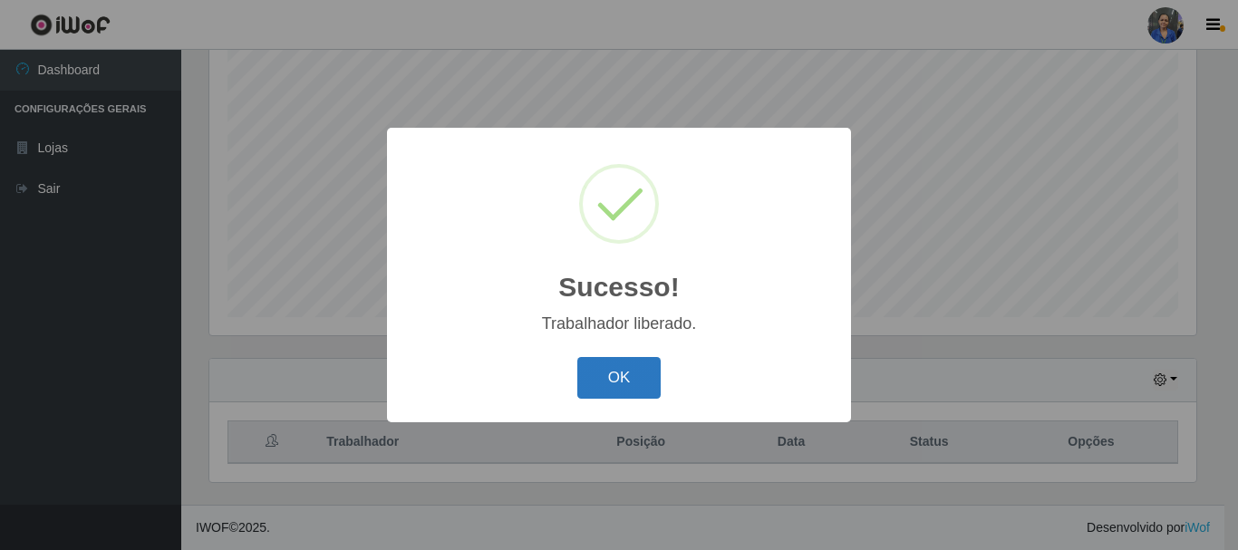
click at [634, 377] on button "OK" at bounding box center [619, 378] width 84 height 43
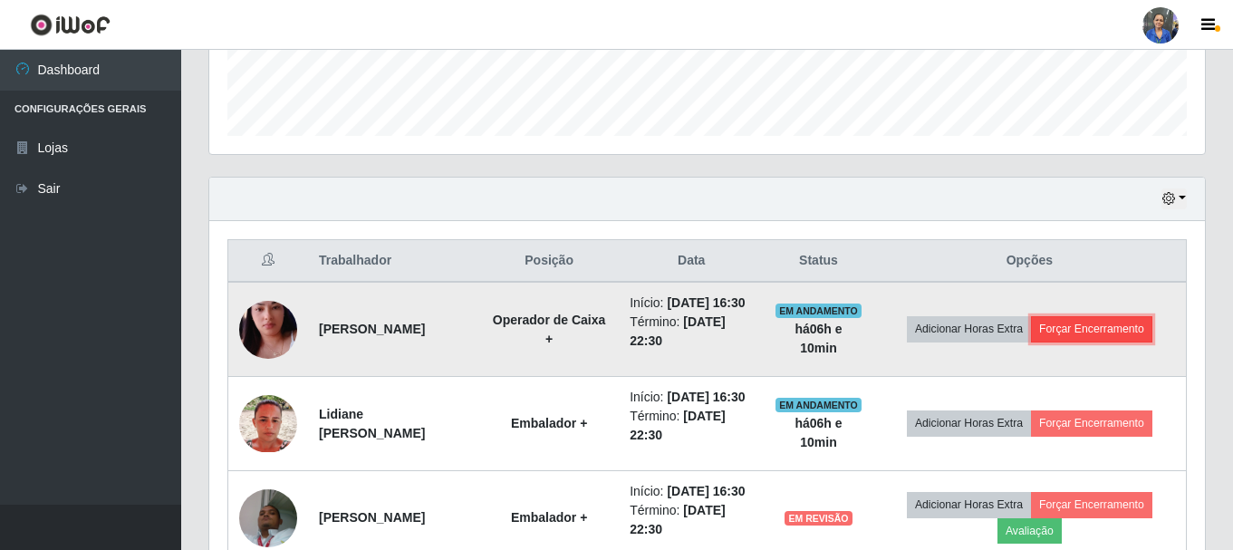
click at [1052, 329] on button "Forçar Encerramento" at bounding box center [1091, 328] width 121 height 25
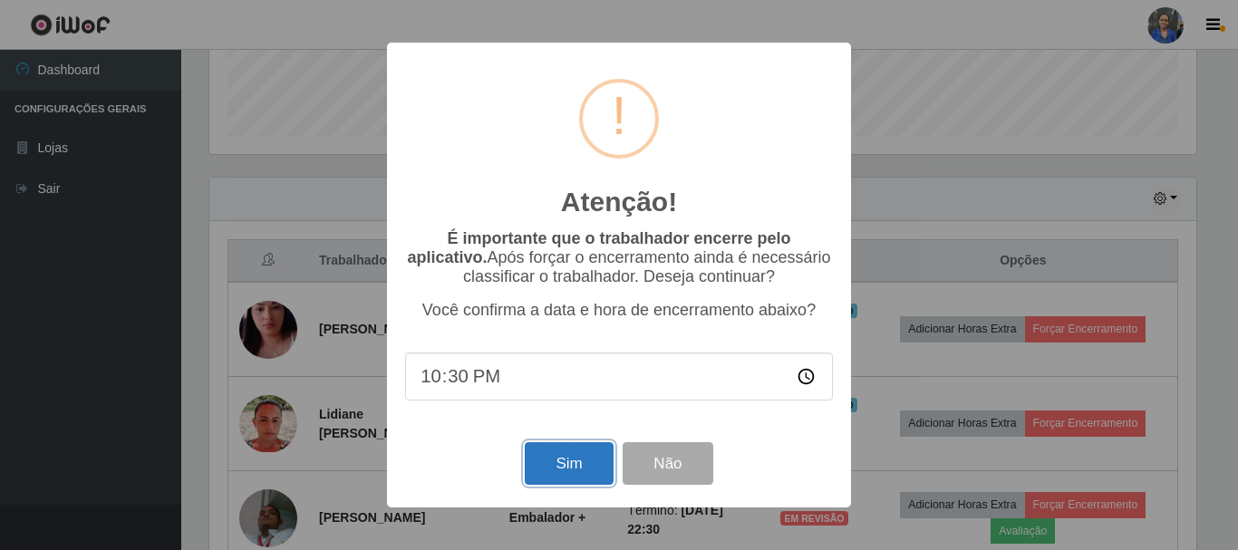
click at [595, 462] on button "Sim" at bounding box center [569, 463] width 88 height 43
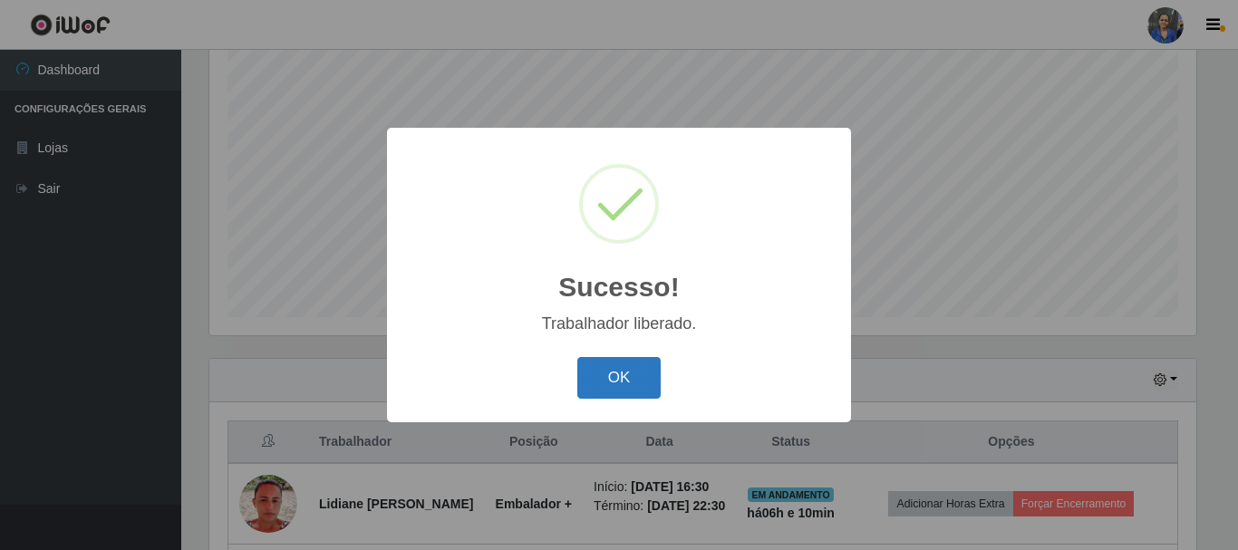
click at [623, 376] on button "OK" at bounding box center [619, 378] width 84 height 43
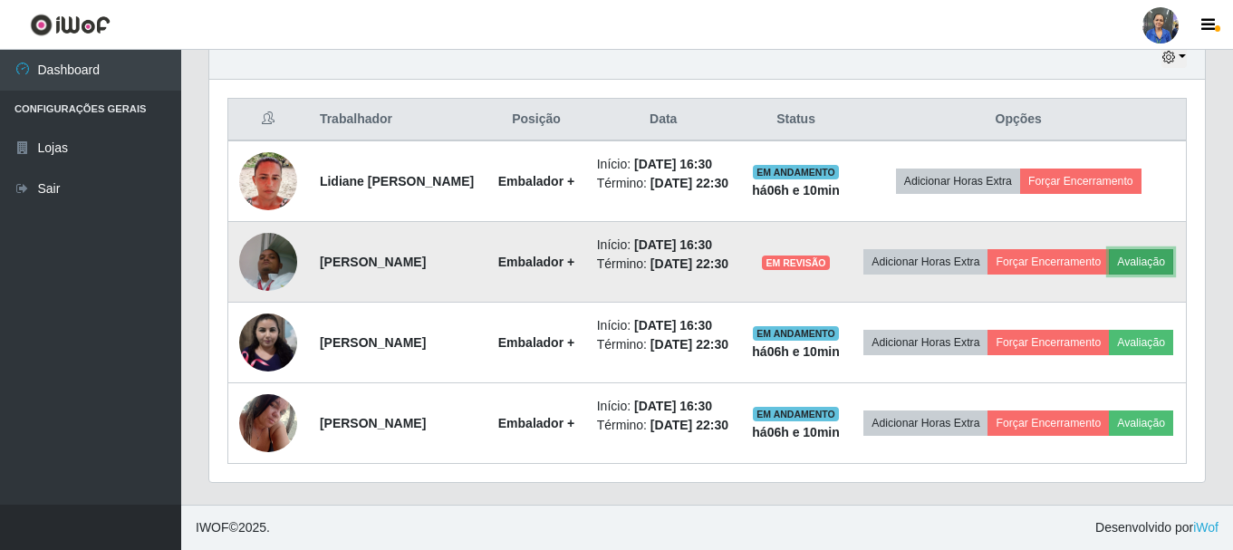
click at [1109, 249] on button "Avaliação" at bounding box center [1141, 261] width 64 height 25
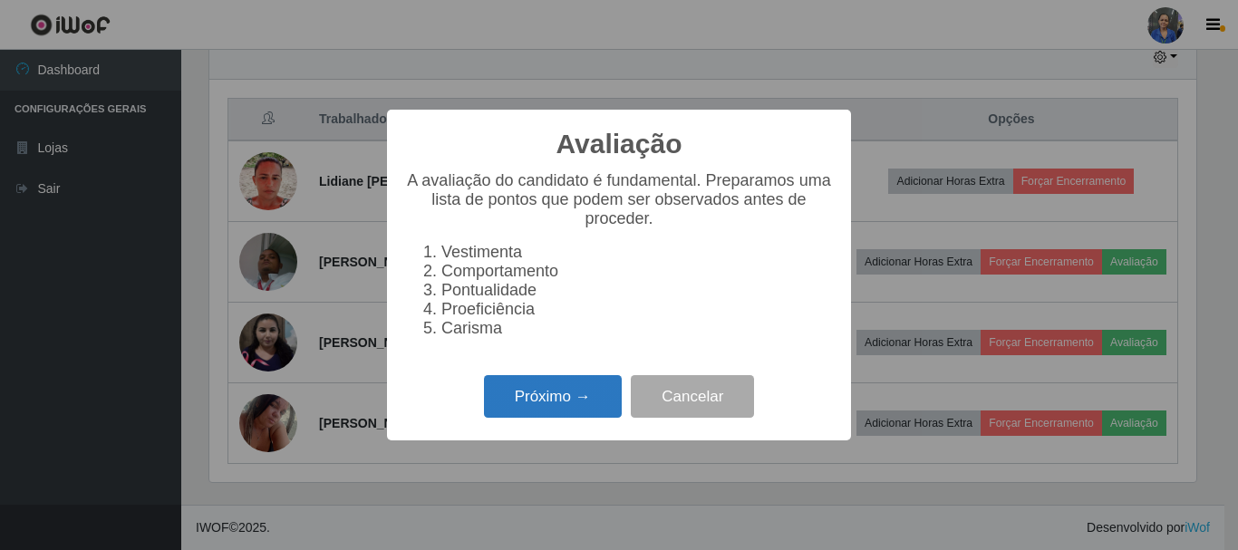
click at [527, 418] on button "Próximo →" at bounding box center [553, 396] width 138 height 43
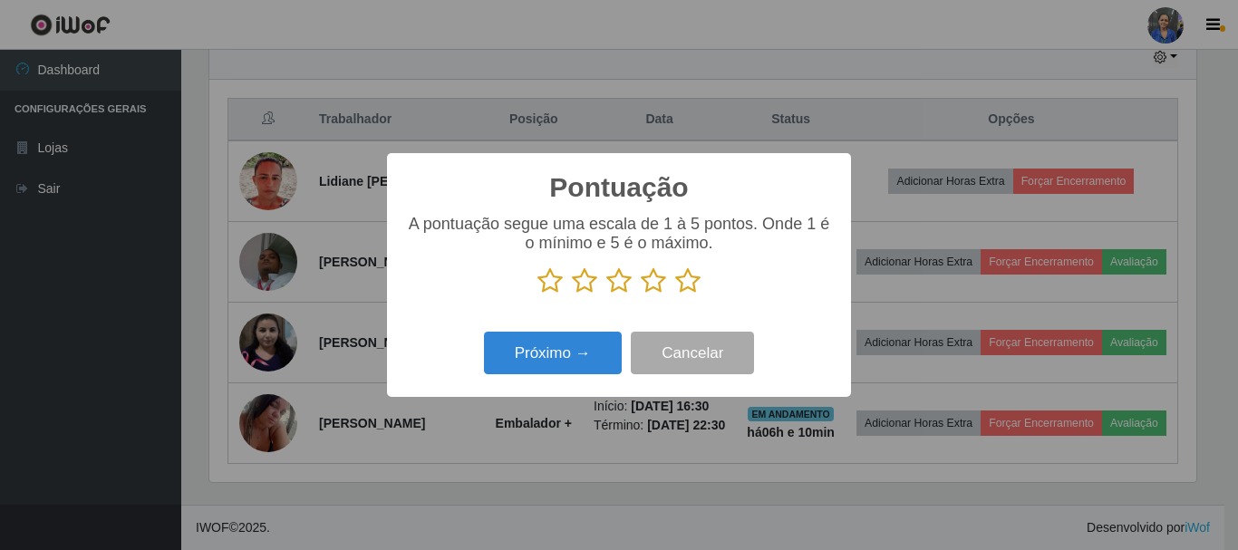
click at [698, 277] on icon at bounding box center [687, 280] width 25 height 27
click at [675, 295] on input "radio" at bounding box center [675, 295] width 0 height 0
click at [535, 379] on div "Próximo → Cancelar" at bounding box center [619, 353] width 428 height 52
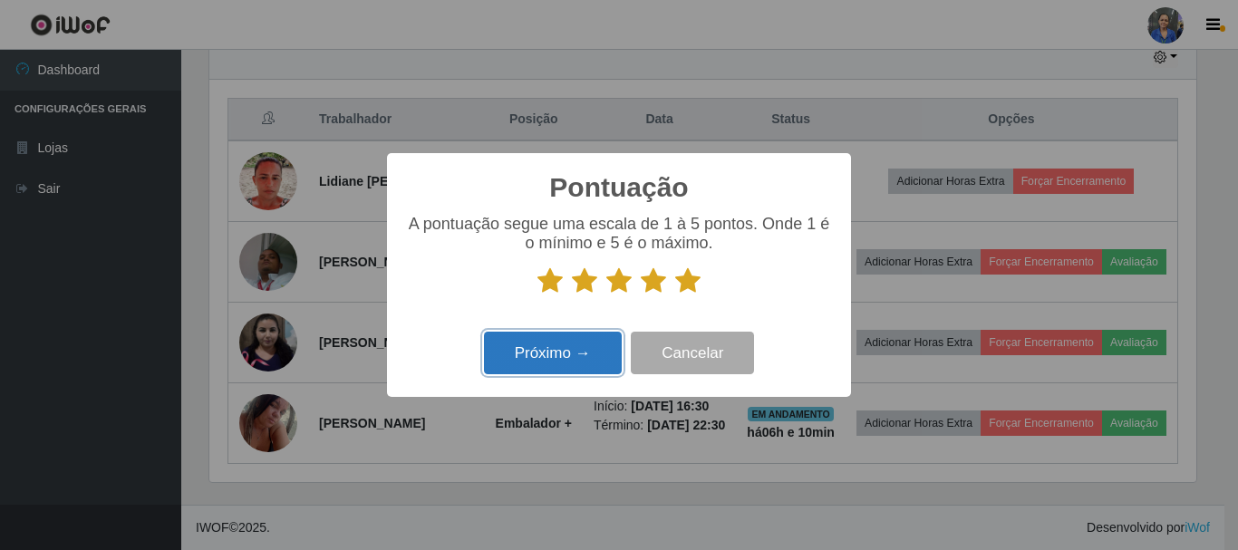
click at [542, 356] on button "Próximo →" at bounding box center [553, 353] width 138 height 43
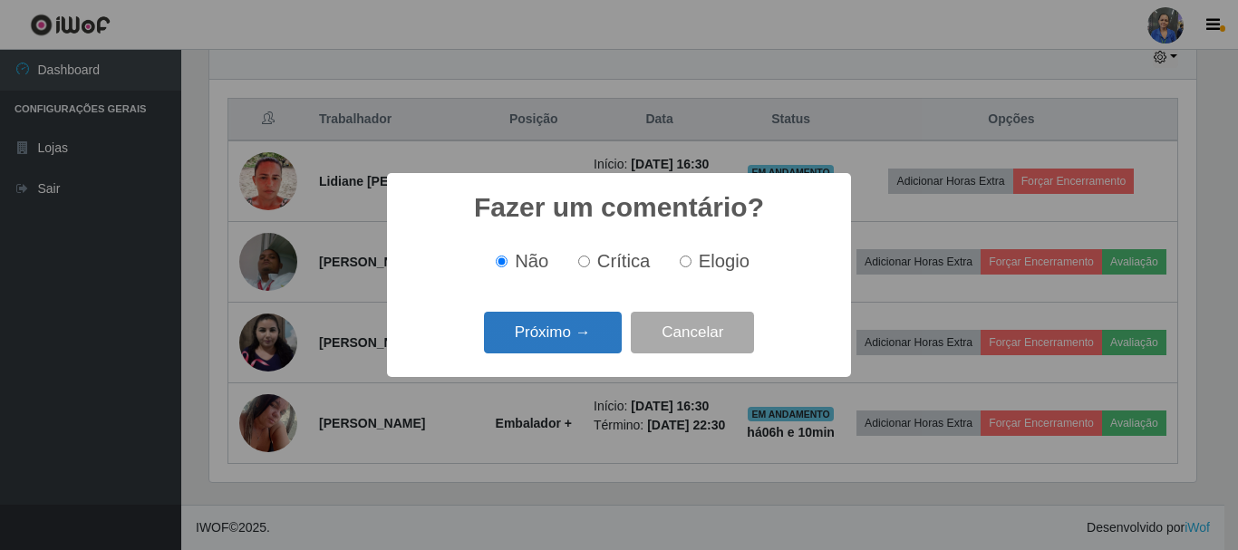
click at [556, 322] on button "Próximo →" at bounding box center [553, 333] width 138 height 43
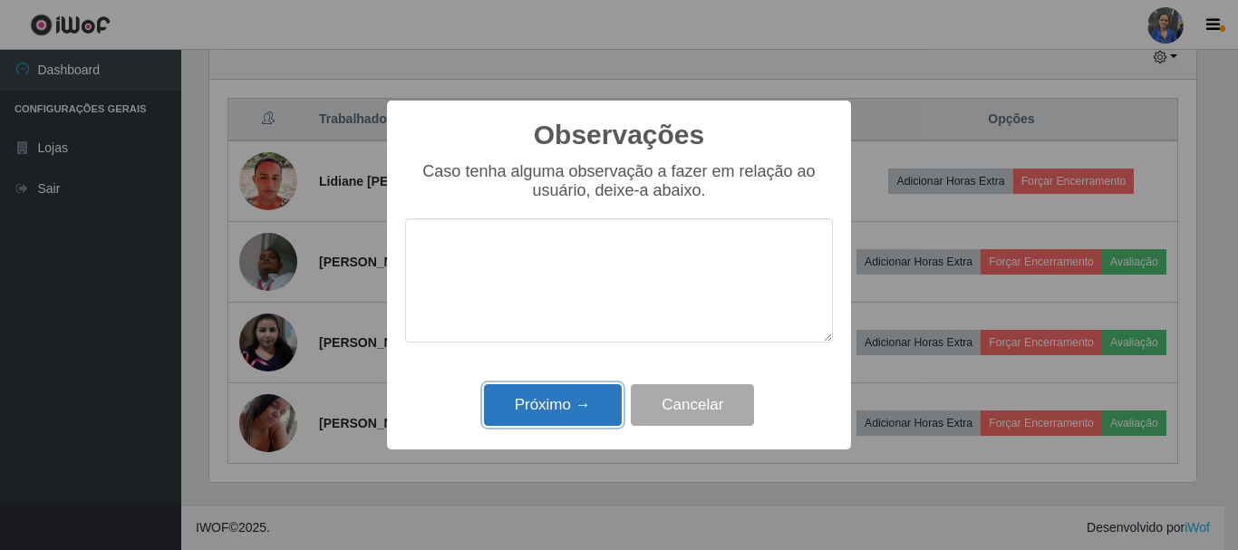
click at [542, 402] on button "Próximo →" at bounding box center [553, 405] width 138 height 43
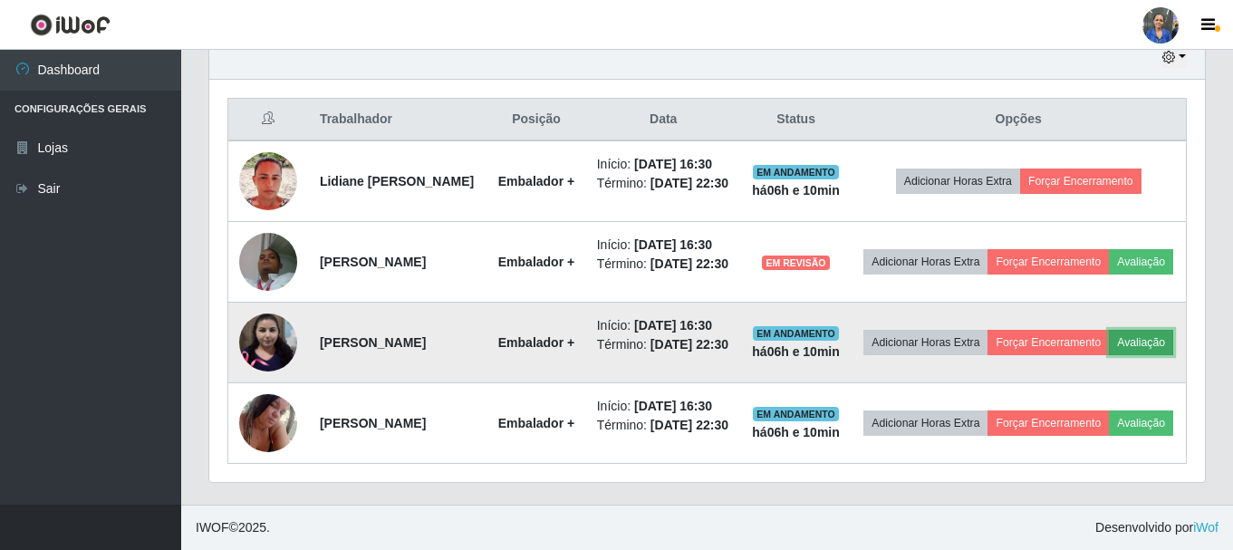
click at [1109, 340] on button "Avaliação" at bounding box center [1141, 342] width 64 height 25
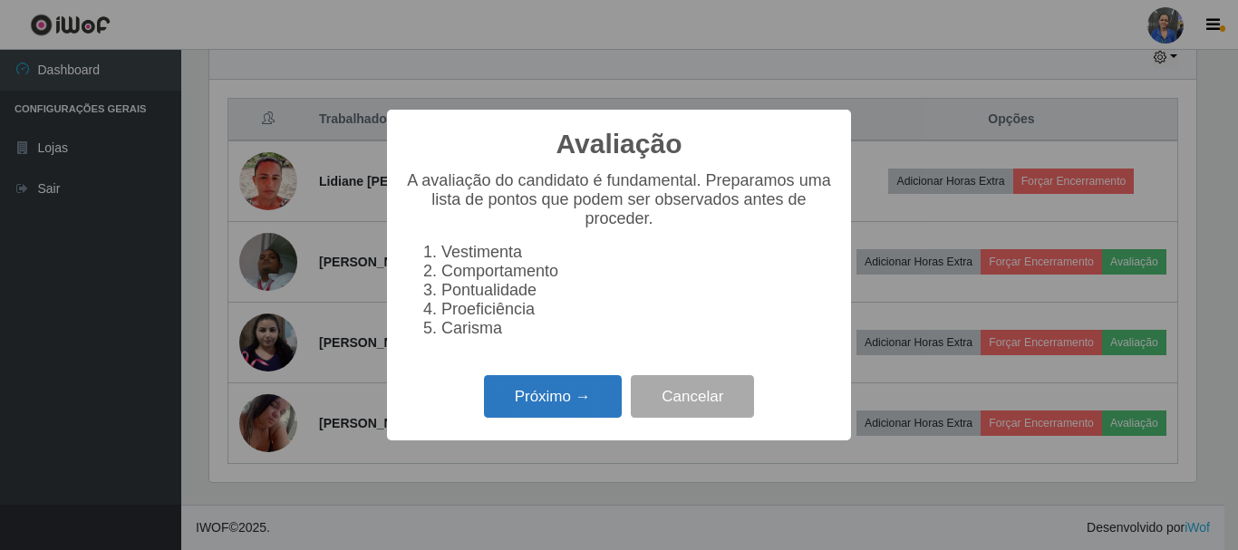
click at [578, 414] on button "Próximo →" at bounding box center [553, 396] width 138 height 43
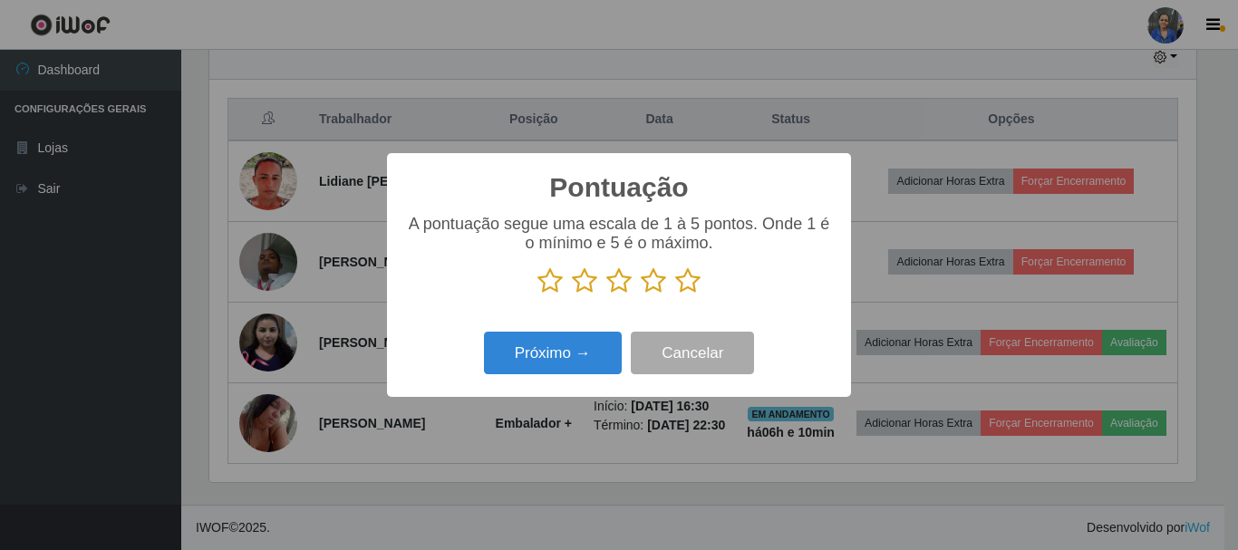
click at [693, 281] on icon at bounding box center [687, 280] width 25 height 27
click at [675, 295] on input "radio" at bounding box center [675, 295] width 0 height 0
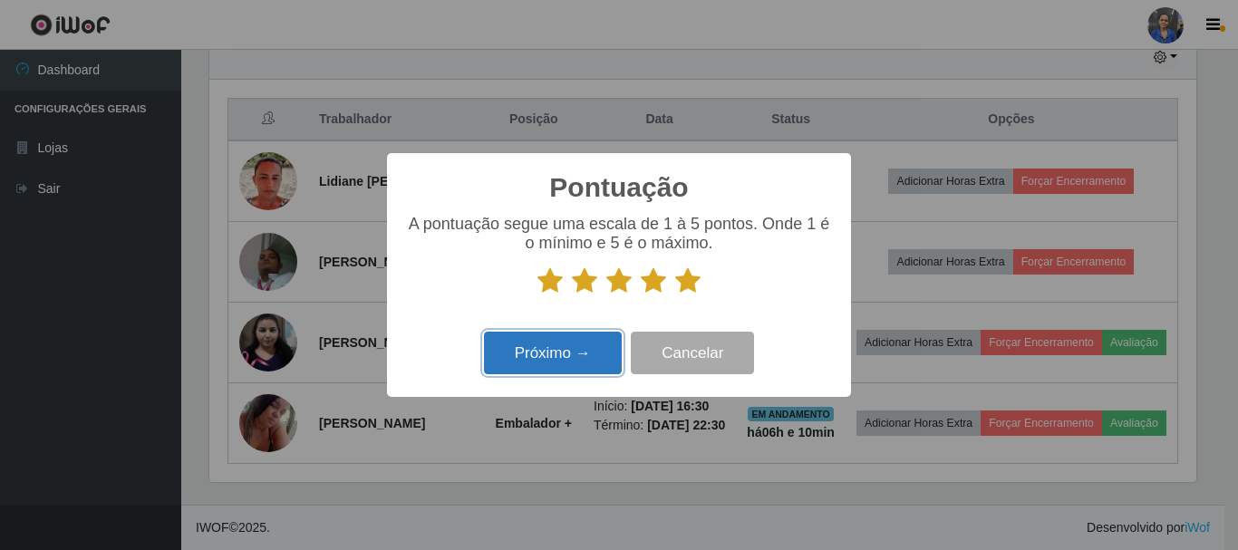
click at [546, 362] on button "Próximo →" at bounding box center [553, 353] width 138 height 43
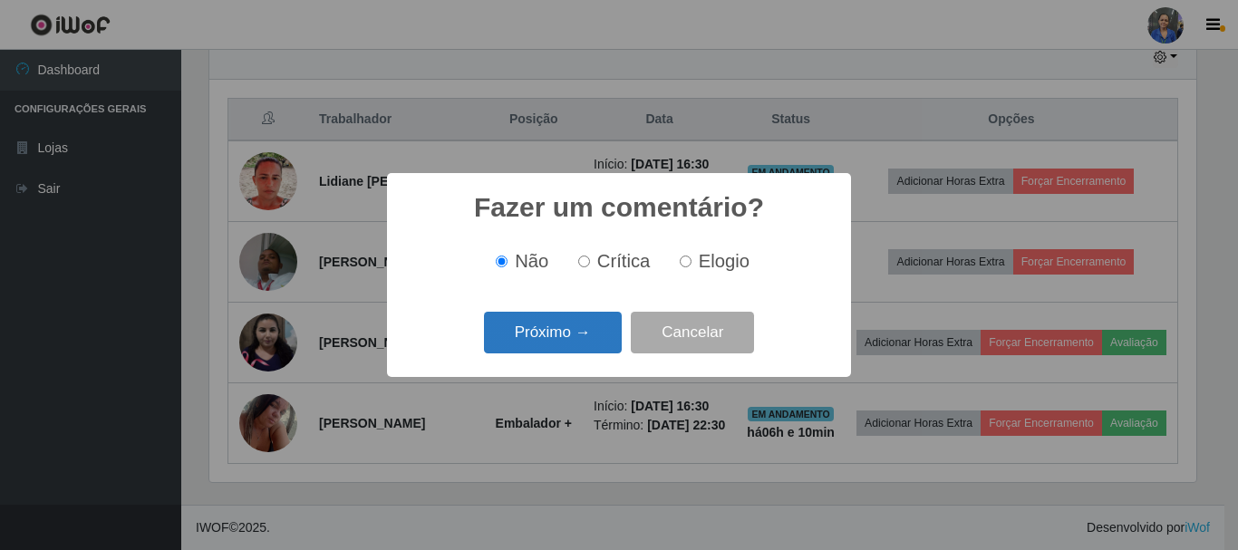
click at [568, 336] on button "Próximo →" at bounding box center [553, 333] width 138 height 43
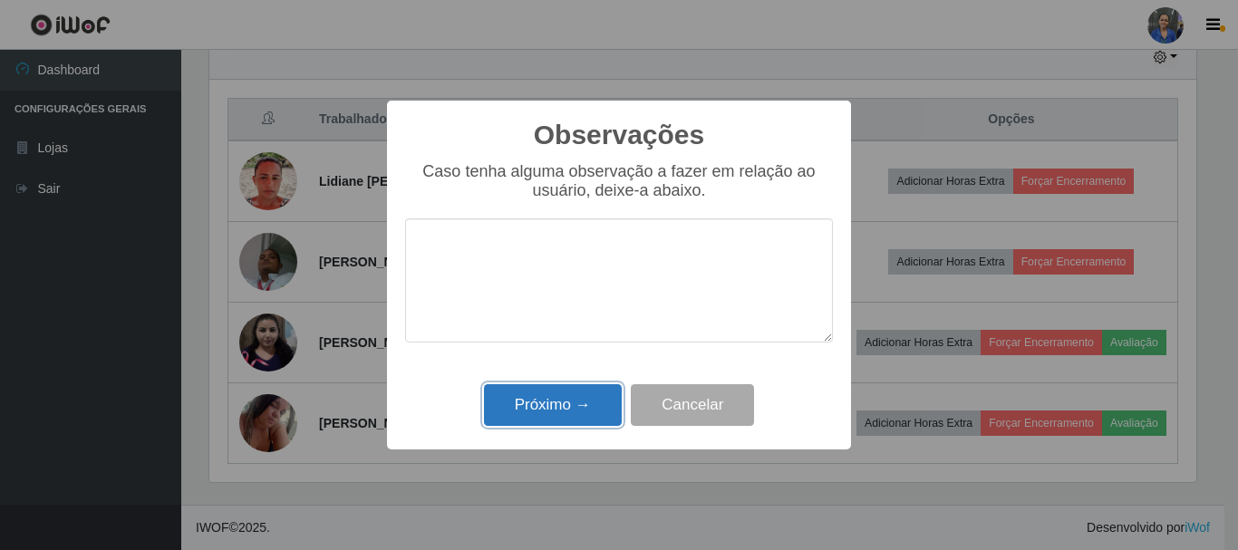
click at [557, 399] on button "Próximo →" at bounding box center [553, 405] width 138 height 43
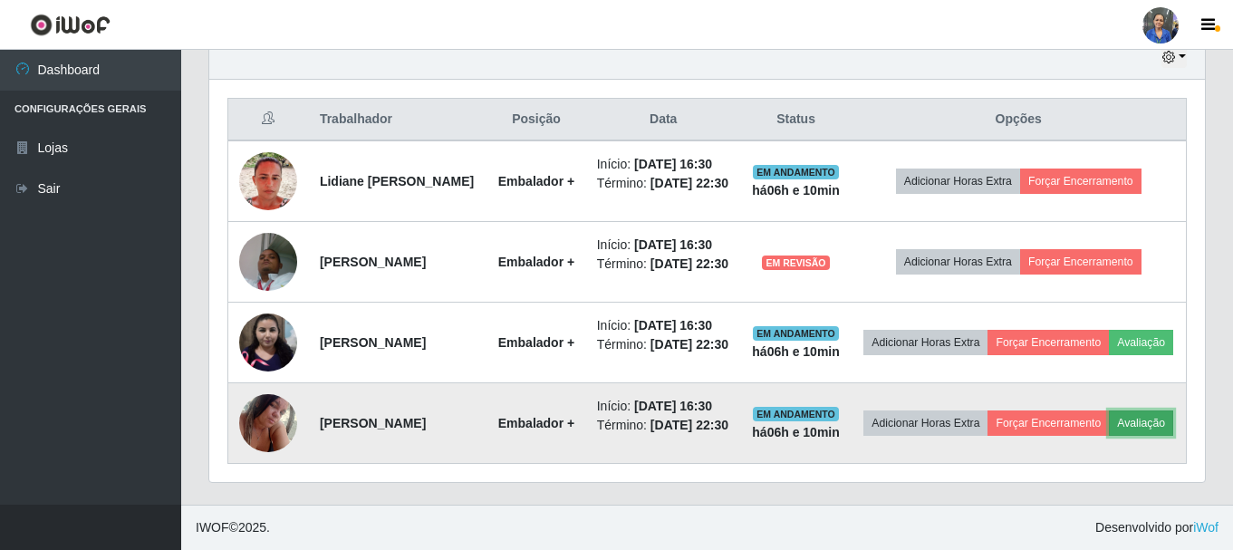
click at [1109, 430] on button "Avaliação" at bounding box center [1141, 423] width 64 height 25
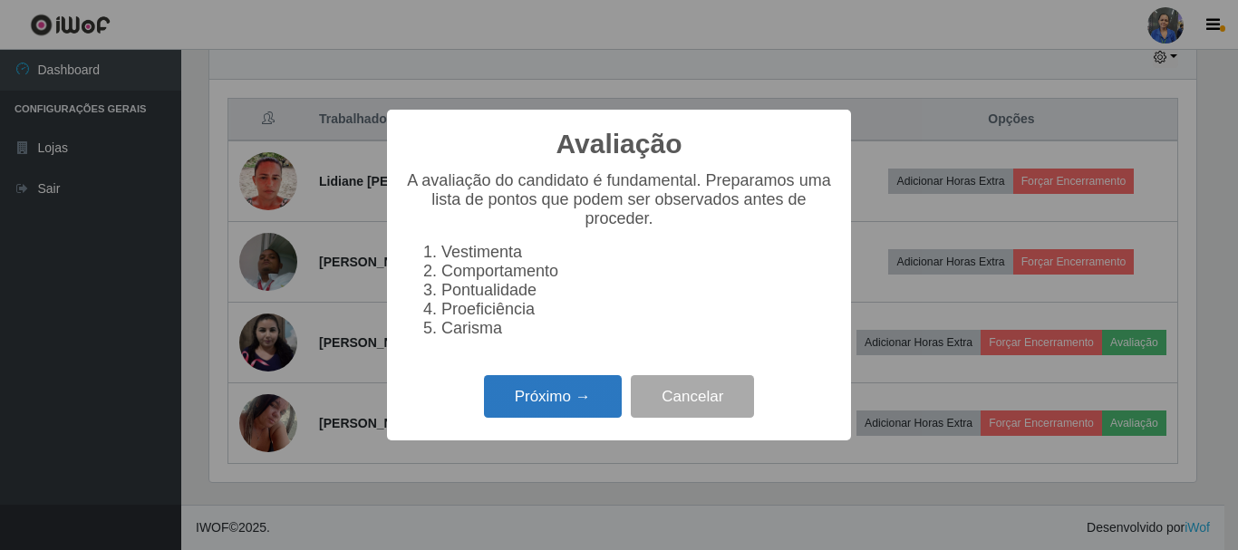
click at [569, 415] on button "Próximo →" at bounding box center [553, 396] width 138 height 43
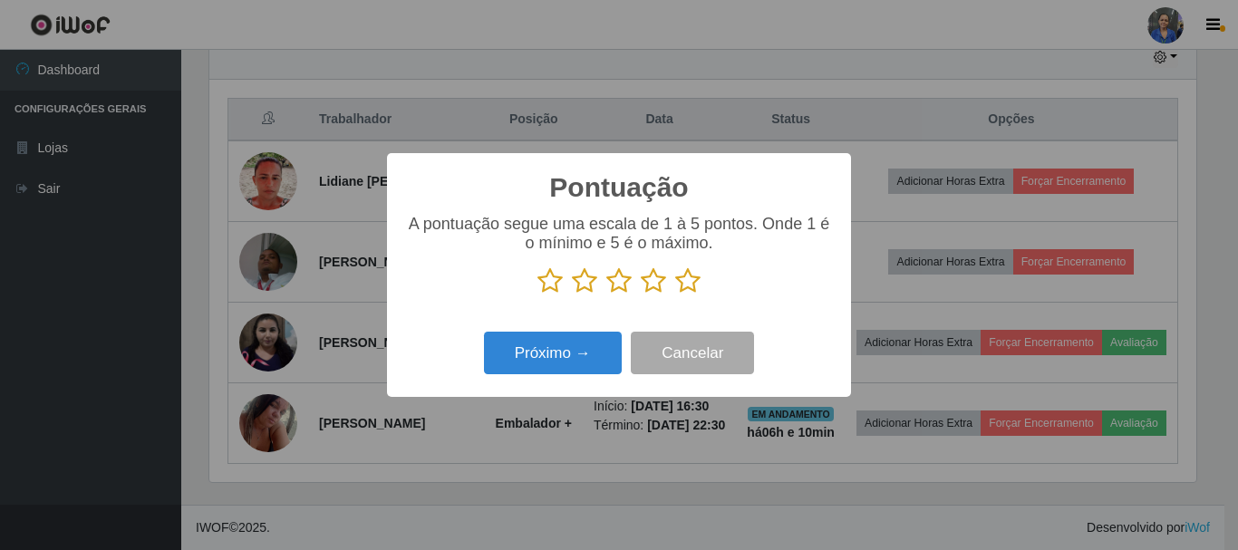
click at [692, 278] on icon at bounding box center [687, 280] width 25 height 27
click at [675, 295] on input "radio" at bounding box center [675, 295] width 0 height 0
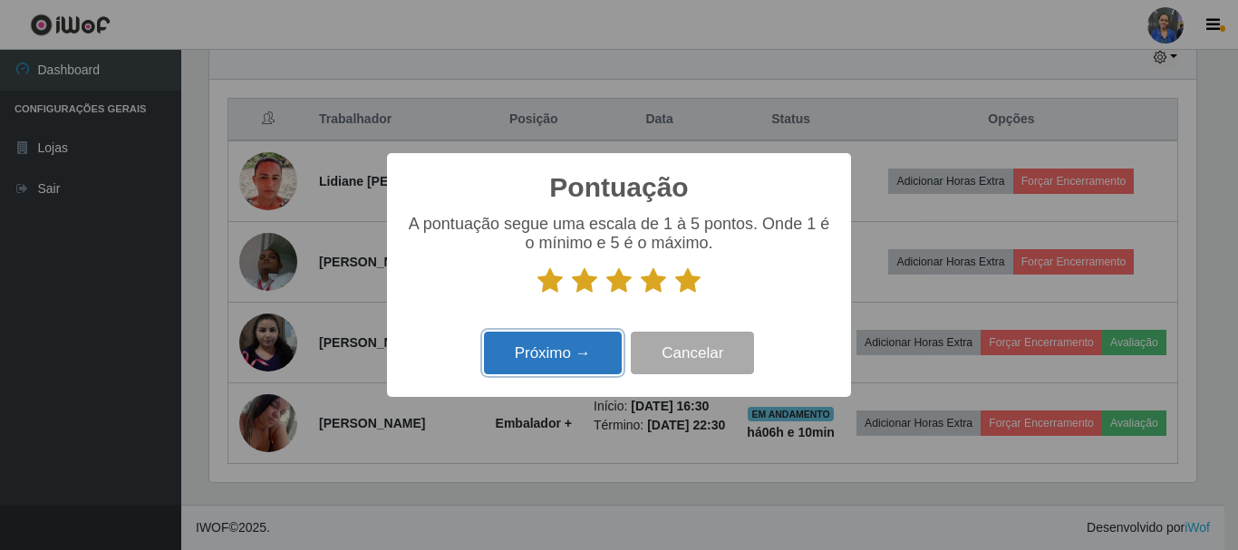
click at [578, 362] on button "Próximo →" at bounding box center [553, 353] width 138 height 43
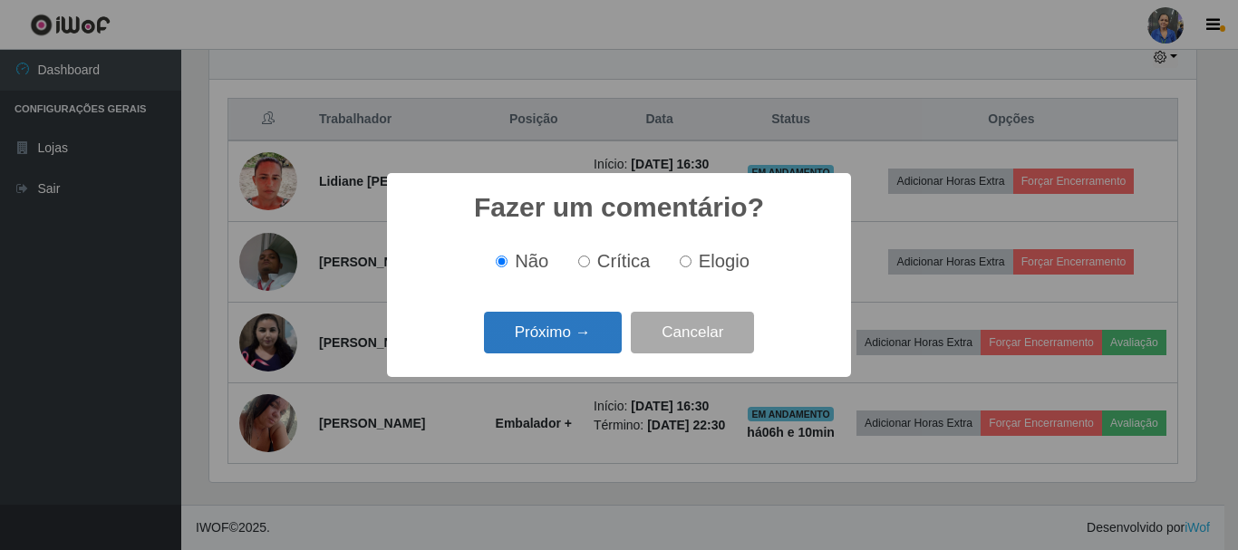
click at [573, 341] on button "Próximo →" at bounding box center [553, 333] width 138 height 43
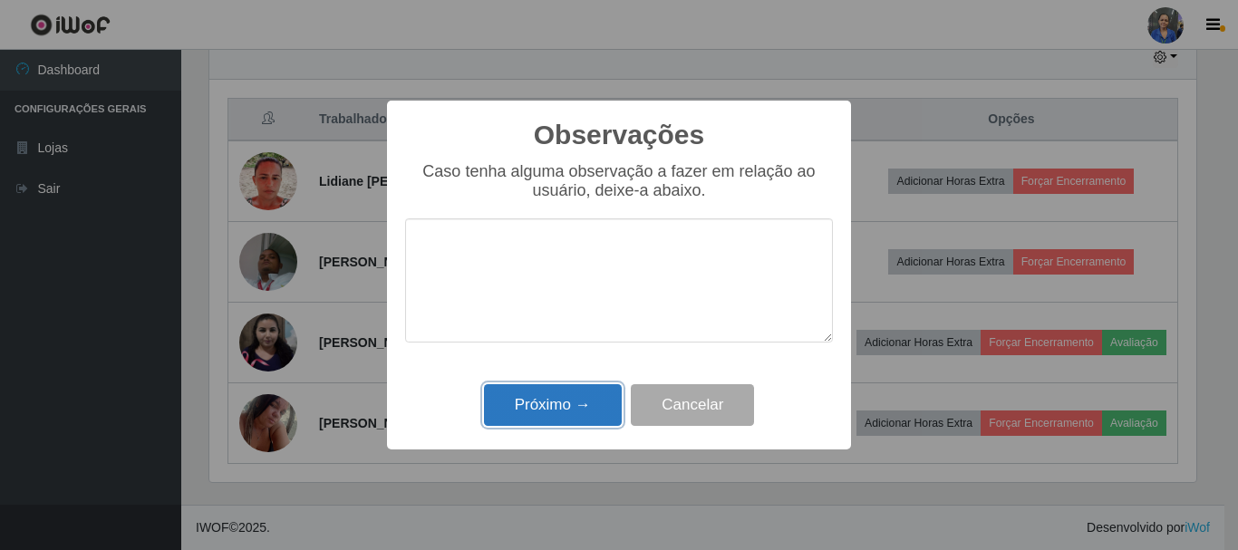
click at [564, 400] on button "Próximo →" at bounding box center [553, 405] width 138 height 43
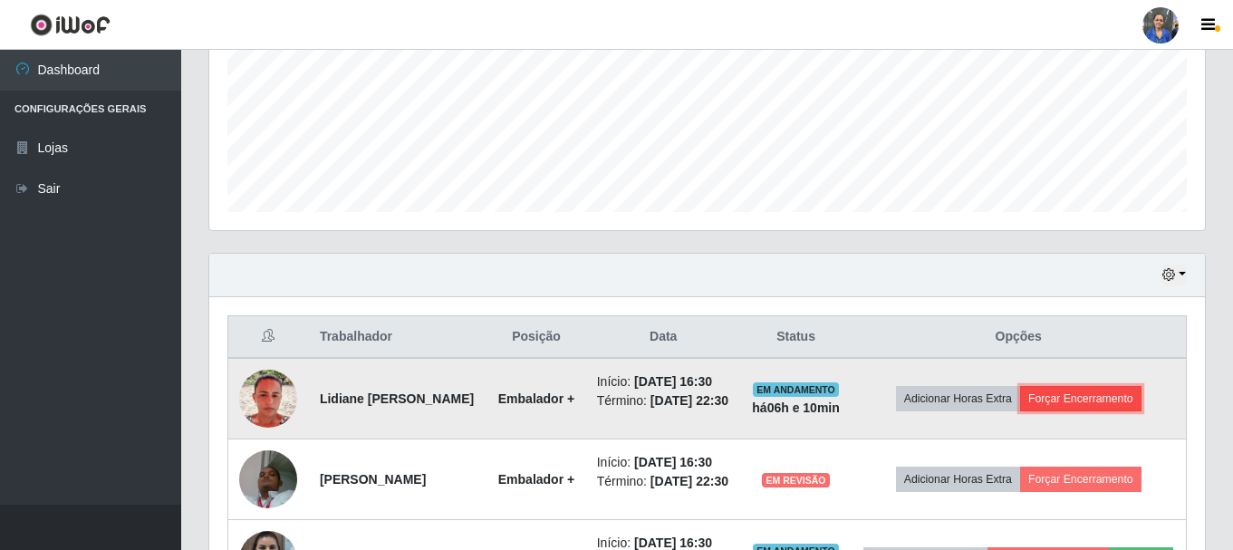
click at [1096, 397] on button "Forçar Encerramento" at bounding box center [1080, 398] width 121 height 25
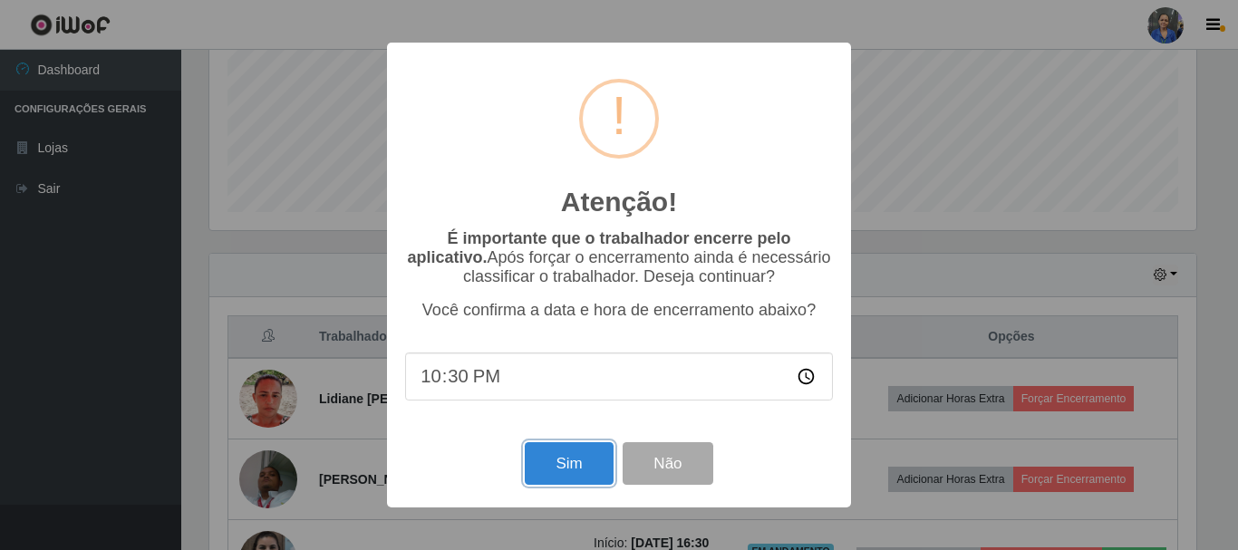
click at [538, 468] on button "Sim" at bounding box center [569, 463] width 88 height 43
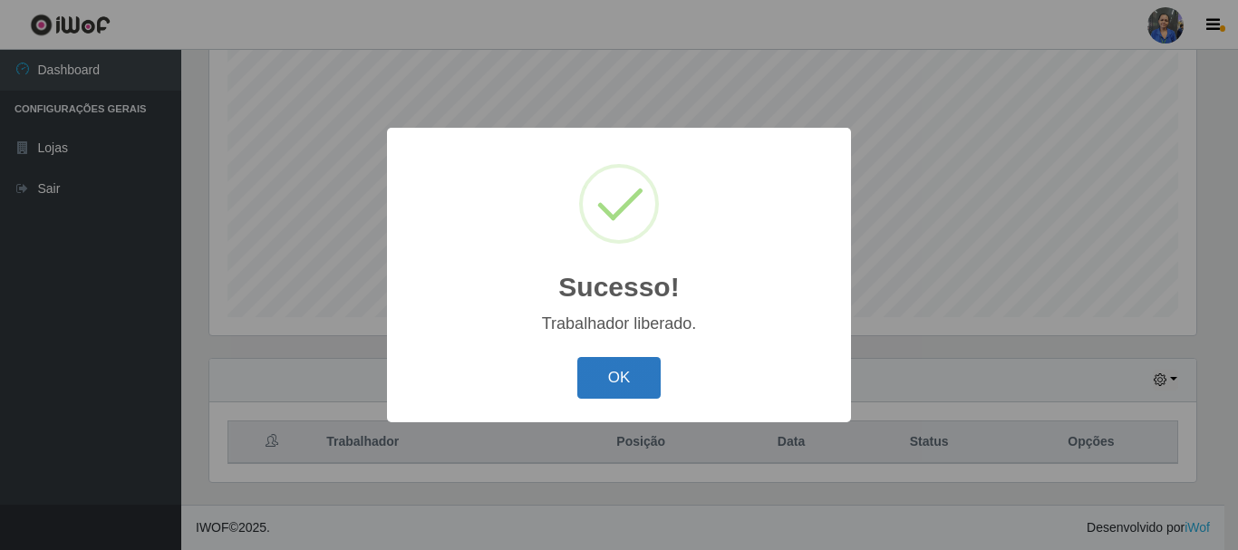
click at [620, 363] on button "OK" at bounding box center [619, 378] width 84 height 43
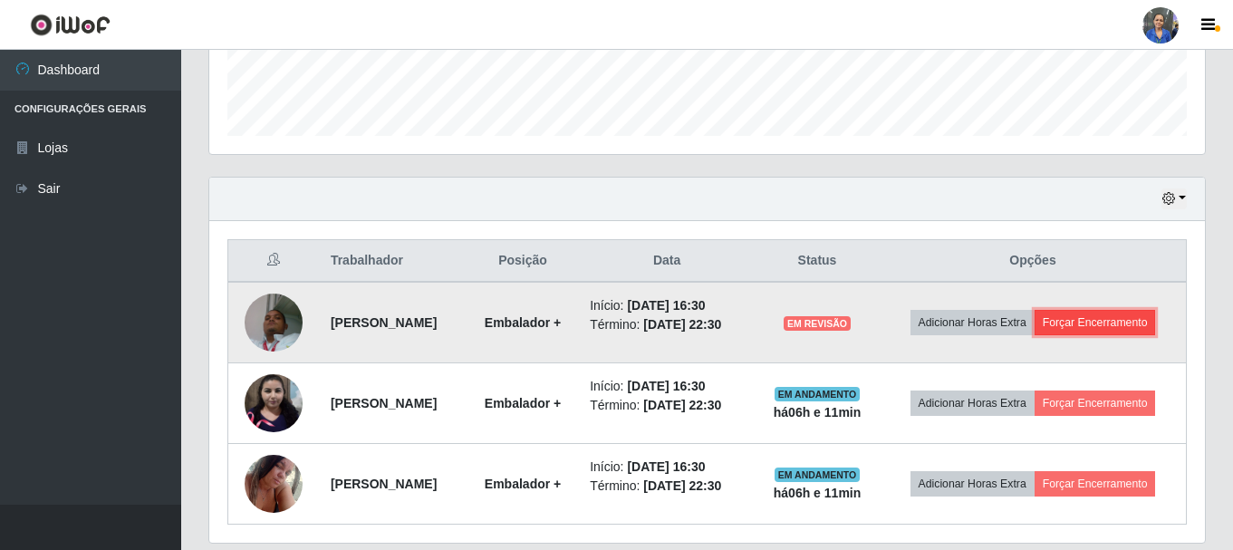
click at [1135, 328] on button "Forçar Encerramento" at bounding box center [1095, 322] width 121 height 25
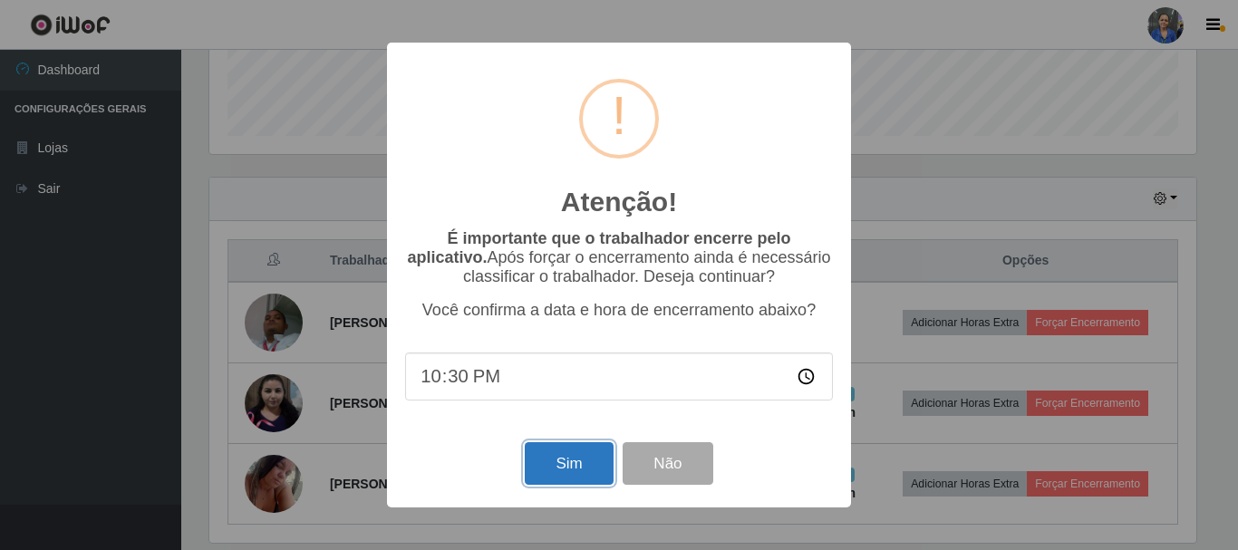
click at [538, 470] on button "Sim" at bounding box center [569, 463] width 88 height 43
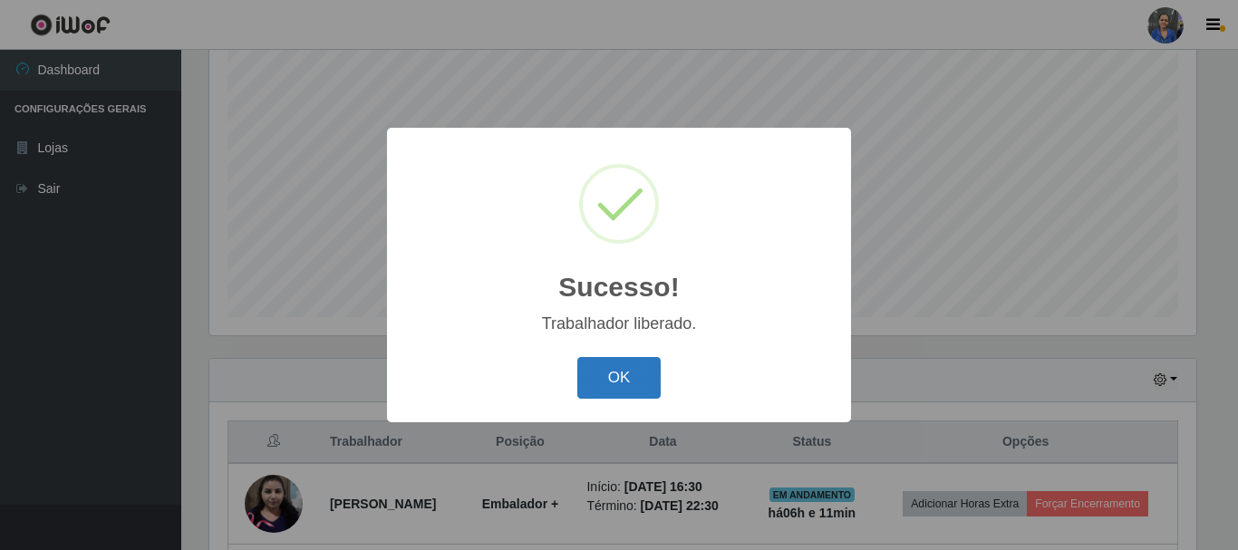
click at [594, 385] on button "OK" at bounding box center [619, 378] width 84 height 43
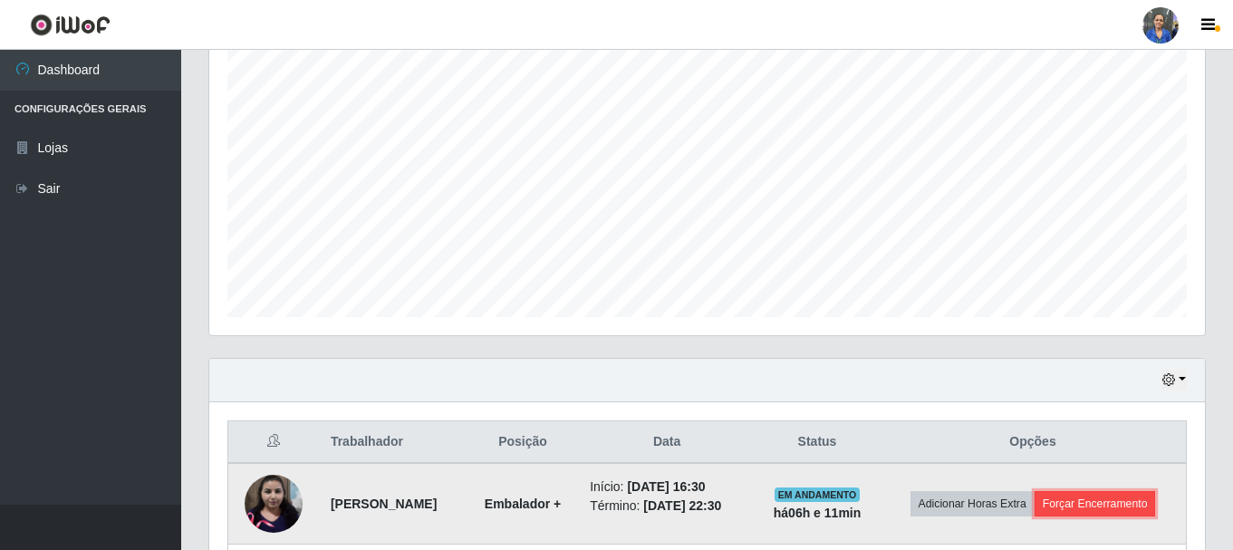
click at [1121, 502] on button "Forçar Encerramento" at bounding box center [1095, 503] width 121 height 25
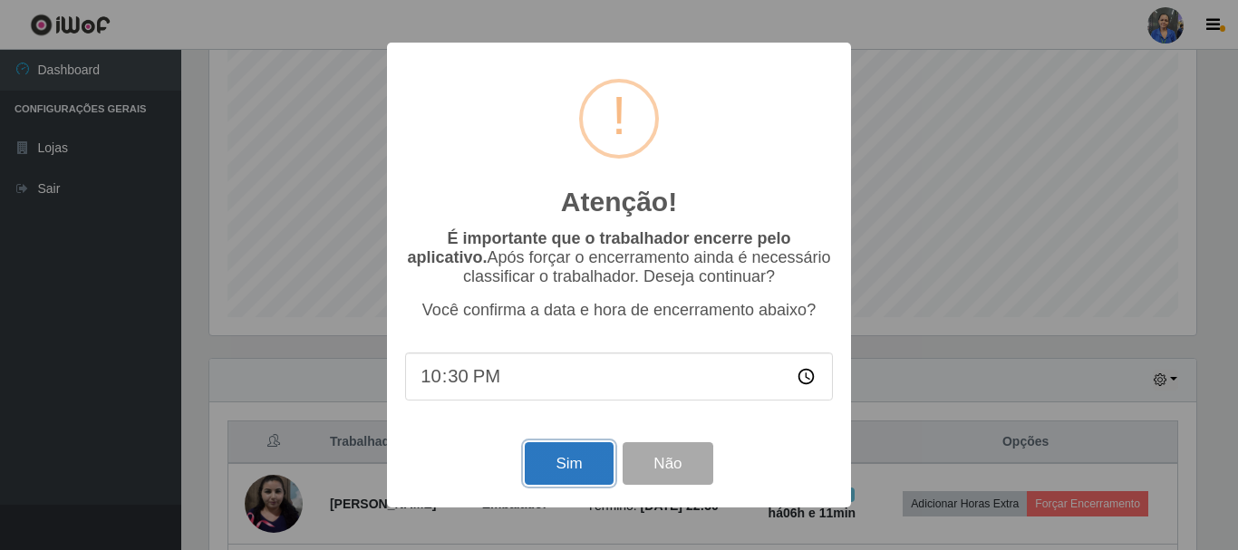
click at [548, 470] on button "Sim" at bounding box center [569, 463] width 88 height 43
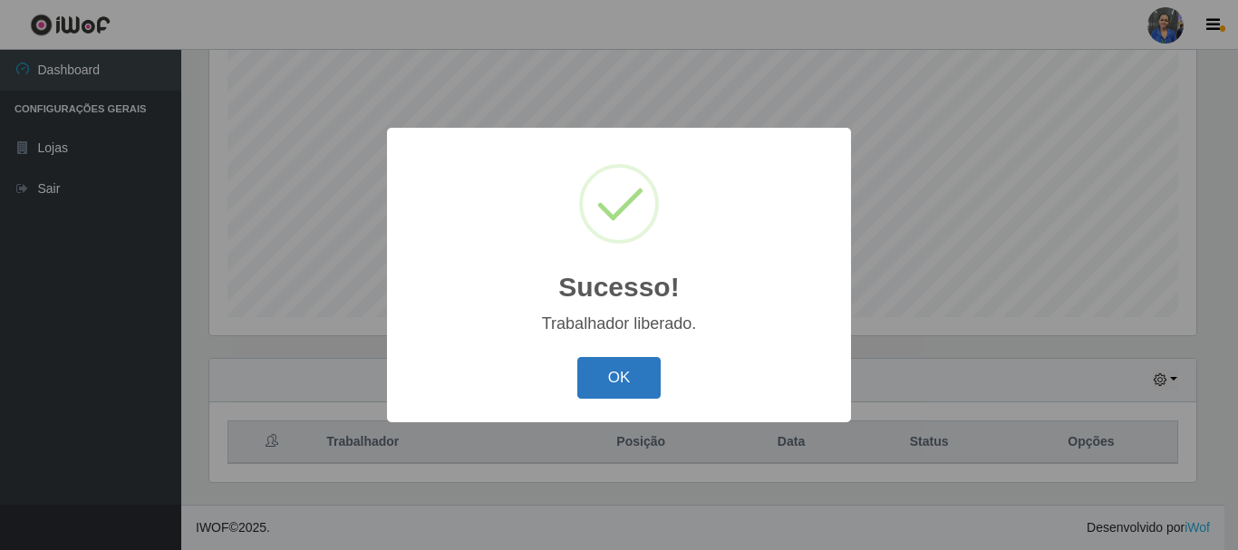
click at [652, 387] on button "OK" at bounding box center [619, 378] width 84 height 43
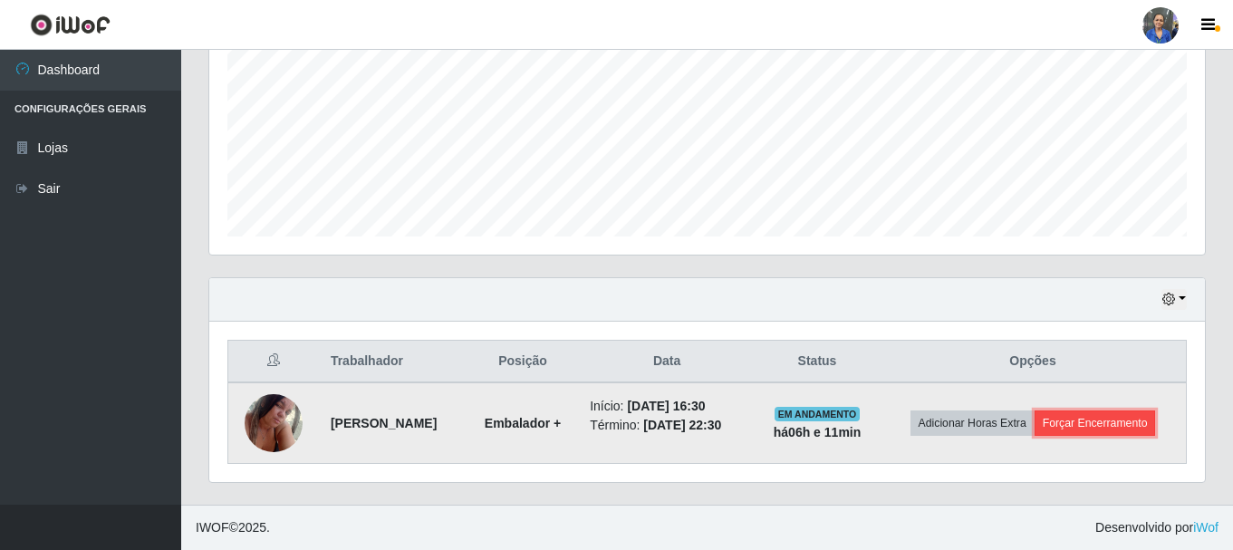
click at [1116, 415] on button "Forçar Encerramento" at bounding box center [1095, 423] width 121 height 25
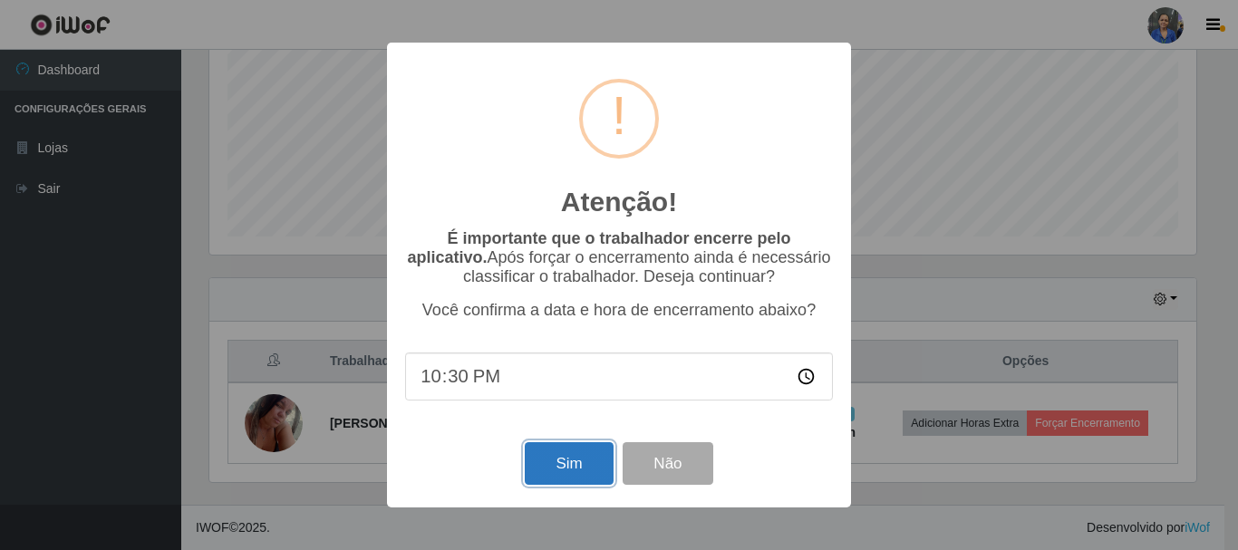
click at [583, 478] on button "Sim" at bounding box center [569, 463] width 88 height 43
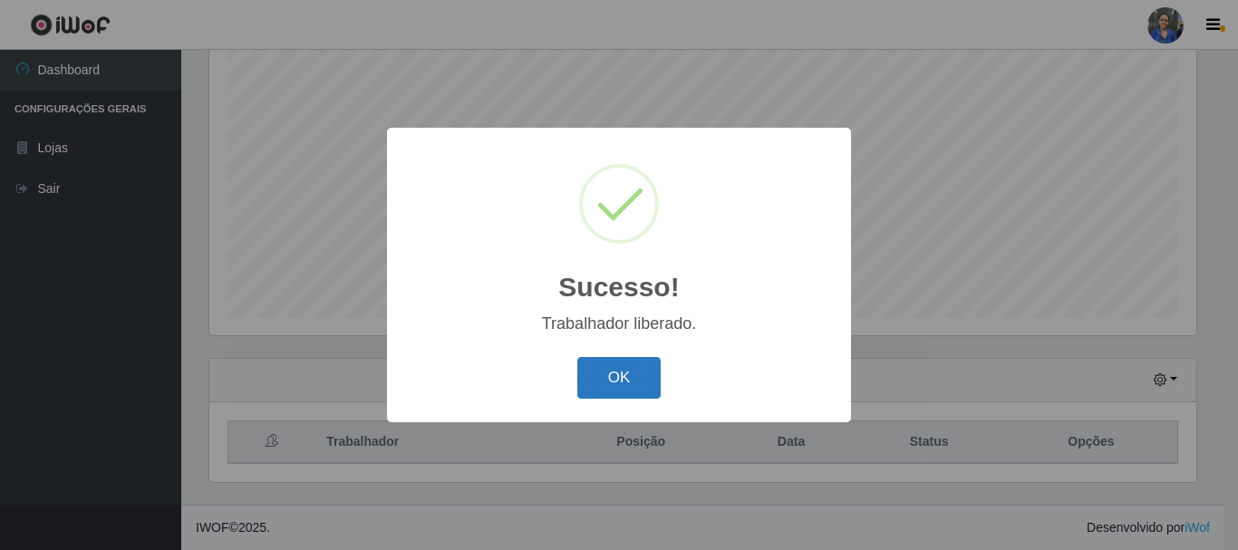
click at [633, 366] on button "OK" at bounding box center [619, 378] width 84 height 43
